Goal: Transaction & Acquisition: Purchase product/service

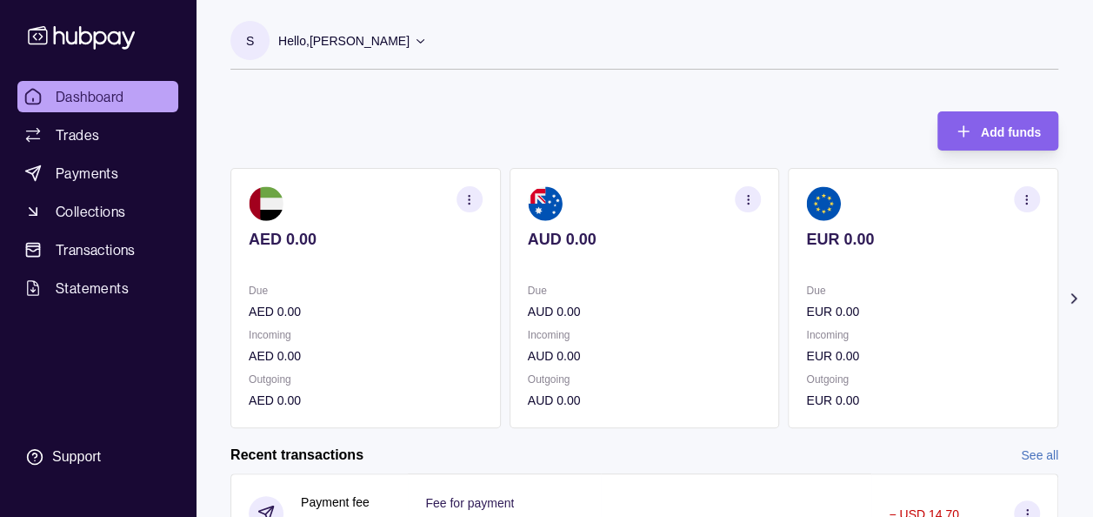
click at [1078, 297] on icon at bounding box center [1073, 298] width 17 height 17
click at [1073, 295] on icon at bounding box center [1074, 298] width 4 height 9
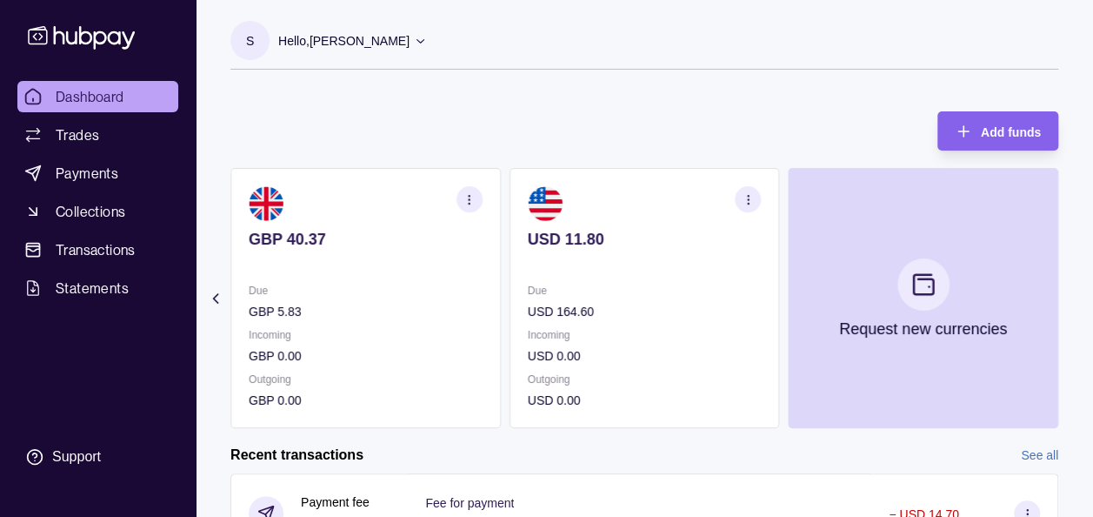
click at [712, 101] on div "Add funds AED 0.00 Due AED 0.00 Incoming AED 0.00 Outgoing AED 0.00 AUD 0.00 Du…" at bounding box center [644, 261] width 828 height 334
click at [656, 124] on div "Add funds AED 0.00 Due AED 0.00 Incoming AED 0.00 Outgoing AED 0.00 AUD 0.00 Du…" at bounding box center [644, 261] width 828 height 334
click at [74, 166] on span "Payments" at bounding box center [87, 173] width 63 height 21
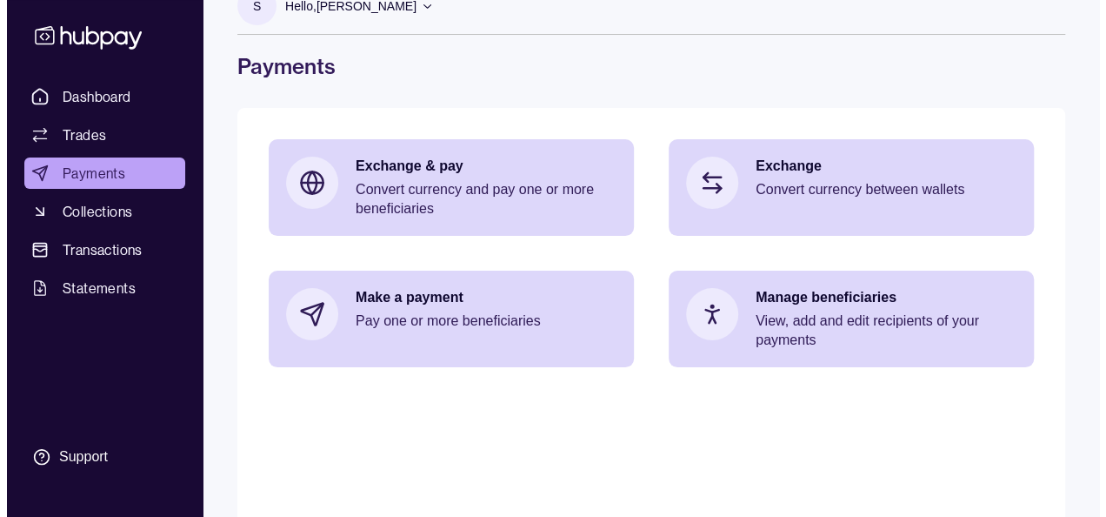
scroll to position [64, 0]
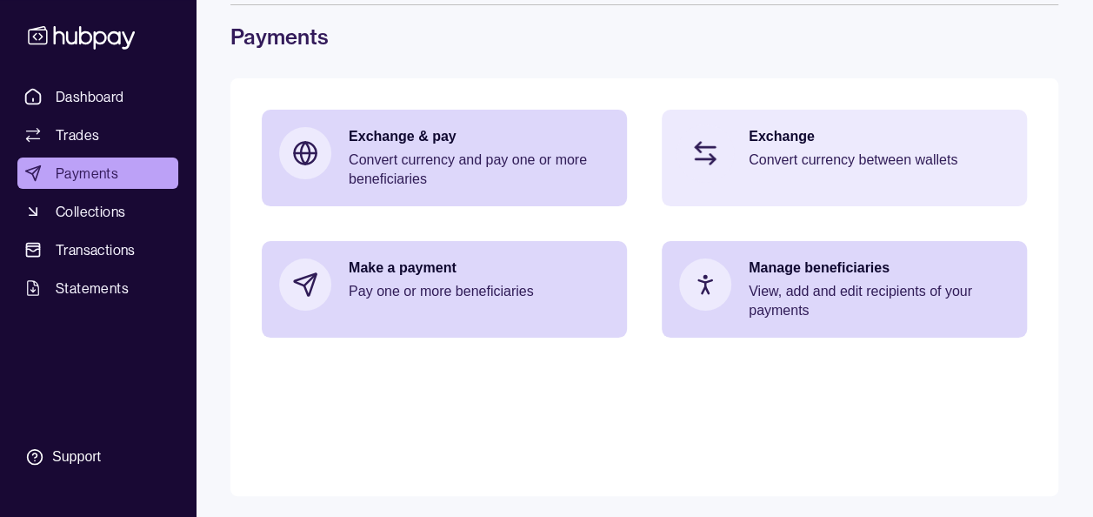
click at [729, 174] on div "Exchange Convert currency between wallets" at bounding box center [844, 153] width 365 height 87
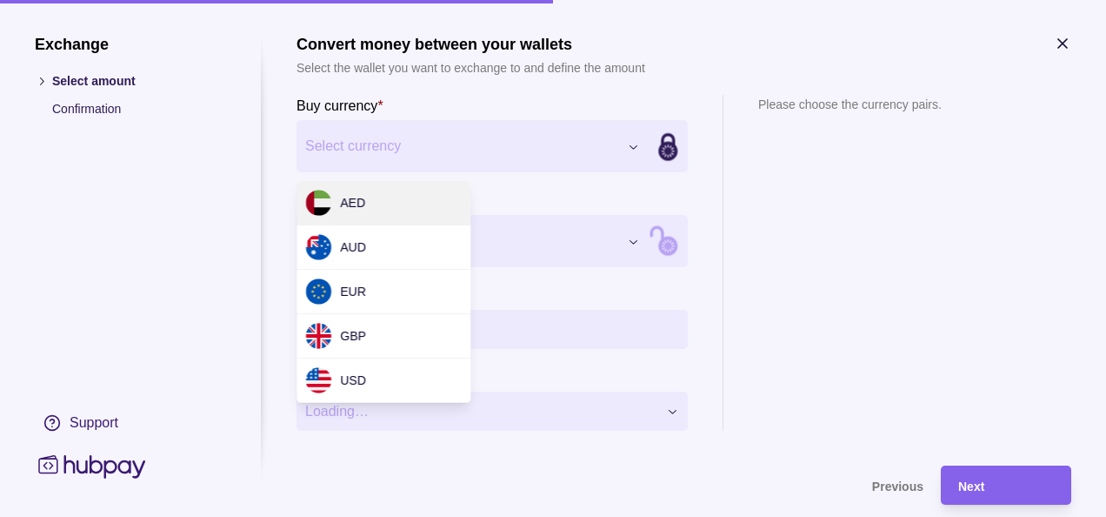
click at [491, 516] on div "Exchange Select amount Confirmation Support Convert money between your wallets …" at bounding box center [546, 517] width 1093 height 0
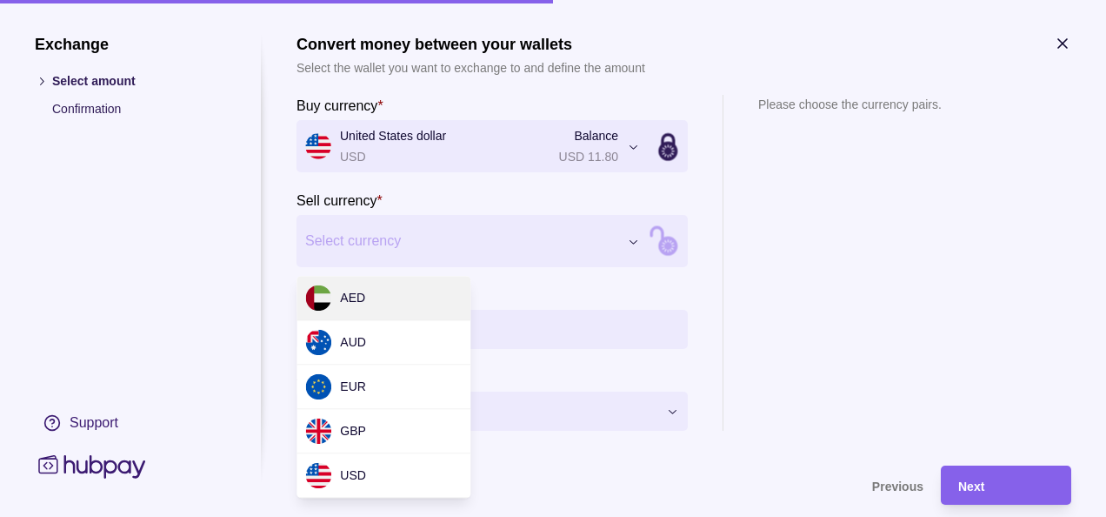
click at [386, 516] on div "Exchange Select amount Confirmation Support Convert money between your wallets …" at bounding box center [546, 517] width 1093 height 0
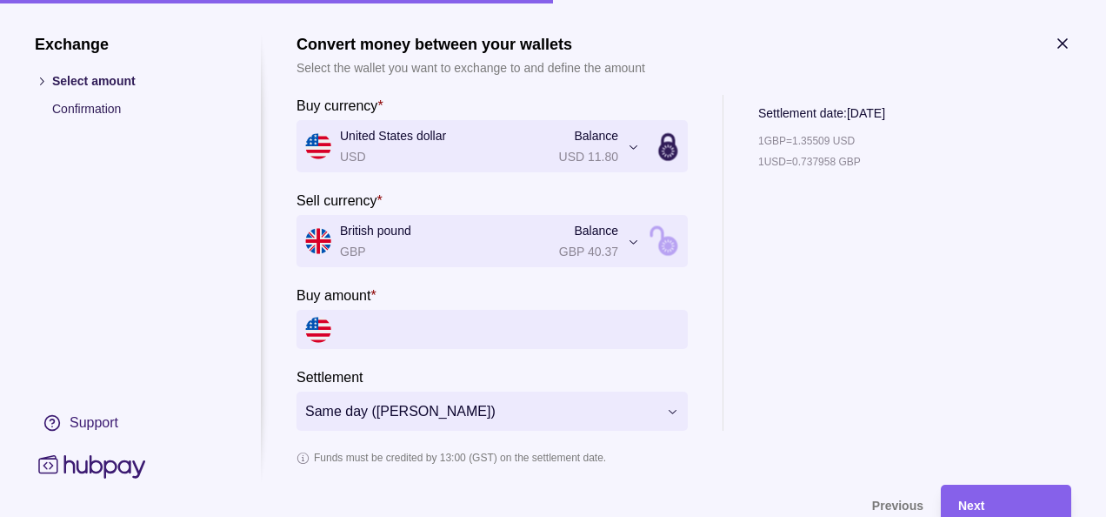
click at [519, 339] on input "Buy amount *" at bounding box center [509, 329] width 339 height 39
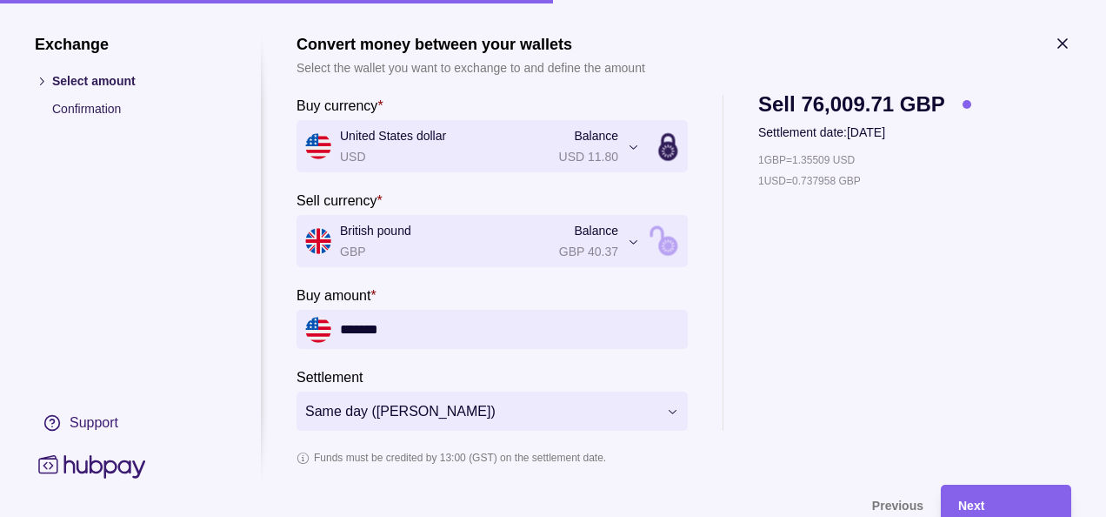
type input "*******"
click at [840, 404] on div "1 GBP = 1.35509 USD 1 USD = 0.737958 GBP" at bounding box center [864, 290] width 213 height 280
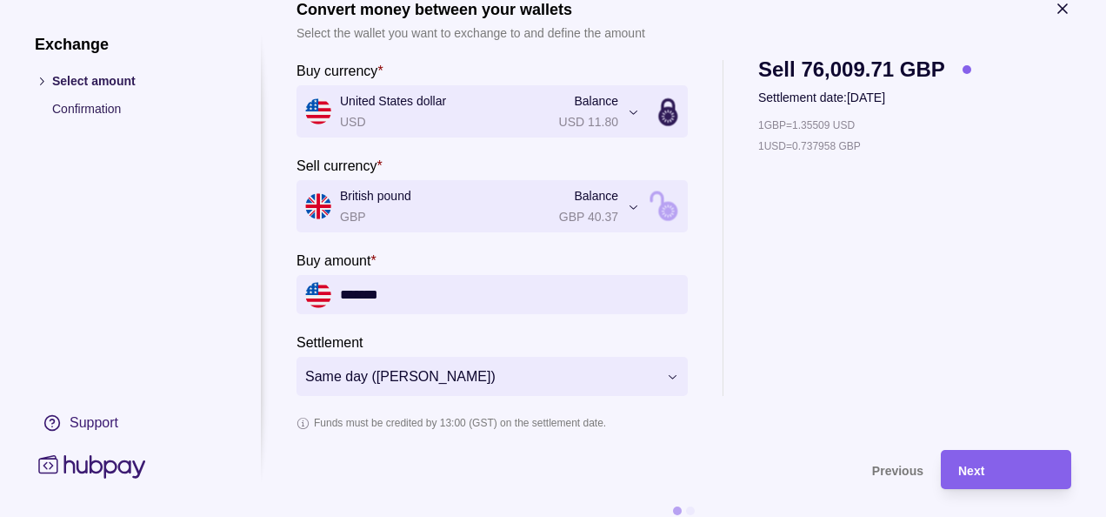
scroll to position [63, 0]
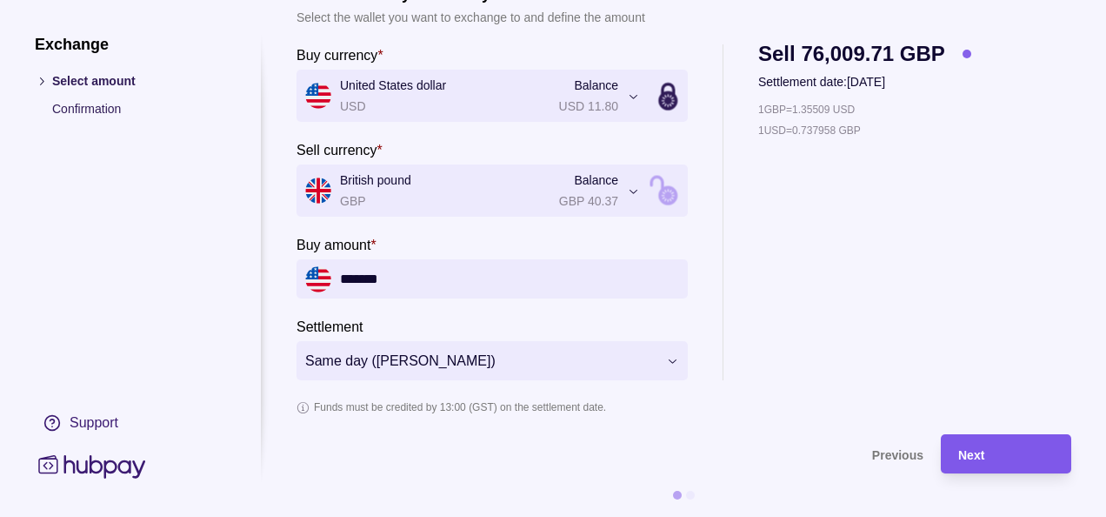
click at [985, 449] on div "Next" at bounding box center [1006, 454] width 96 height 21
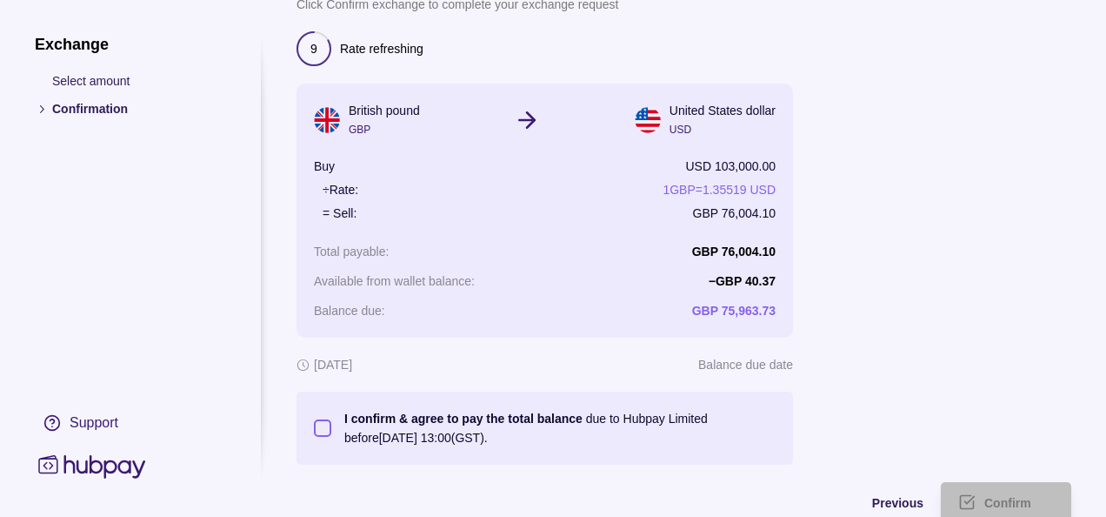
click at [844, 403] on div at bounding box center [941, 248] width 261 height 432
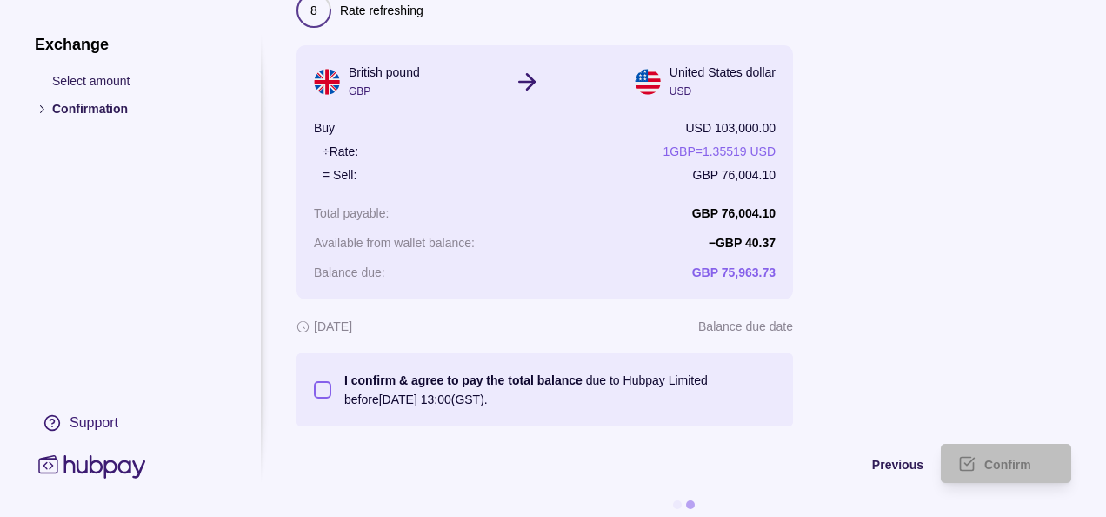
scroll to position [124, 0]
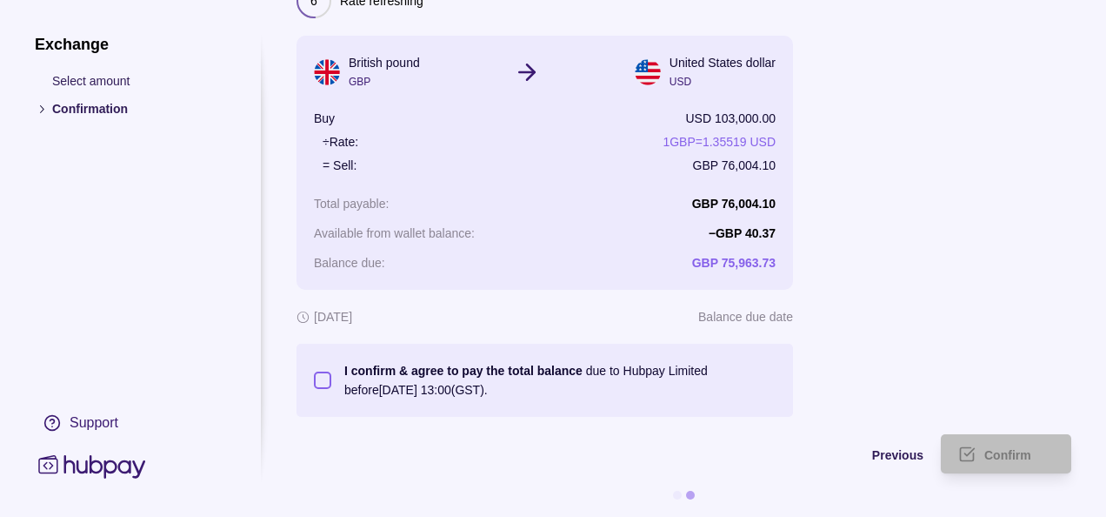
click at [321, 371] on button "I confirm & agree to pay the total balance due to Hubpay Limited before [DATE] …" at bounding box center [322, 379] width 17 height 17
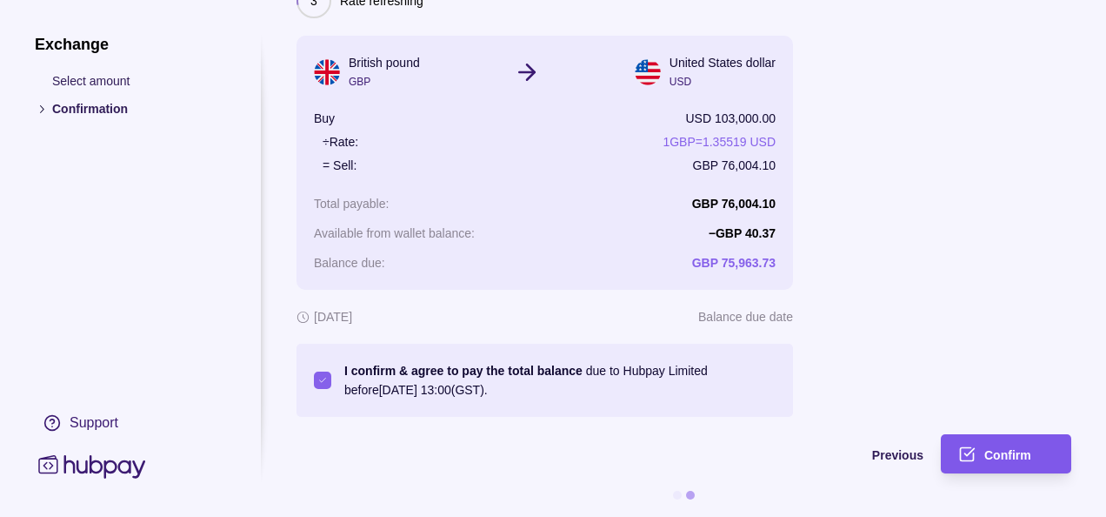
click at [981, 434] on div "Confirm" at bounding box center [993, 453] width 122 height 39
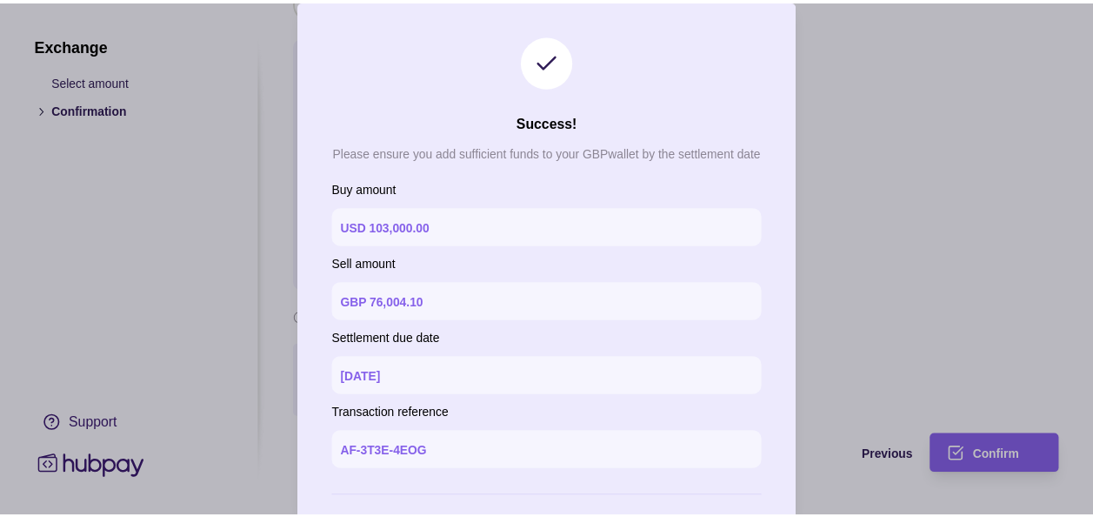
scroll to position [80, 0]
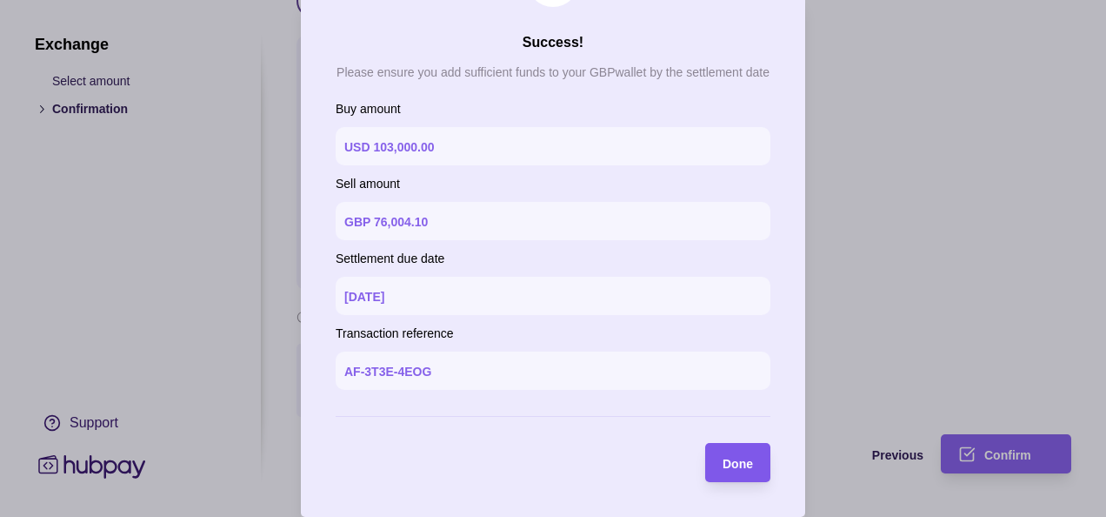
click at [734, 462] on span "Done" at bounding box center [738, 464] width 30 height 14
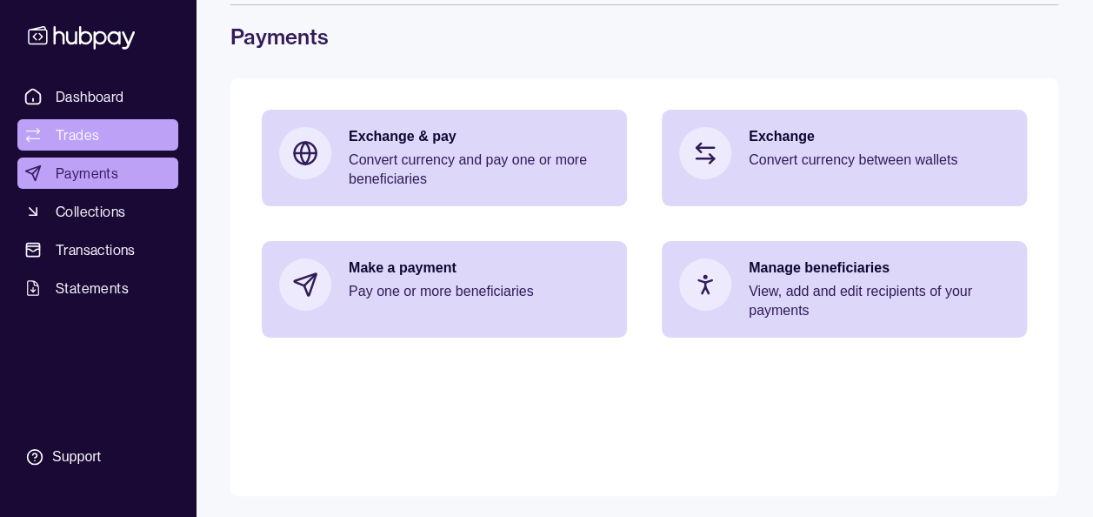
click at [144, 137] on link "Trades" at bounding box center [97, 134] width 161 height 31
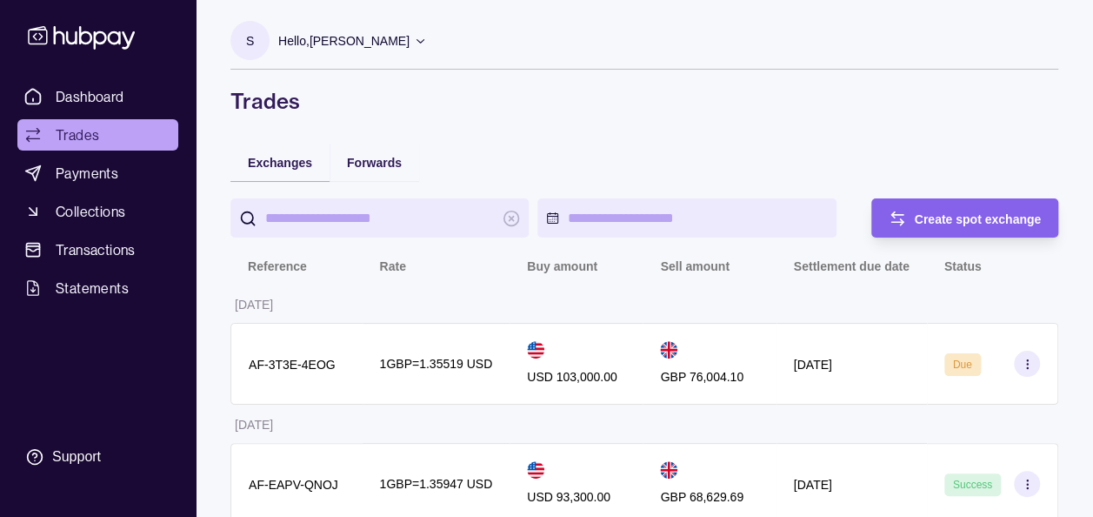
click at [565, 62] on section "S Hello, [PERSON_NAME] Prime Edge Trading FZE Account Terms and conditions Priv…" at bounding box center [644, 45] width 828 height 49
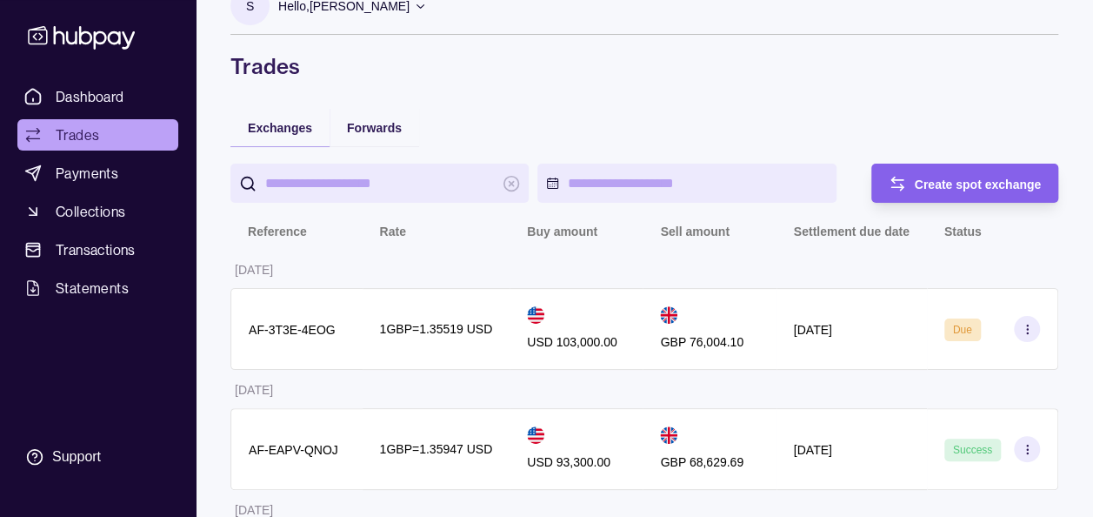
scroll to position [70, 0]
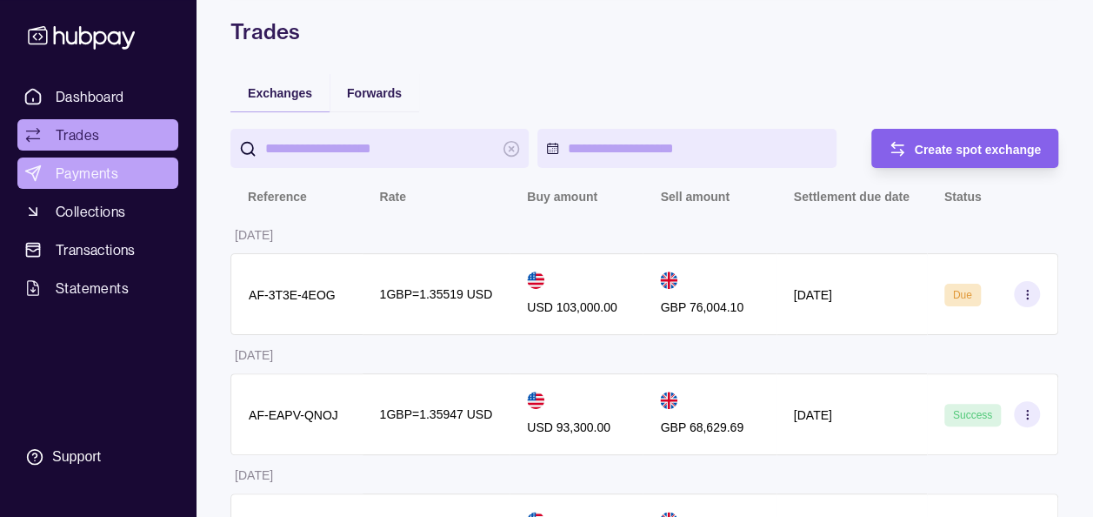
click at [95, 163] on span "Payments" at bounding box center [87, 173] width 63 height 21
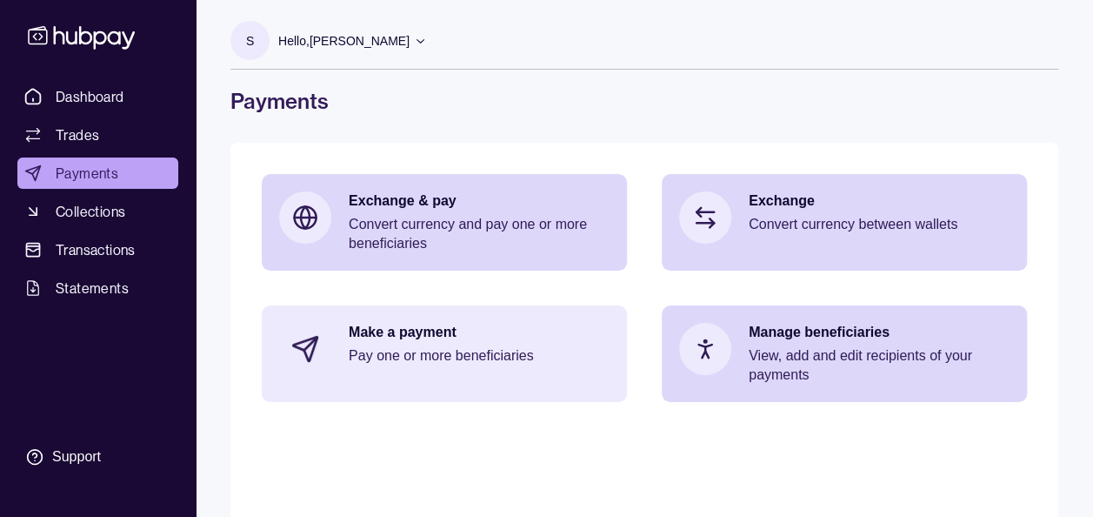
click at [457, 337] on p "Make a payment" at bounding box center [479, 332] width 261 height 19
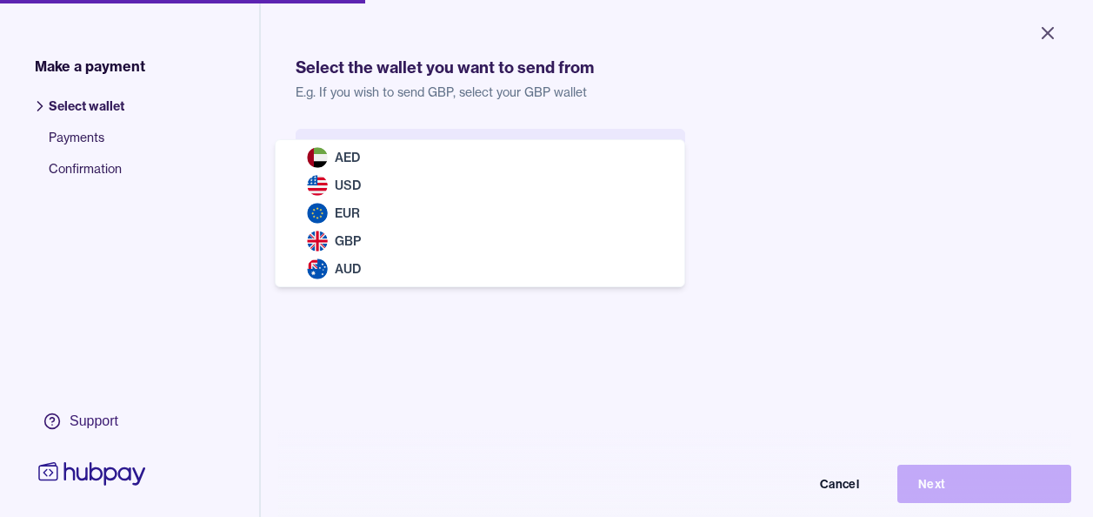
click at [452, 162] on body "Close Make a payment Select wallet Payments Confirmation Support Select the wal…" at bounding box center [546, 258] width 1093 height 517
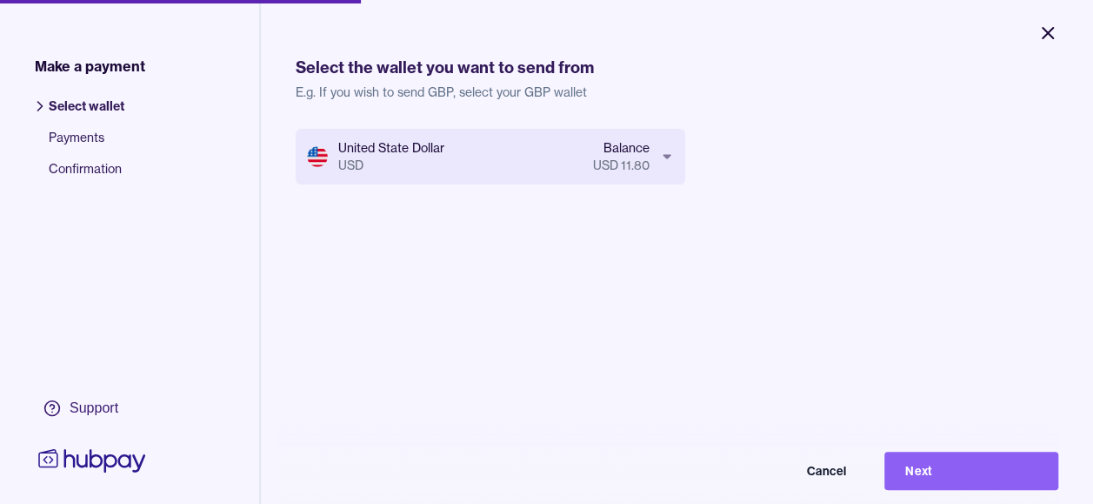
click at [1044, 29] on icon "Close" at bounding box center [1048, 33] width 10 height 10
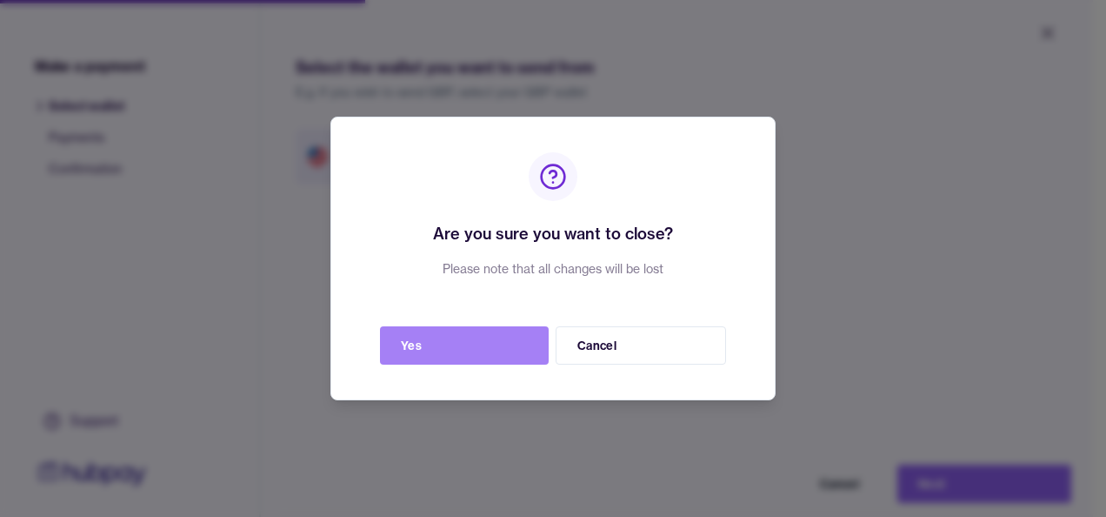
click at [438, 337] on button "Yes" at bounding box center [464, 345] width 169 height 38
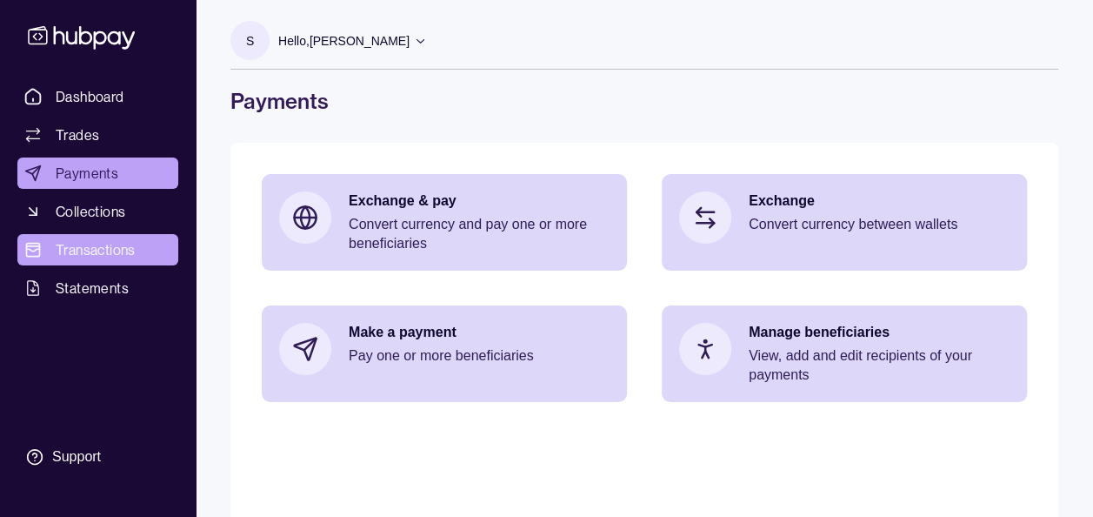
click at [90, 250] on span "Transactions" at bounding box center [96, 249] width 80 height 21
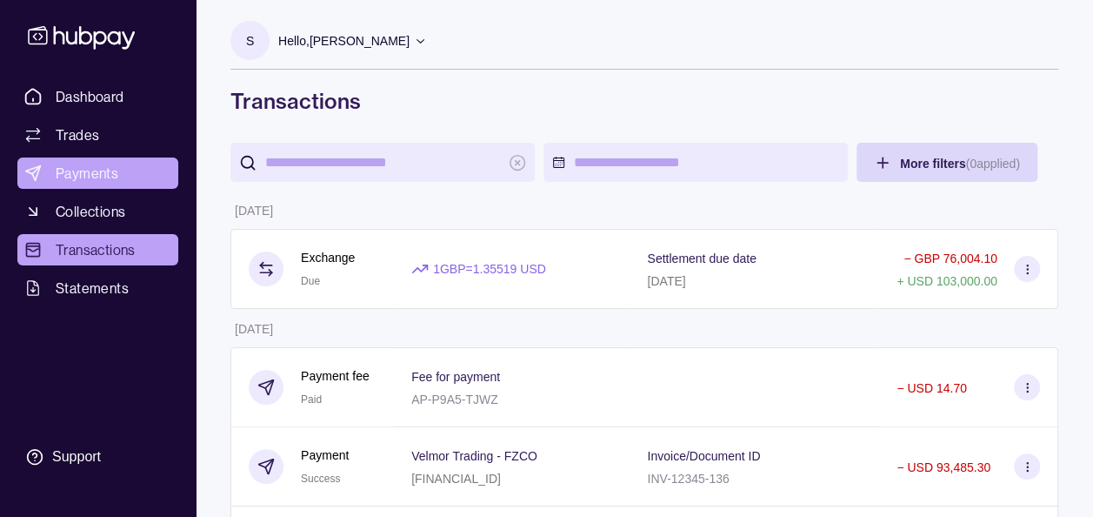
click at [114, 169] on span "Payments" at bounding box center [87, 173] width 63 height 21
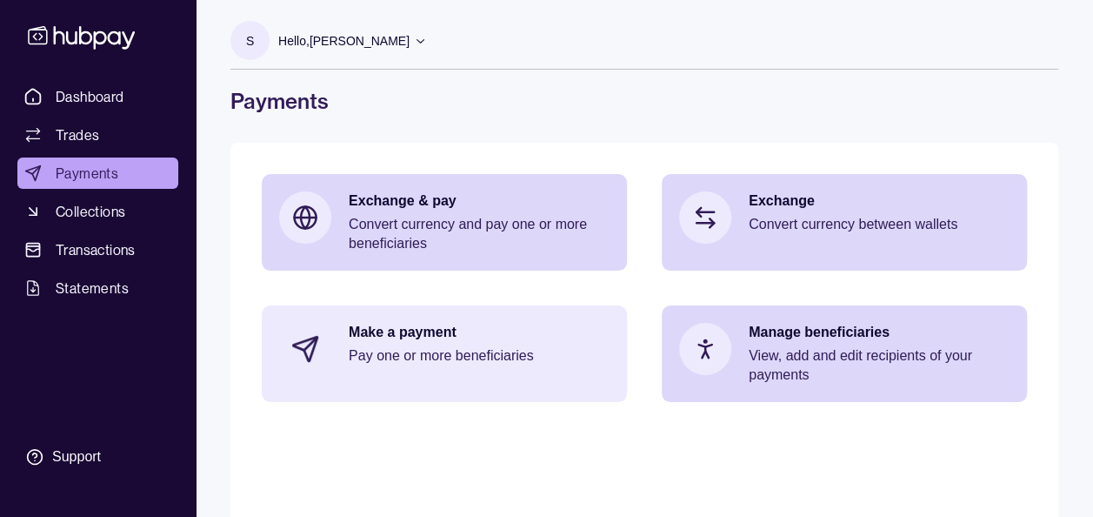
click at [435, 353] on p "Pay one or more beneficiaries" at bounding box center [479, 355] width 261 height 19
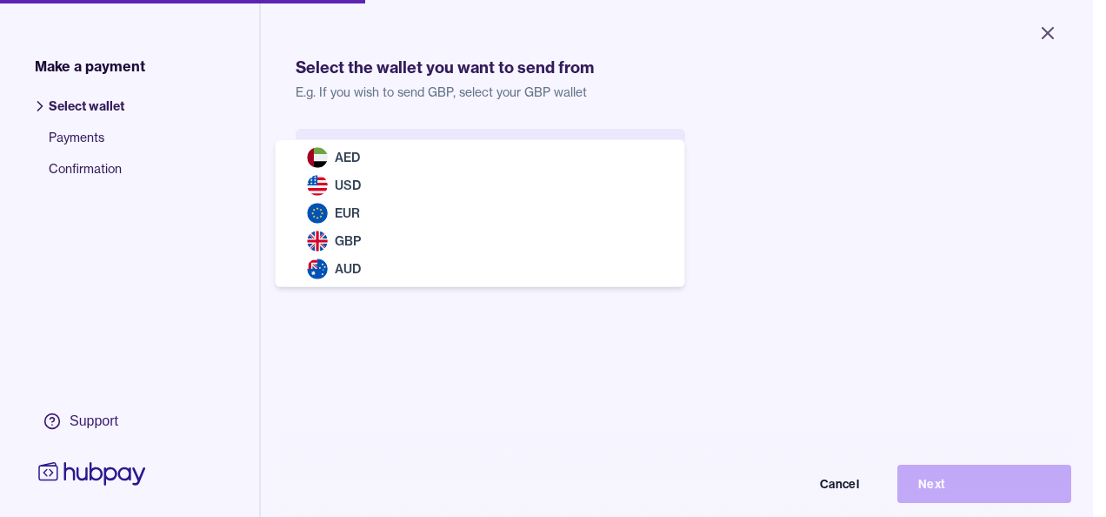
click at [447, 177] on body "Close Make a payment Select wallet Payments Confirmation Support Select the wal…" at bounding box center [546, 258] width 1093 height 517
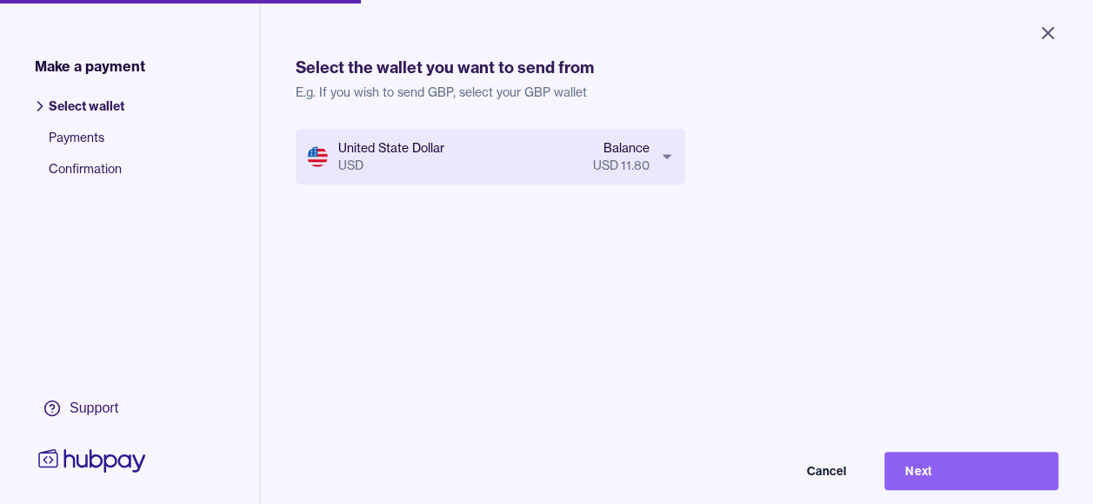
click at [499, 337] on div "United State Dollar USD Balance USD 11.80 Cancel Next" at bounding box center [677, 381] width 763 height 504
click at [969, 484] on button "Next" at bounding box center [972, 470] width 174 height 38
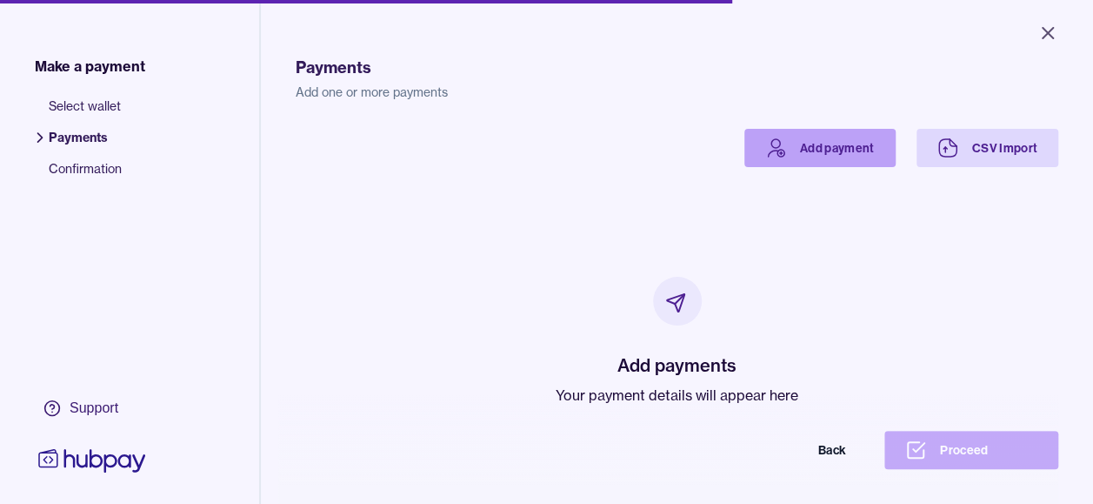
click at [819, 142] on link "Add payment" at bounding box center [819, 148] width 151 height 38
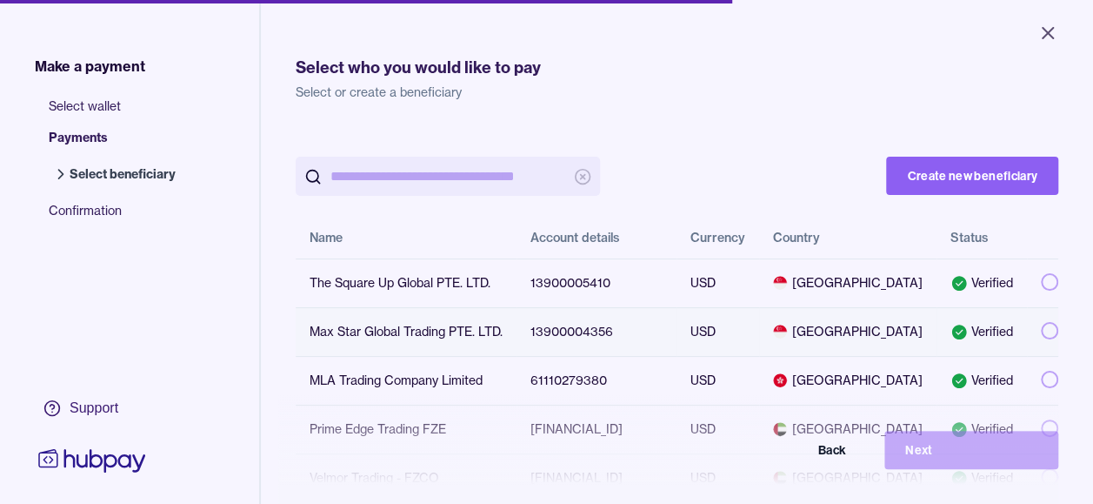
click at [1041, 328] on button "button" at bounding box center [1049, 330] width 17 height 17
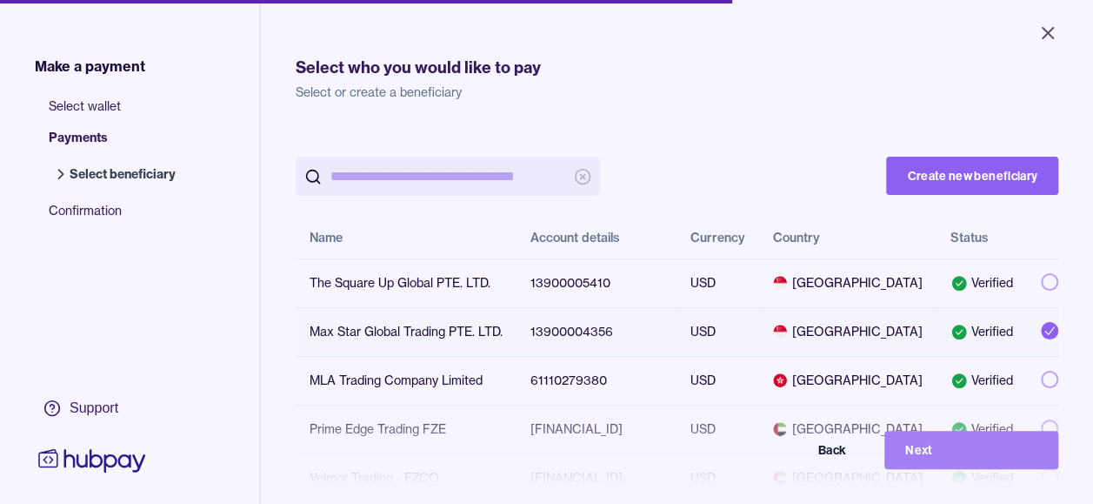
click at [965, 465] on button "Next" at bounding box center [972, 450] width 174 height 38
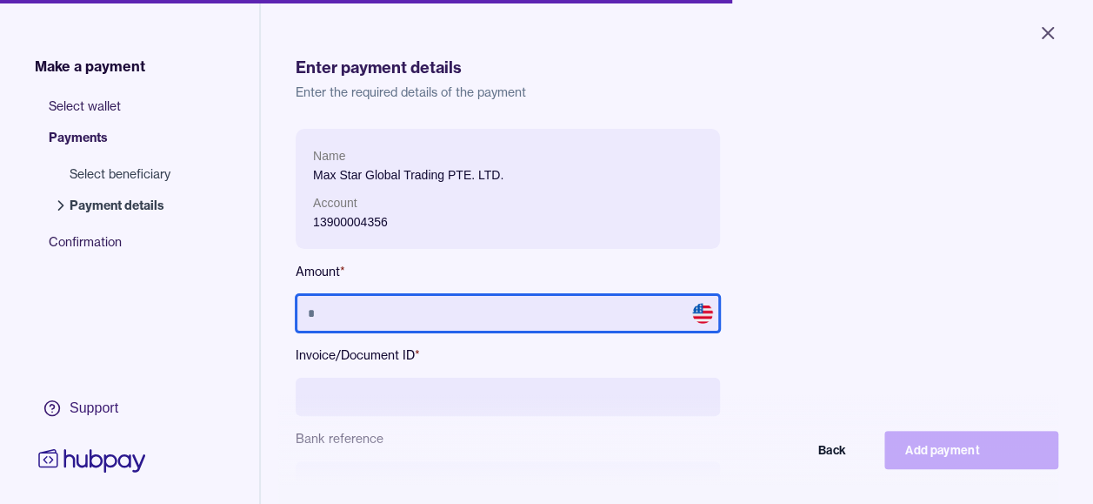
click at [542, 310] on input "text" at bounding box center [508, 313] width 424 height 38
type input "*******"
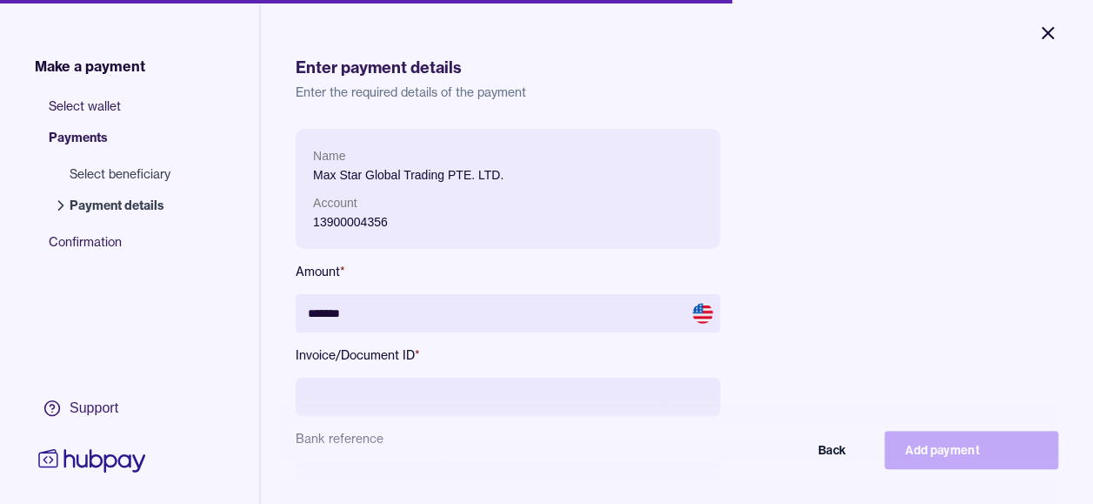
click at [1049, 33] on icon "Close" at bounding box center [1048, 33] width 10 height 10
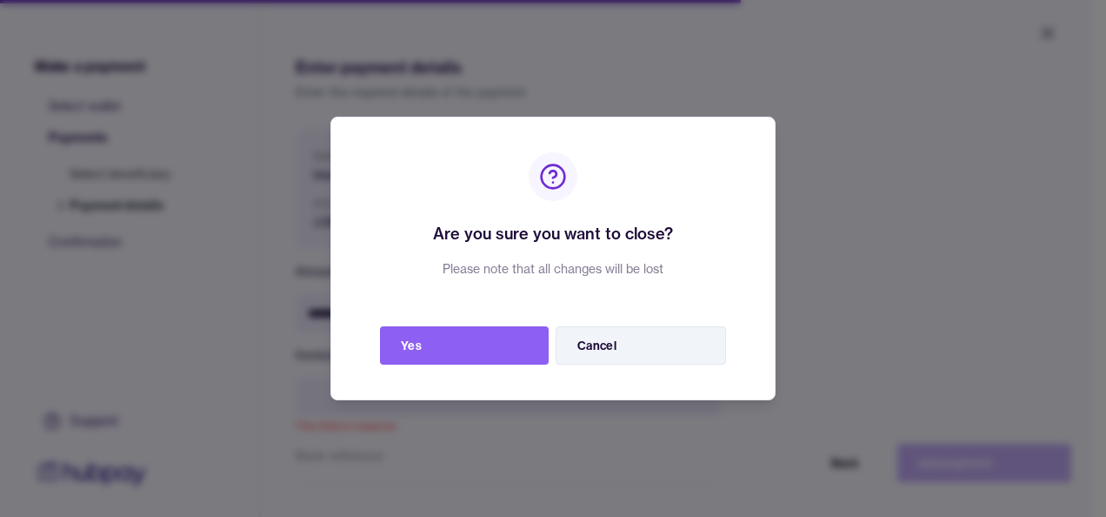
click at [651, 337] on button "Cancel" at bounding box center [641, 345] width 170 height 38
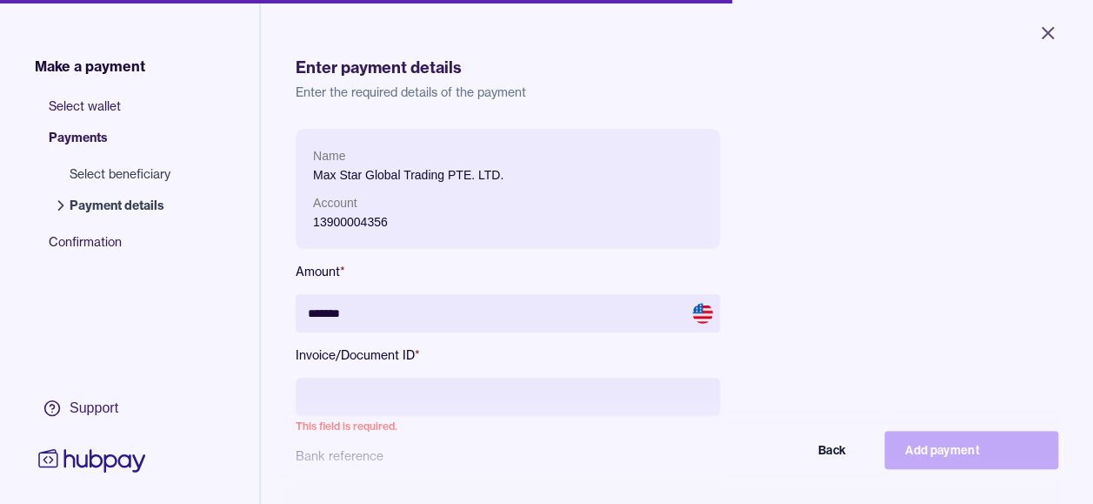
click at [452, 389] on input at bounding box center [508, 396] width 424 height 38
type input "**********"
click at [923, 204] on div "**********" at bounding box center [677, 370] width 763 height 482
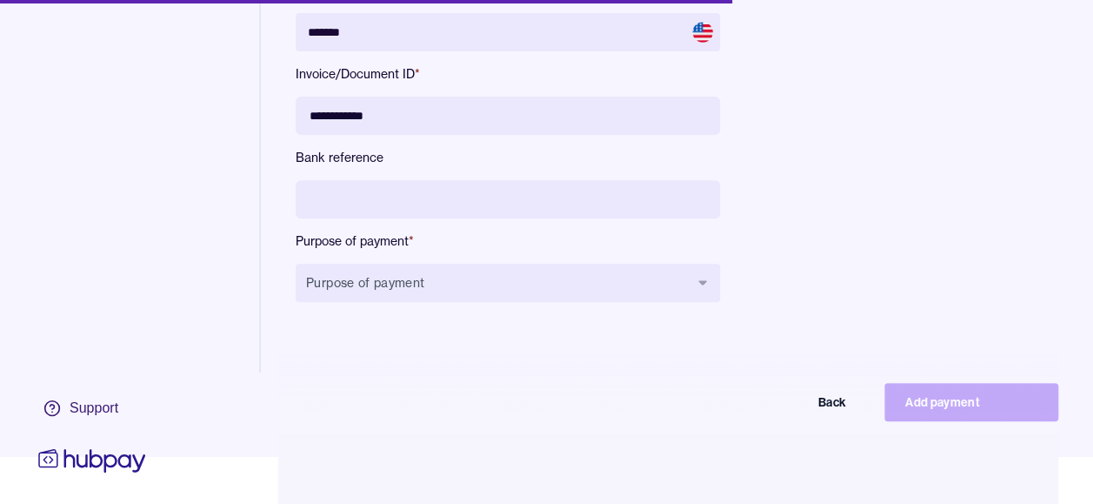
scroll to position [70, 0]
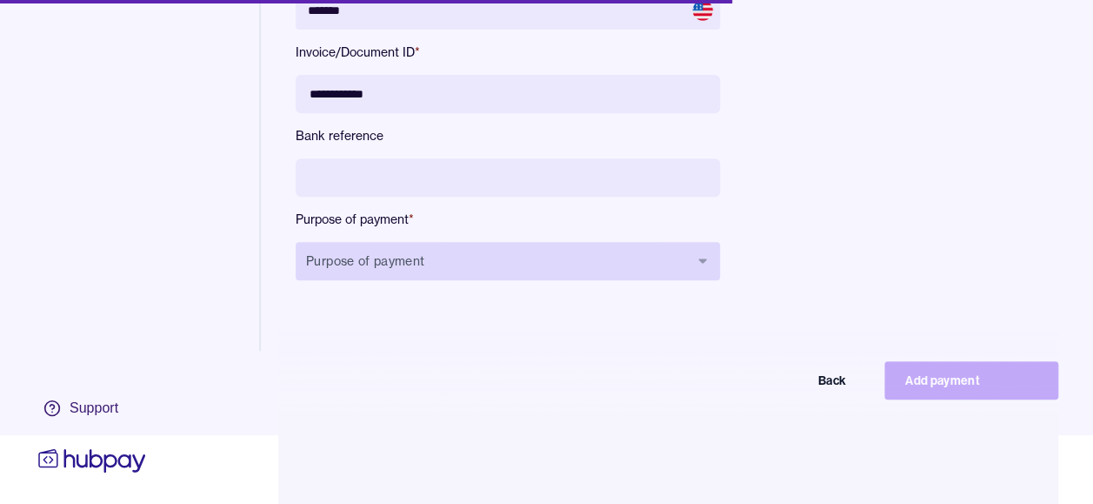
click at [506, 263] on button "Purpose of payment" at bounding box center [508, 261] width 424 height 38
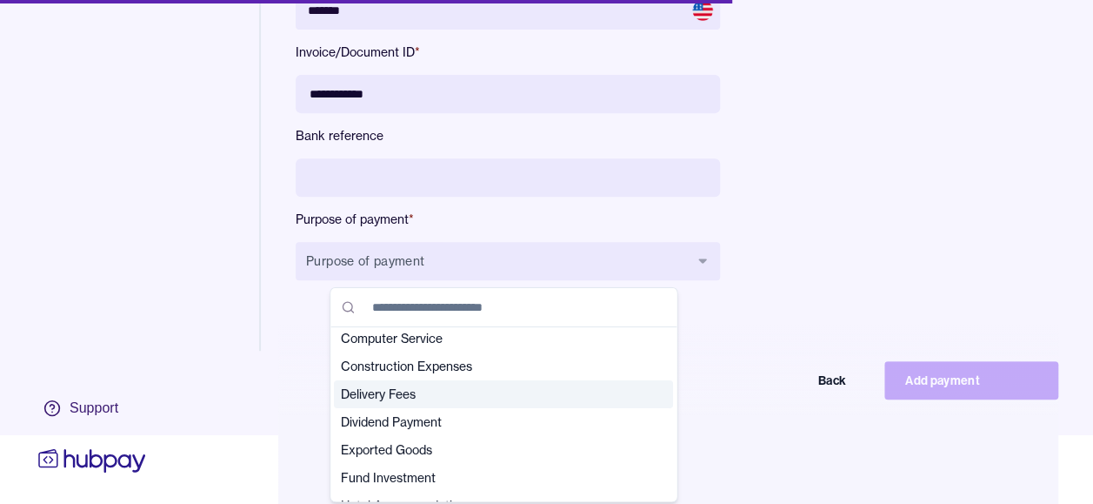
scroll to position [104, 0]
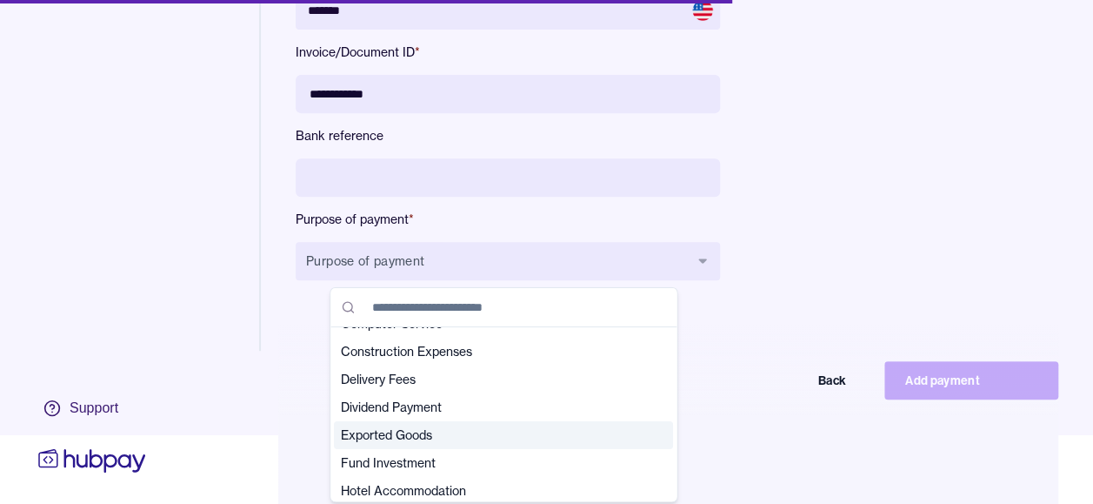
click at [524, 437] on span "Exported Goods" at bounding box center [493, 434] width 304 height 17
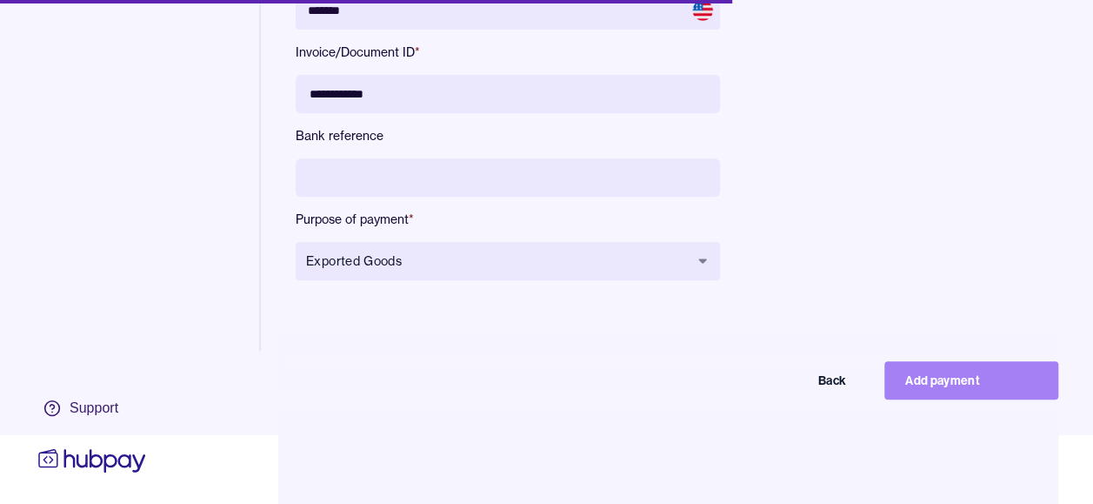
click at [963, 391] on button "Add payment" at bounding box center [972, 380] width 174 height 38
type input "******"
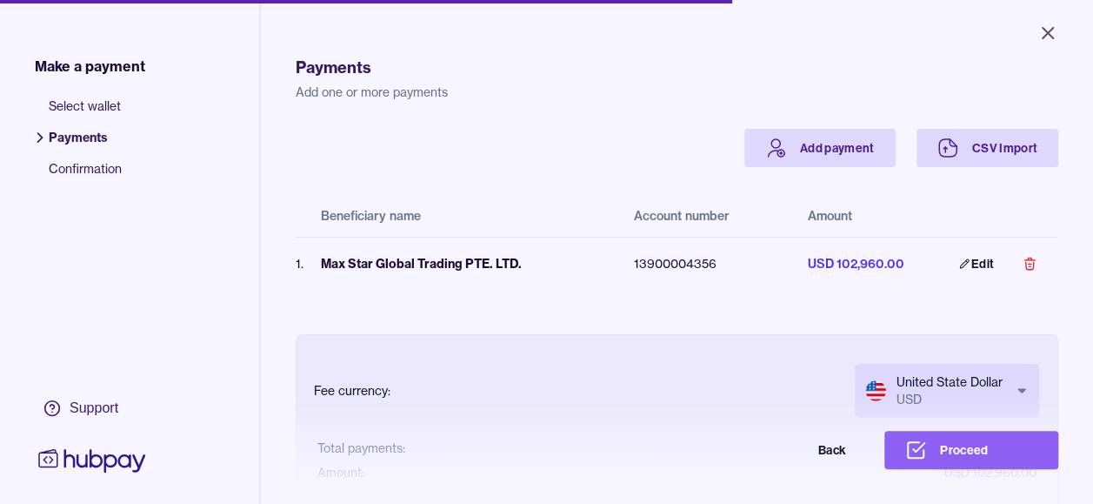
click at [579, 134] on div "Add payment CSV Import" at bounding box center [677, 148] width 763 height 38
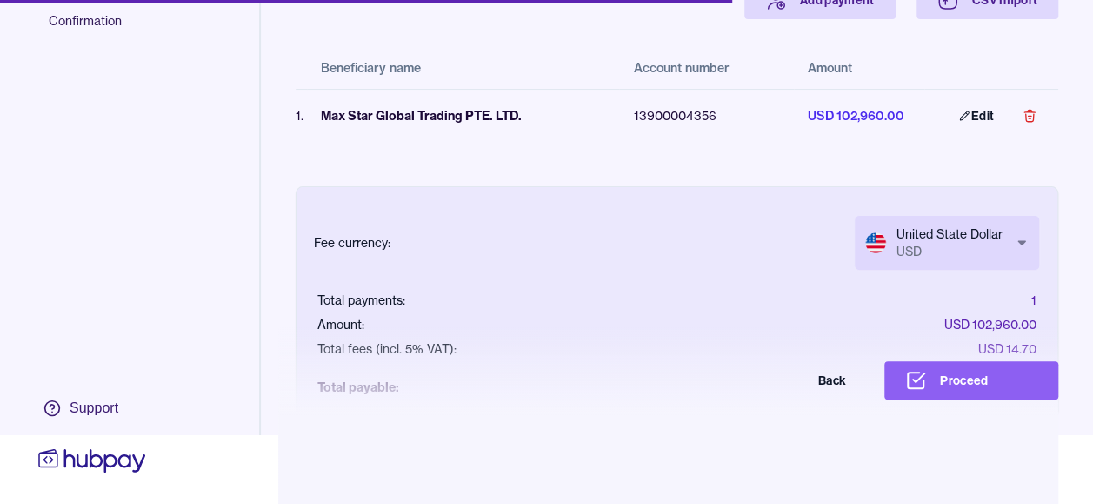
scroll to position [48, 0]
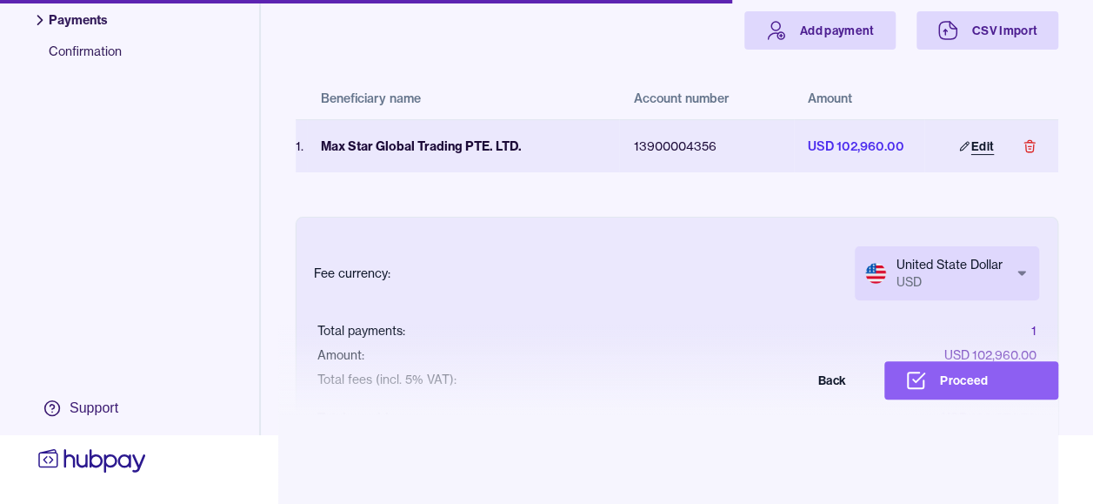
click at [965, 127] on link "Edit" at bounding box center [976, 146] width 77 height 38
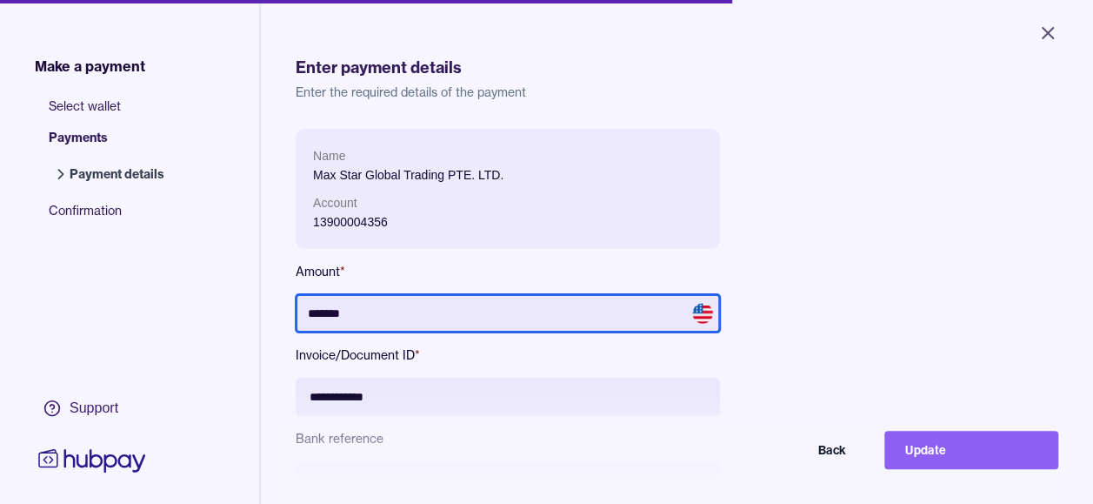
click at [376, 310] on input "*******" at bounding box center [508, 313] width 424 height 38
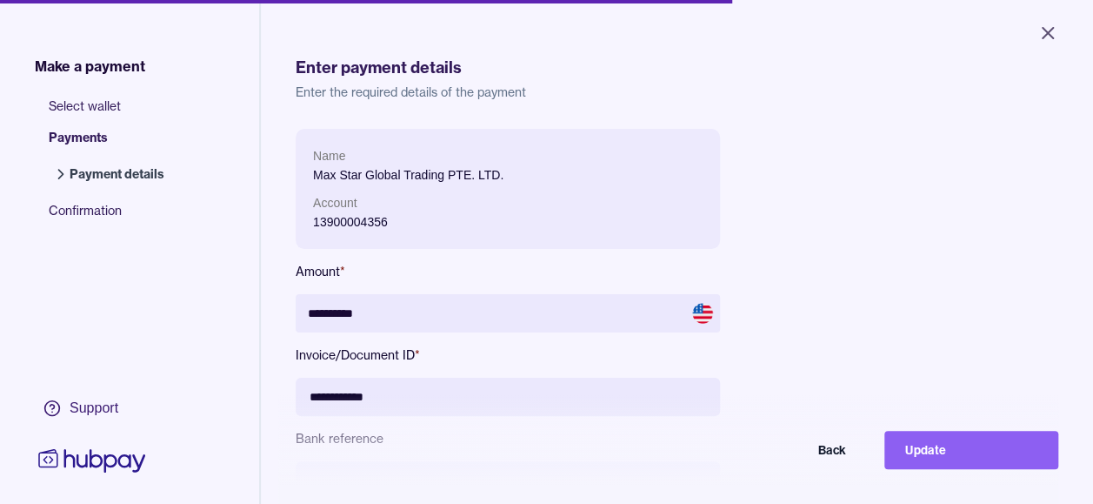
click at [860, 317] on div "**********" at bounding box center [677, 370] width 763 height 482
click at [973, 464] on button "Update" at bounding box center [972, 450] width 174 height 38
type input "********"
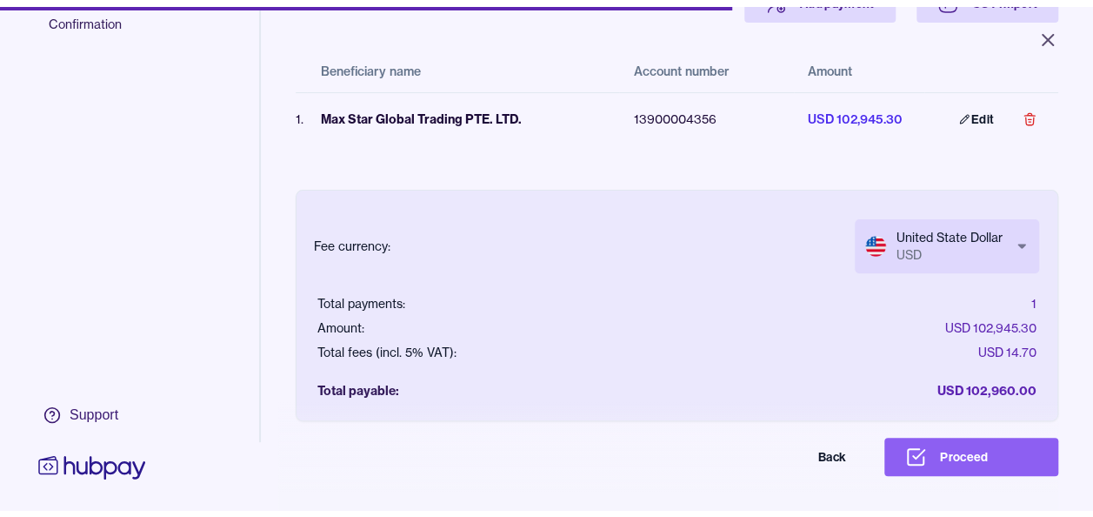
scroll to position [152, 0]
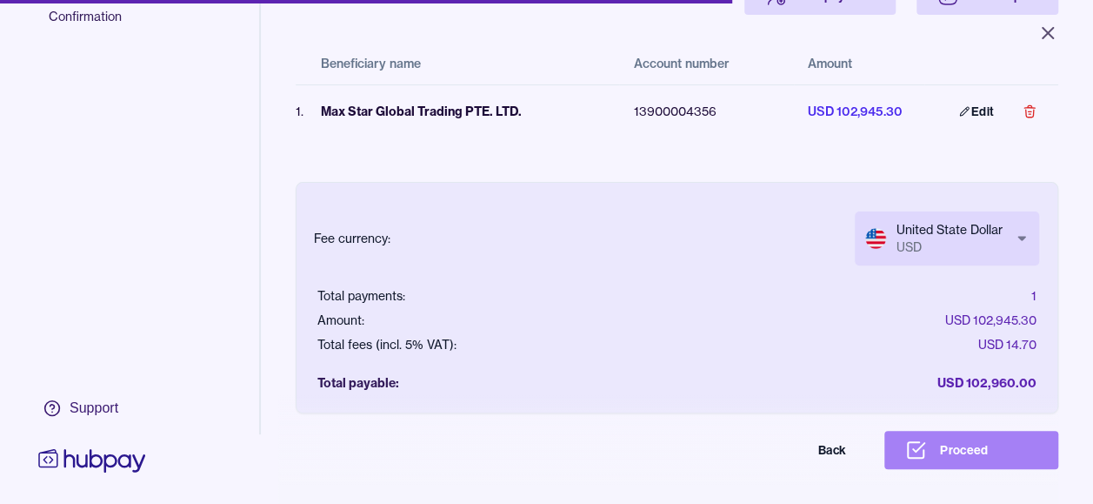
click at [984, 467] on button "Proceed" at bounding box center [972, 450] width 174 height 38
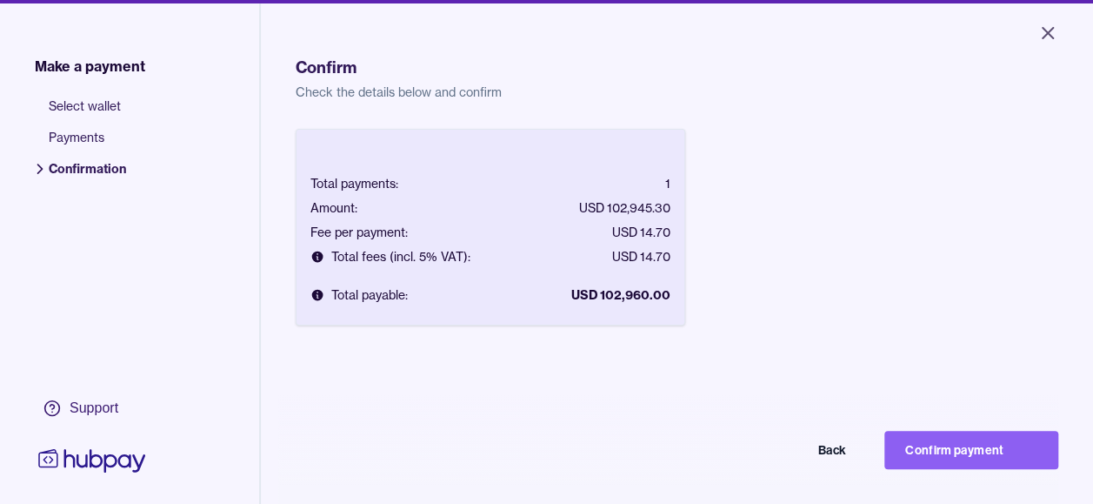
click at [984, 467] on button "Confirm payment" at bounding box center [972, 450] width 174 height 38
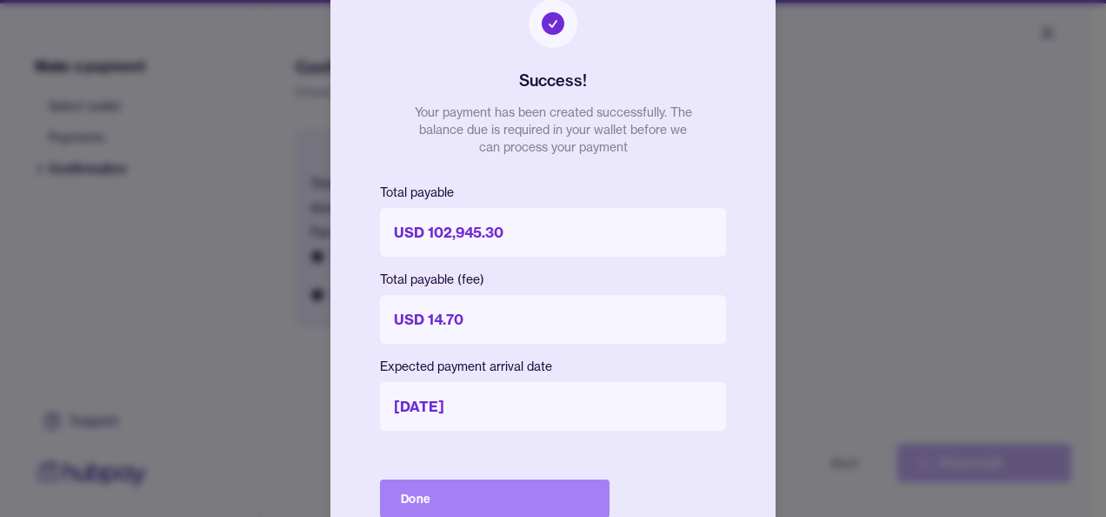
click at [531, 490] on button "Done" at bounding box center [495, 498] width 230 height 38
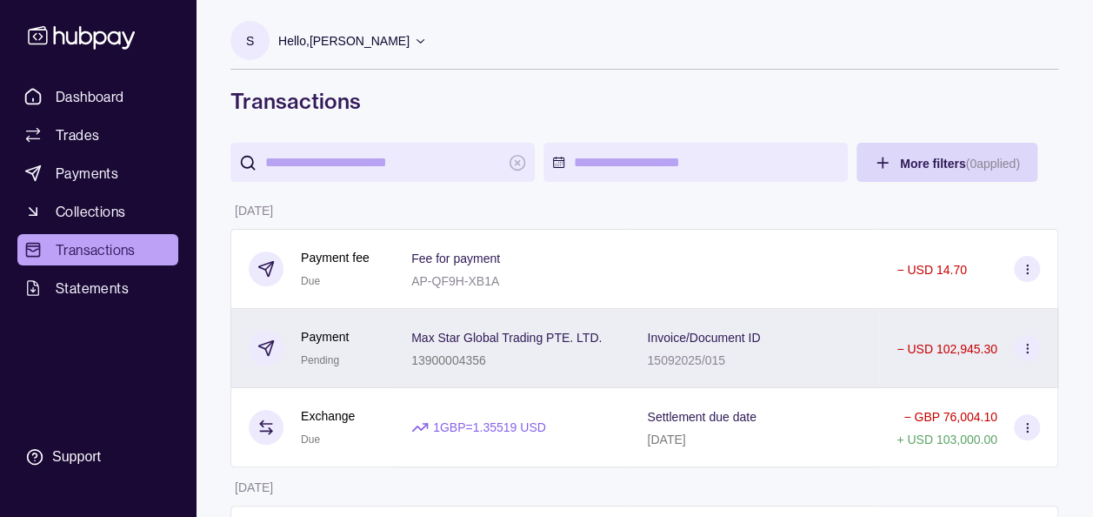
click at [1025, 342] on icon at bounding box center [1027, 348] width 13 height 13
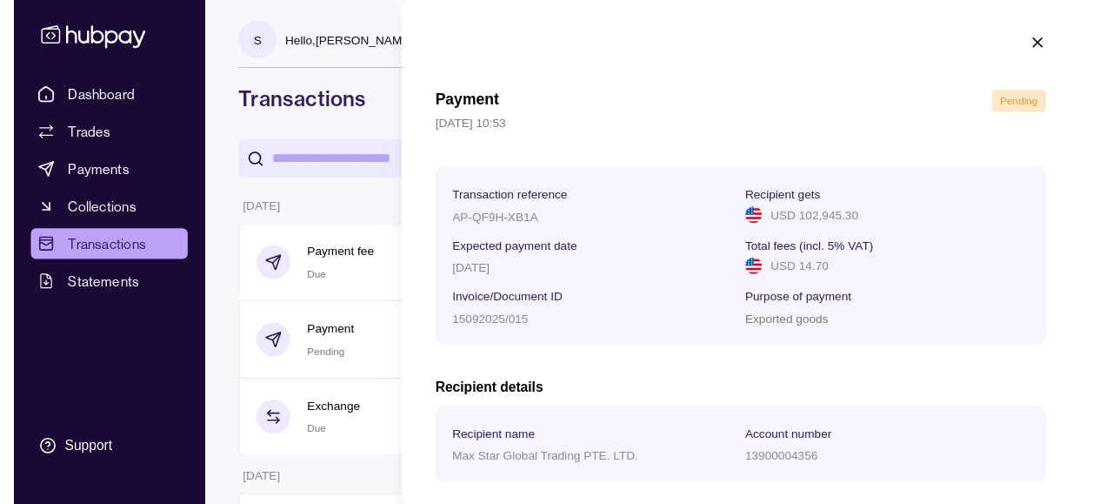
scroll to position [87, 0]
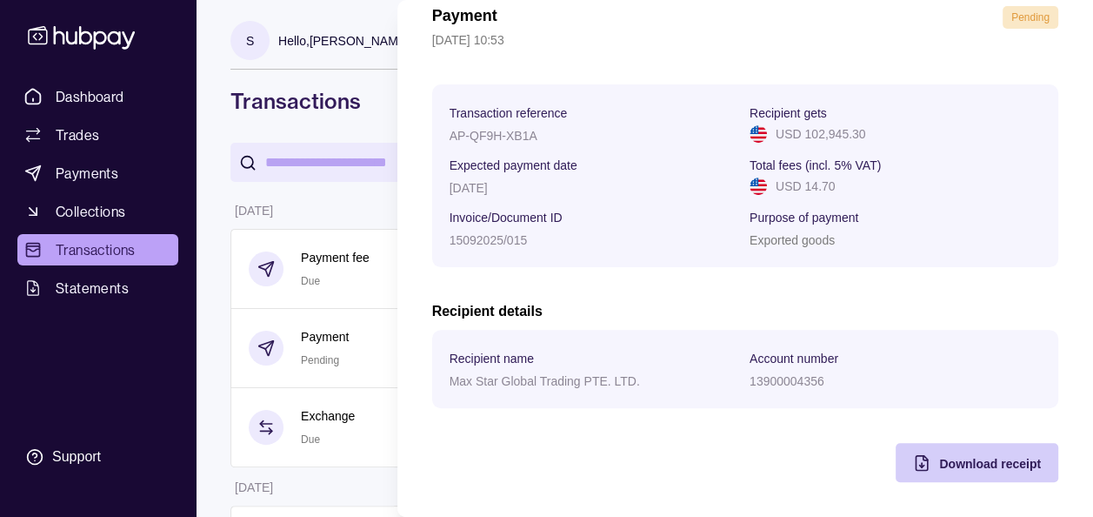
click at [974, 470] on div "Download receipt" at bounding box center [990, 462] width 102 height 21
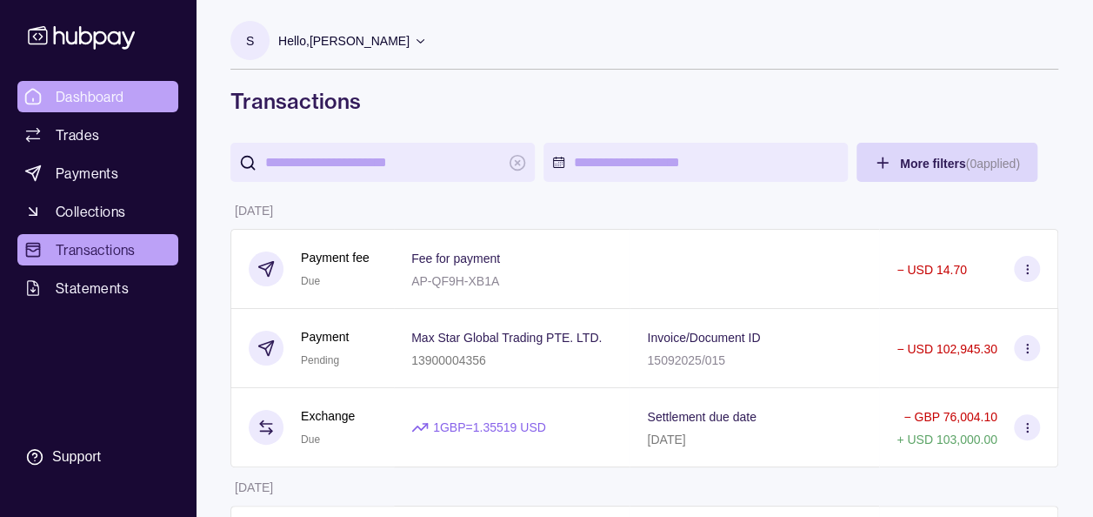
click at [109, 88] on span "Dashboard" at bounding box center [90, 96] width 69 height 21
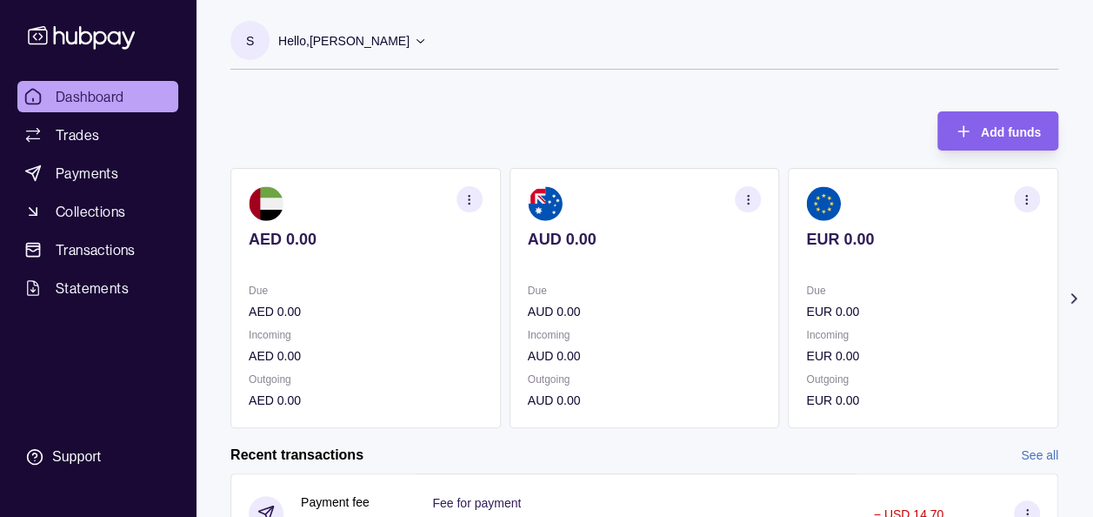
click at [1072, 295] on icon at bounding box center [1073, 298] width 17 height 17
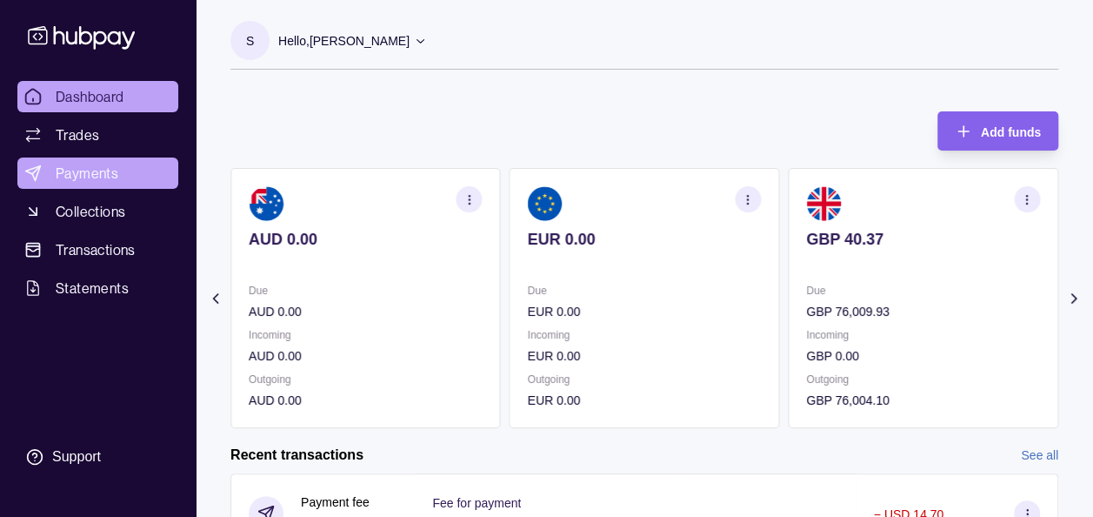
click at [94, 184] on link "Payments" at bounding box center [97, 172] width 161 height 31
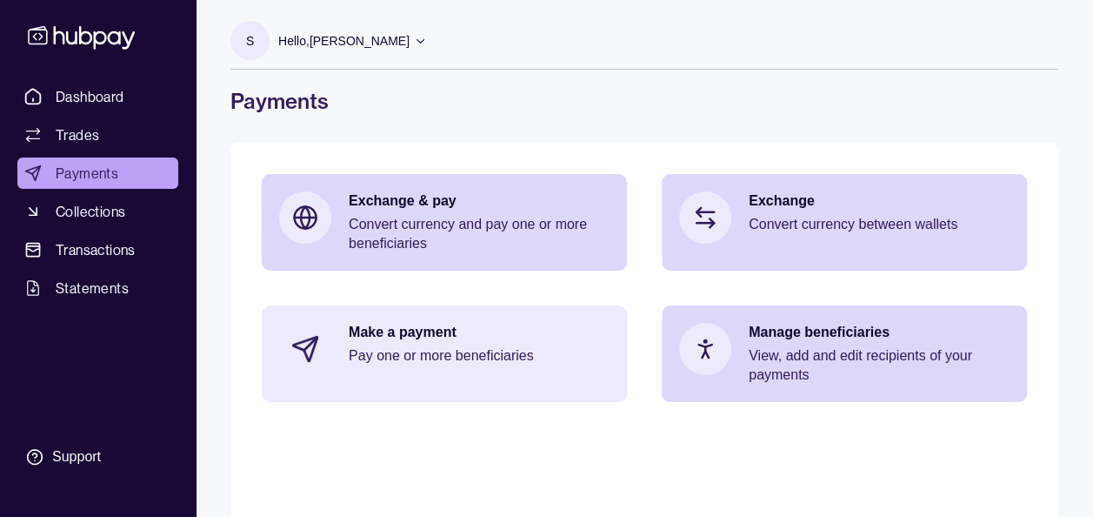
click at [388, 351] on p "Pay one or more beneficiaries" at bounding box center [479, 355] width 261 height 19
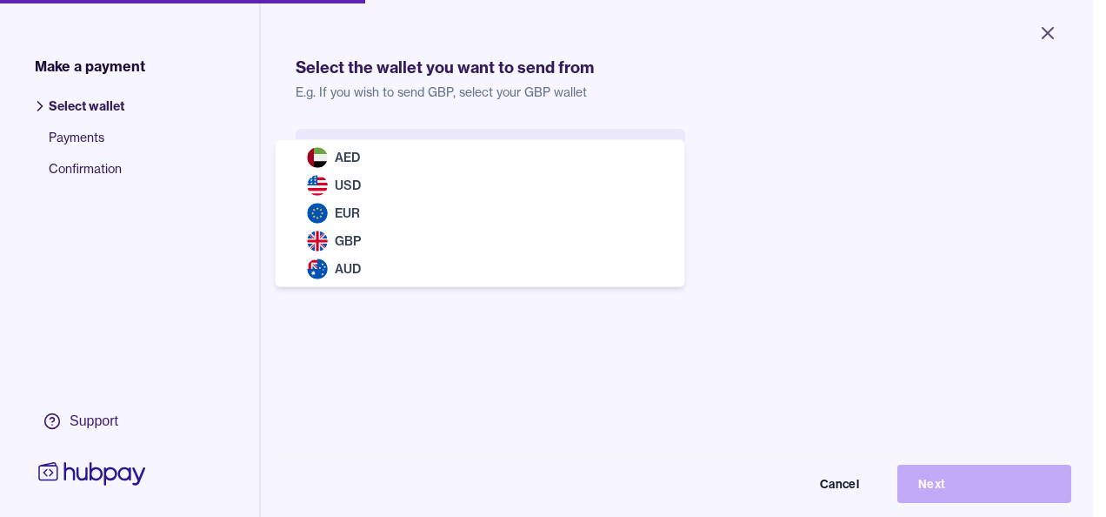
click at [534, 155] on body "Close Make a payment Select wallet Payments Confirmation Support Select the wal…" at bounding box center [546, 258] width 1093 height 517
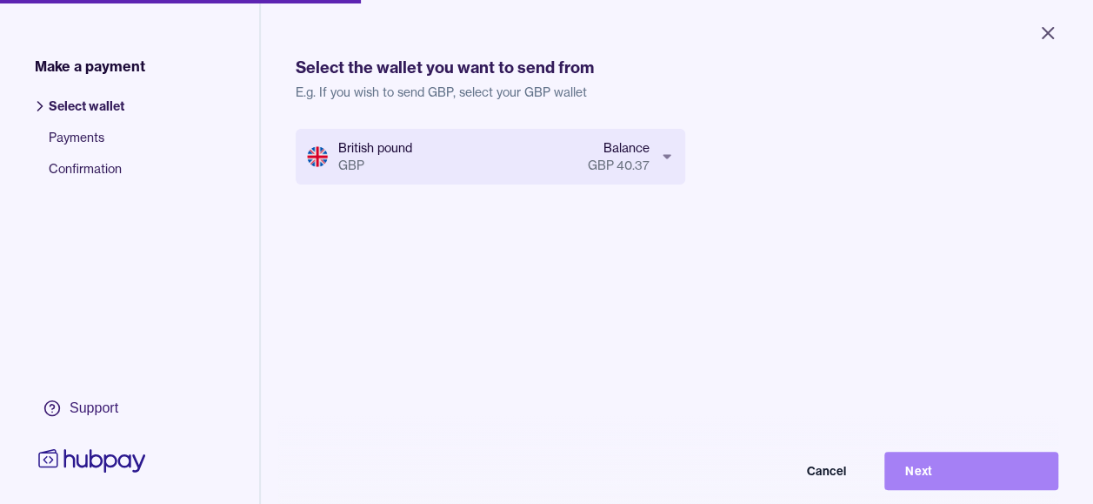
click at [987, 484] on button "Next" at bounding box center [972, 470] width 174 height 38
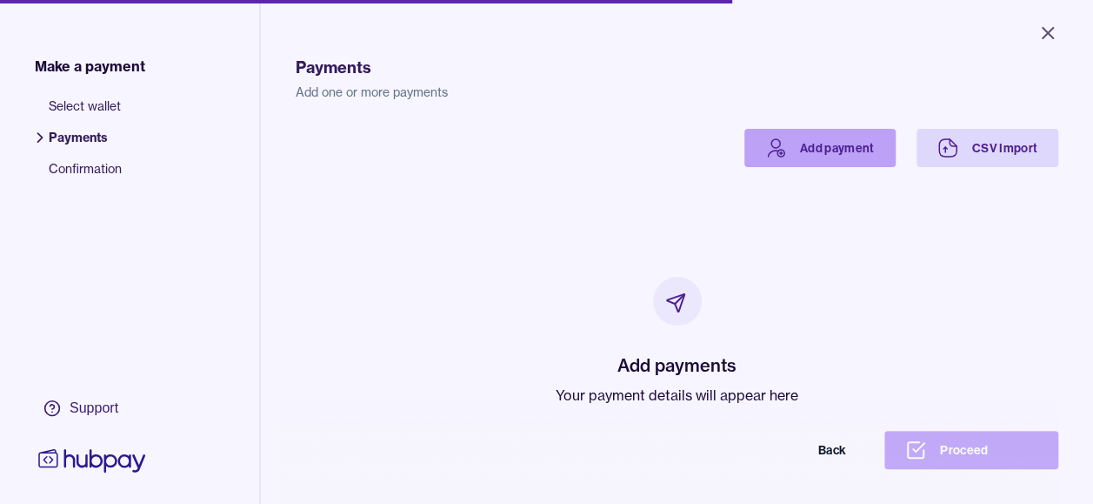
click at [800, 146] on link "Add payment" at bounding box center [819, 148] width 151 height 38
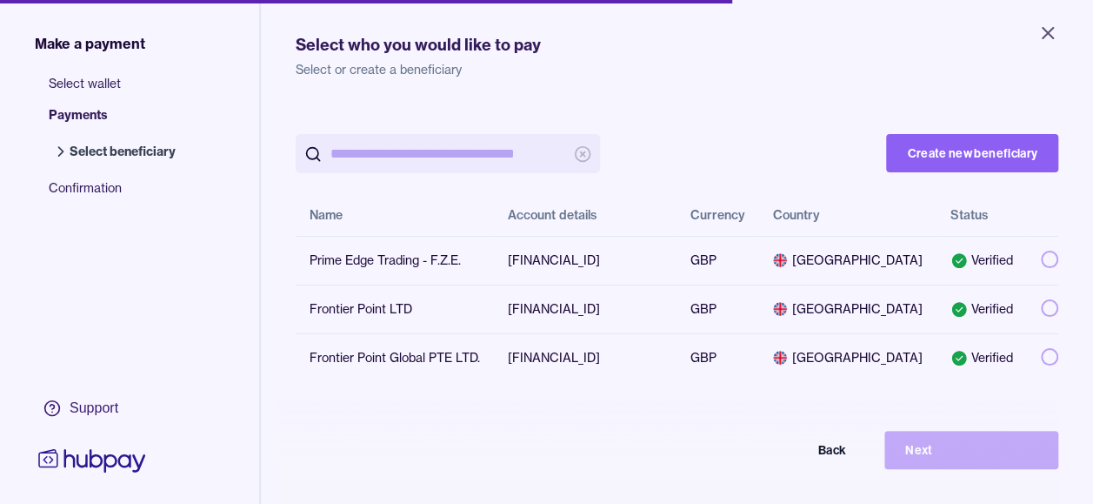
scroll to position [21, 0]
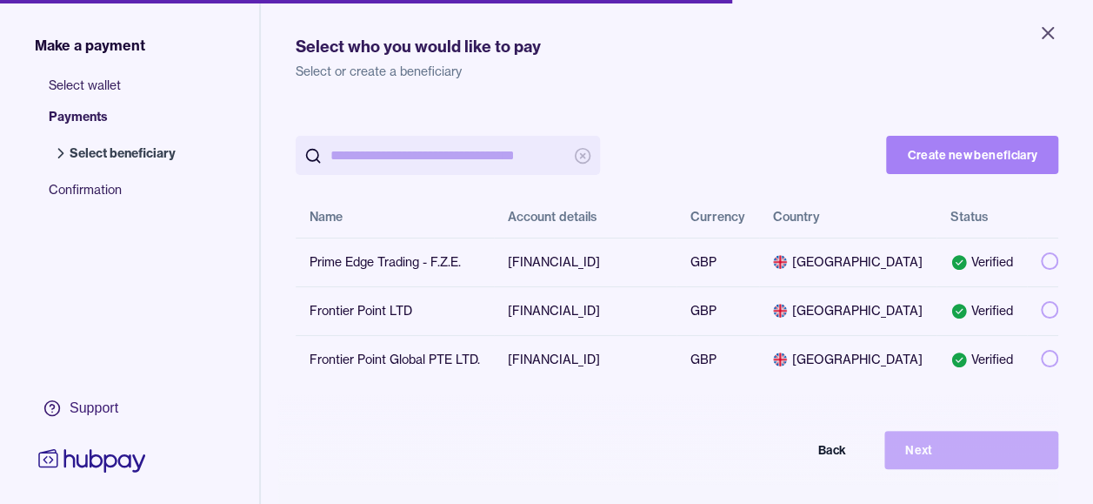
click at [948, 161] on button "Create new beneficiary" at bounding box center [972, 155] width 172 height 38
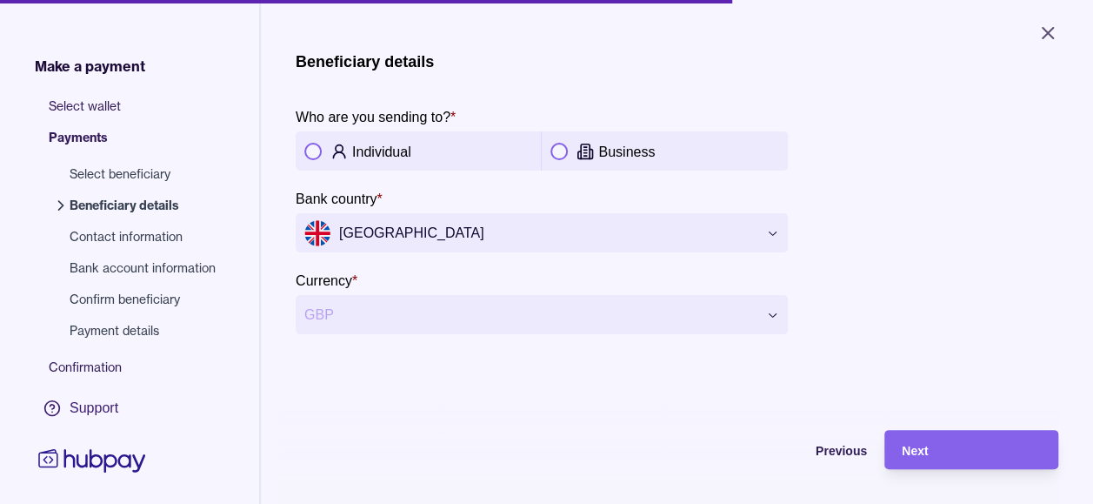
click at [563, 153] on button "button" at bounding box center [559, 151] width 17 height 17
click at [958, 460] on div "Next" at bounding box center [971, 449] width 139 height 21
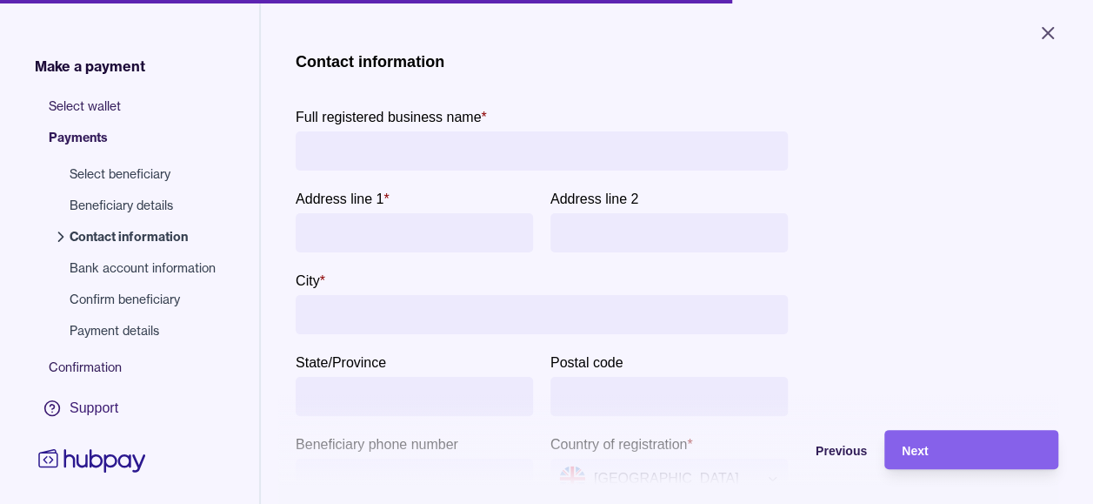
click at [603, 151] on input "Full registered business name *" at bounding box center [541, 150] width 475 height 39
type input "**********"
click at [452, 247] on input "Address line 1 *" at bounding box center [414, 232] width 220 height 39
type input "*"
type input "********"
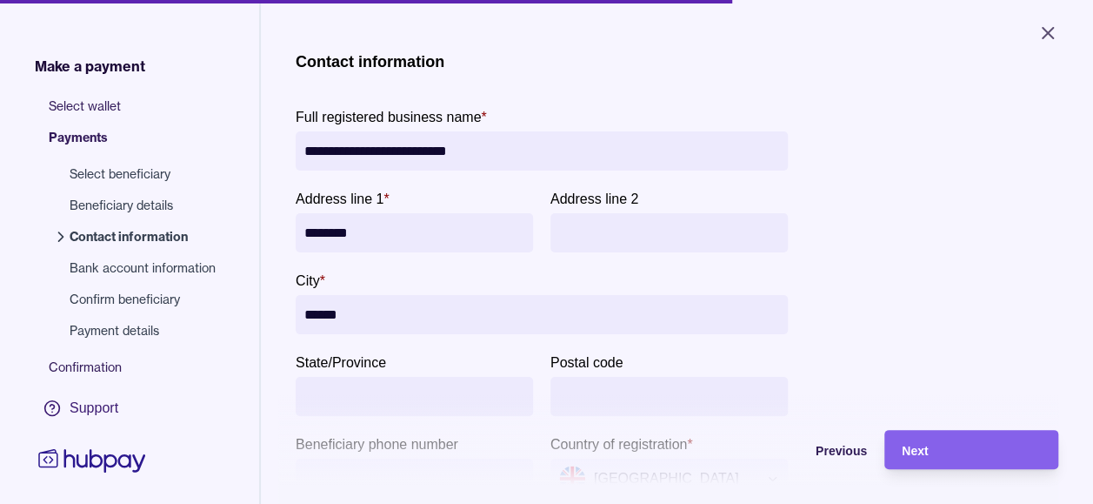
type input "******"
click at [936, 223] on div "**********" at bounding box center [677, 283] width 763 height 463
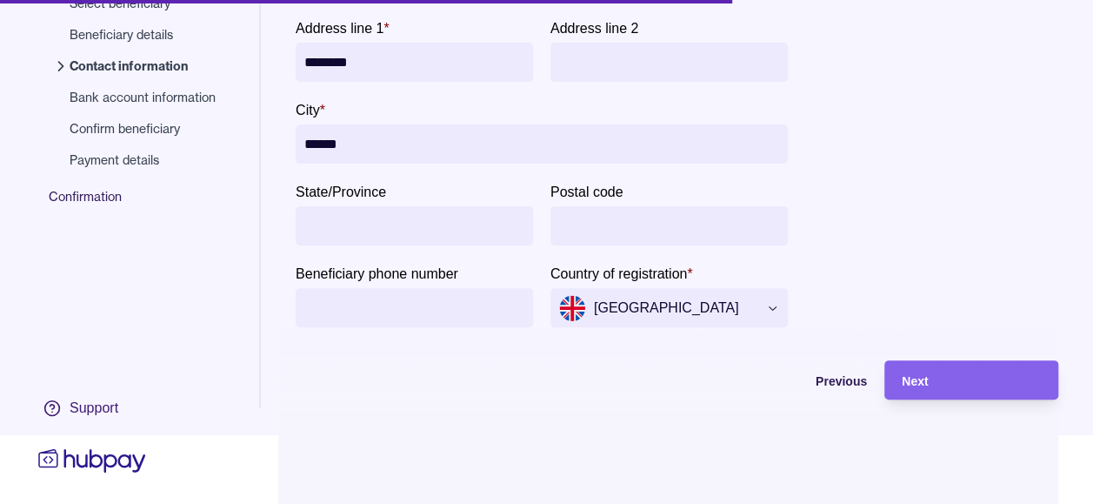
scroll to position [66, 0]
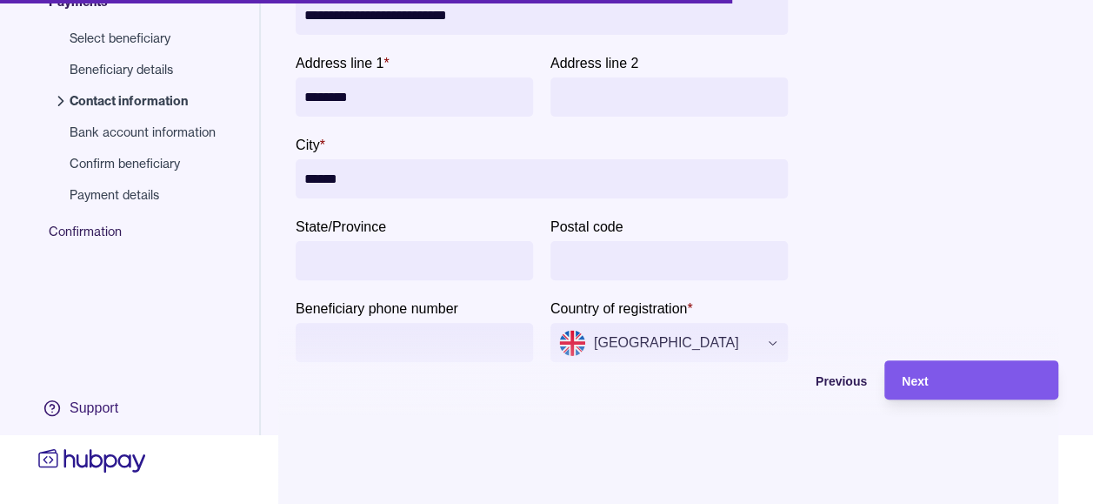
click at [950, 374] on div "Next" at bounding box center [971, 380] width 139 height 21
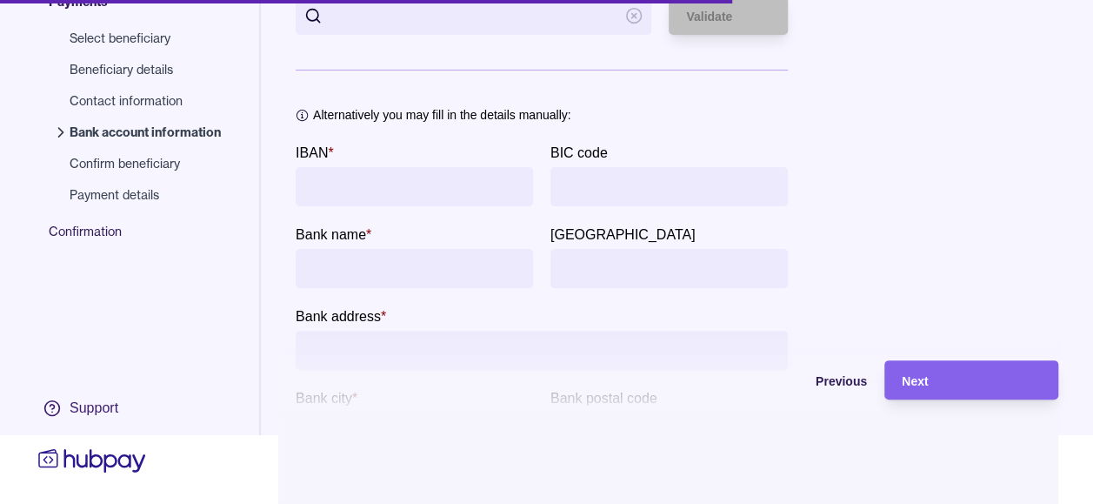
click at [926, 248] on div "**********" at bounding box center [677, 225] width 763 height 617
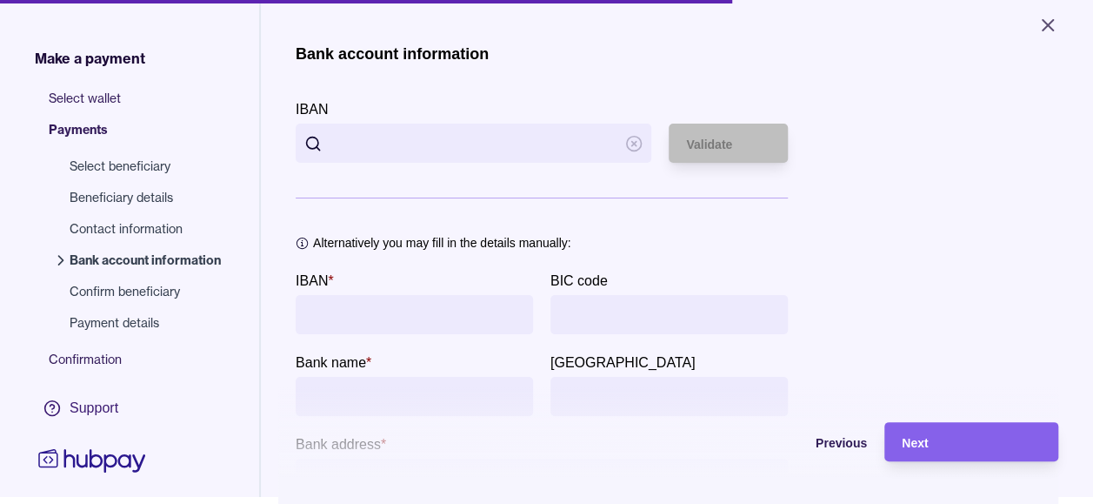
scroll to position [0, 0]
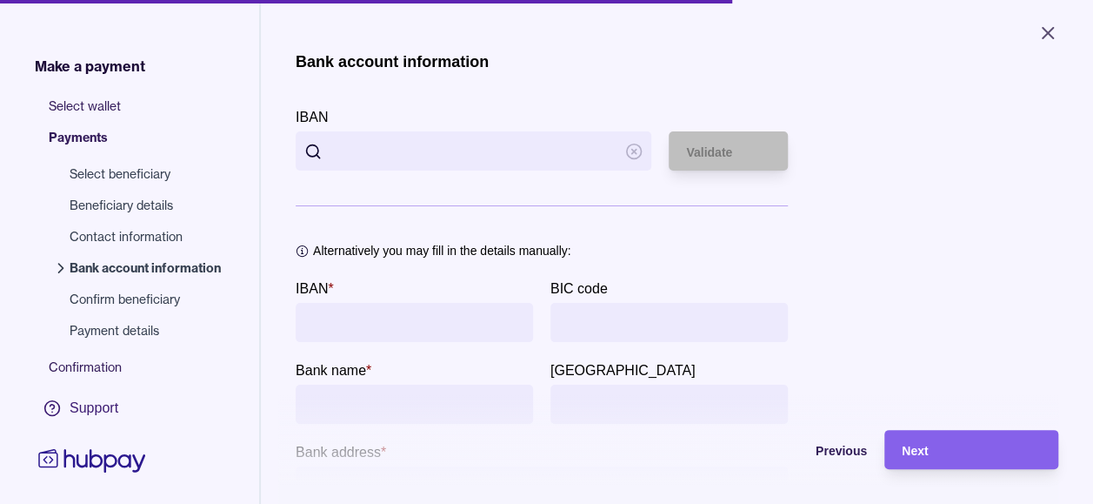
click at [440, 140] on input "IBAN" at bounding box center [473, 150] width 286 height 39
paste input "**********"
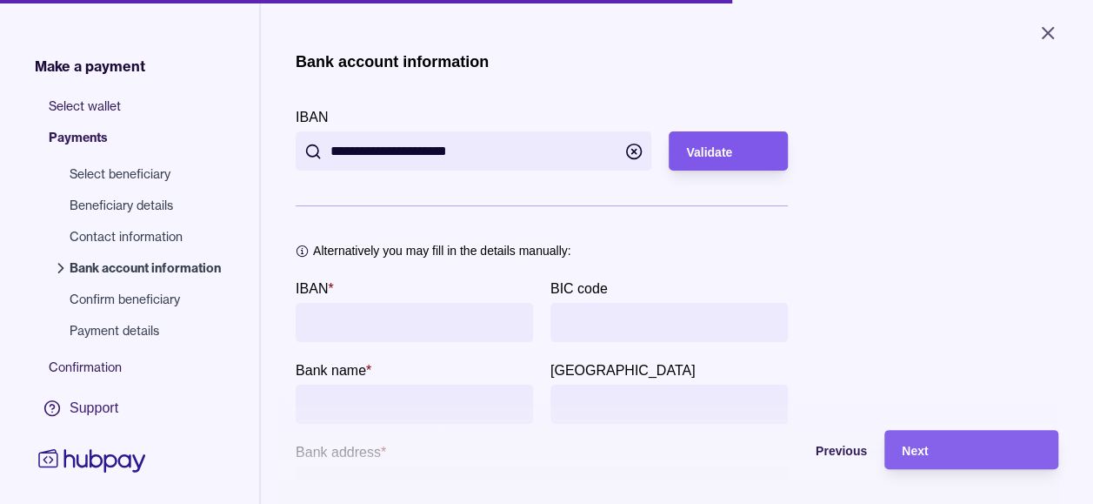
type input "**********"
click at [724, 153] on span "Validate" at bounding box center [709, 152] width 46 height 14
type input "**********"
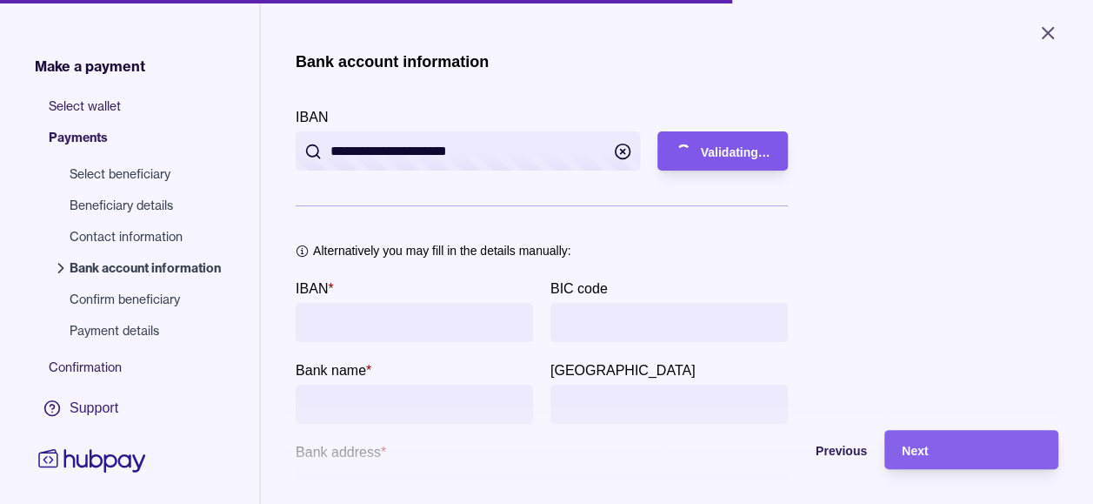
type input "**********"
type input "******"
type input "********"
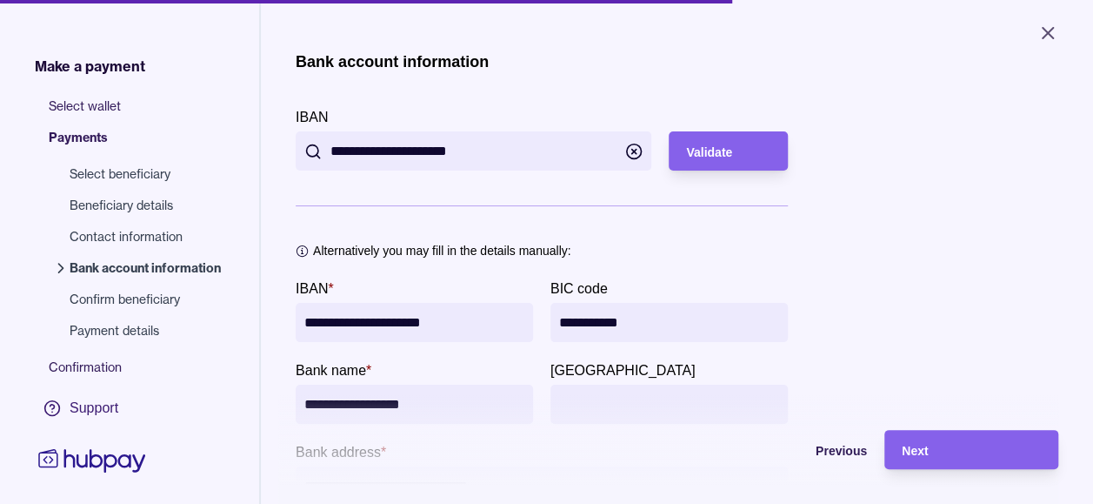
click at [860, 301] on div "**********" at bounding box center [677, 360] width 763 height 617
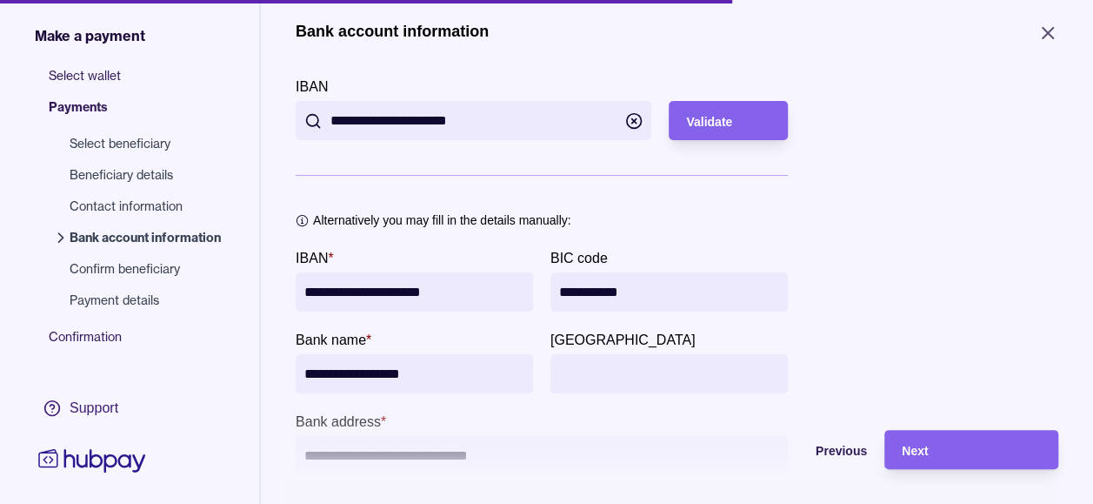
scroll to position [35, 0]
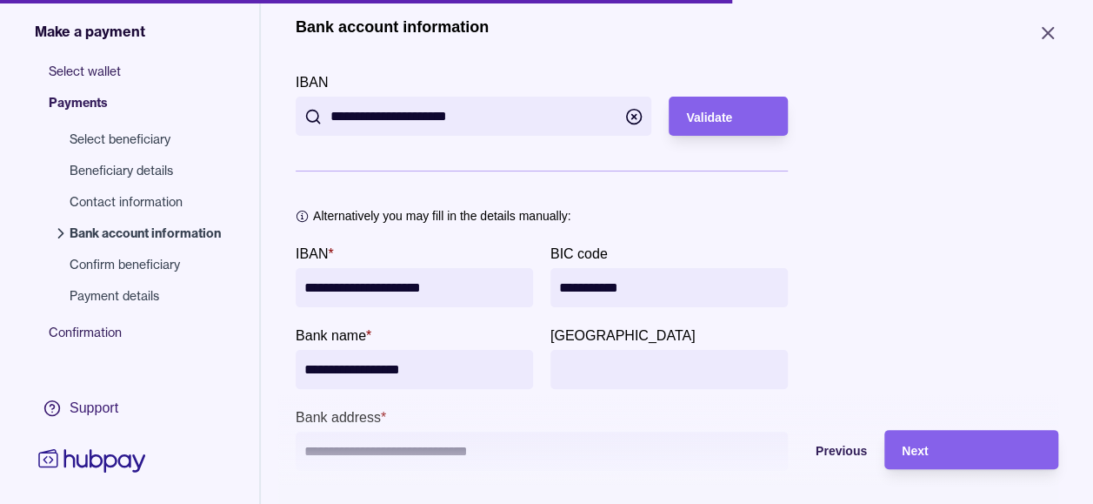
click at [889, 249] on div "**********" at bounding box center [677, 325] width 763 height 617
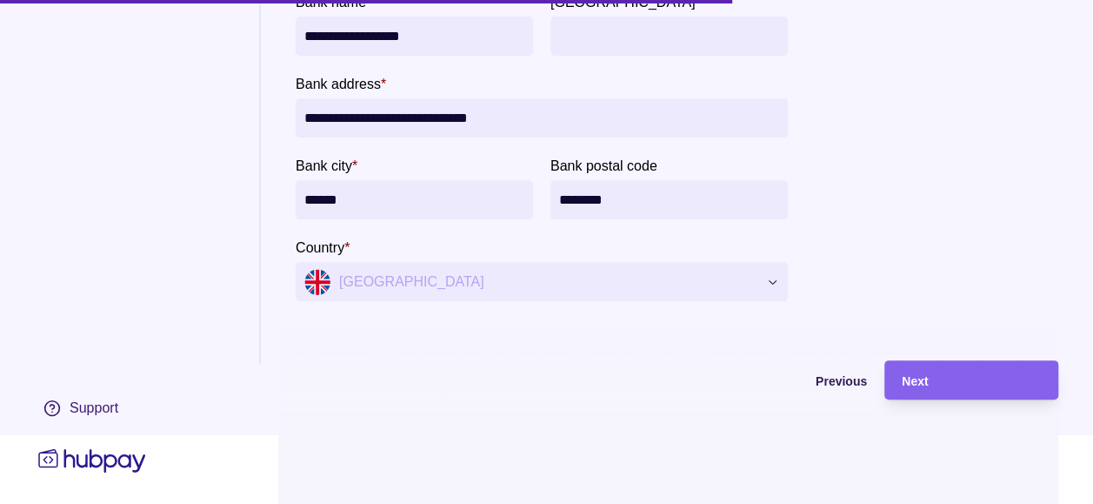
scroll to position [83, 0]
click at [958, 384] on div "Next" at bounding box center [971, 380] width 139 height 21
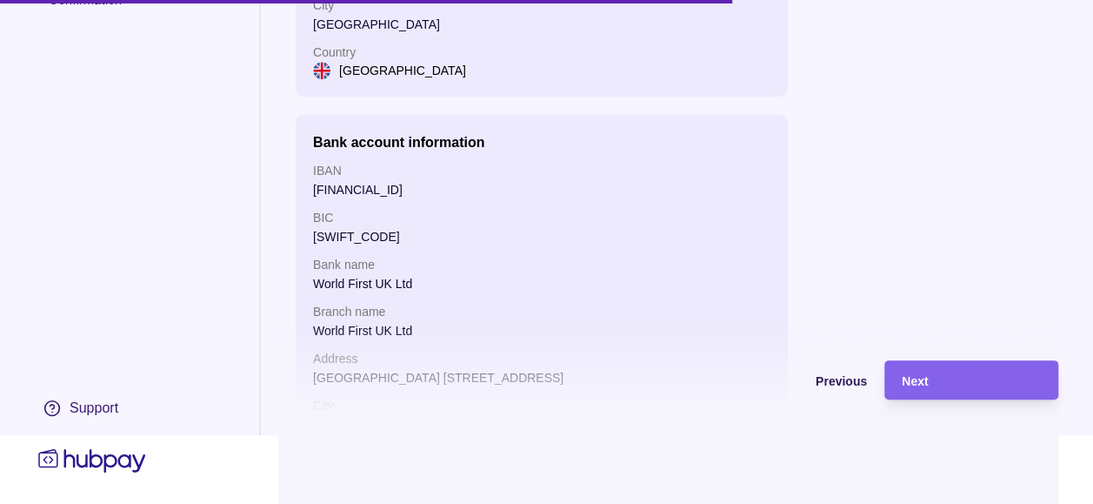
click at [942, 275] on div "Confirm beneficiary Review the beneficiary information below and proceed. Benef…" at bounding box center [677, 114] width 763 height 858
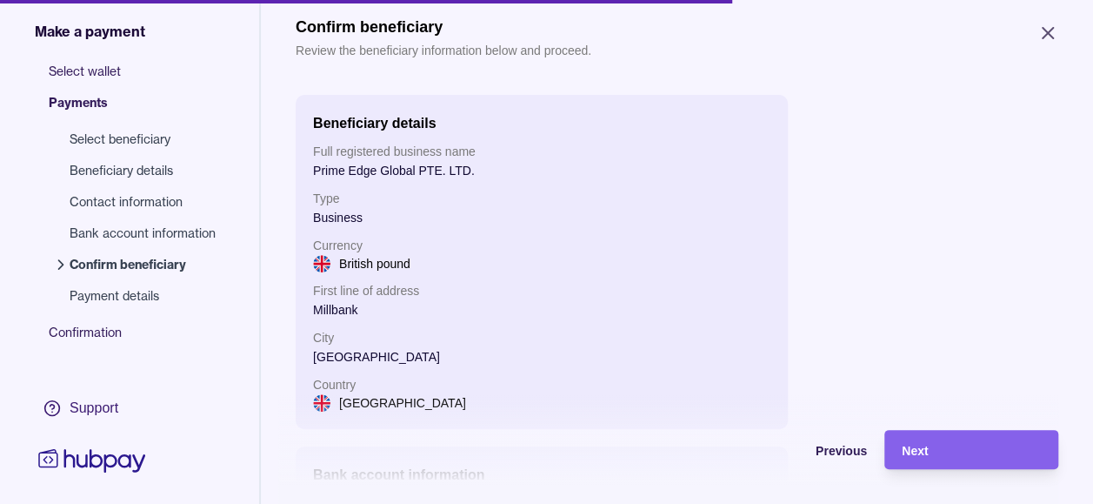
scroll to position [70, 0]
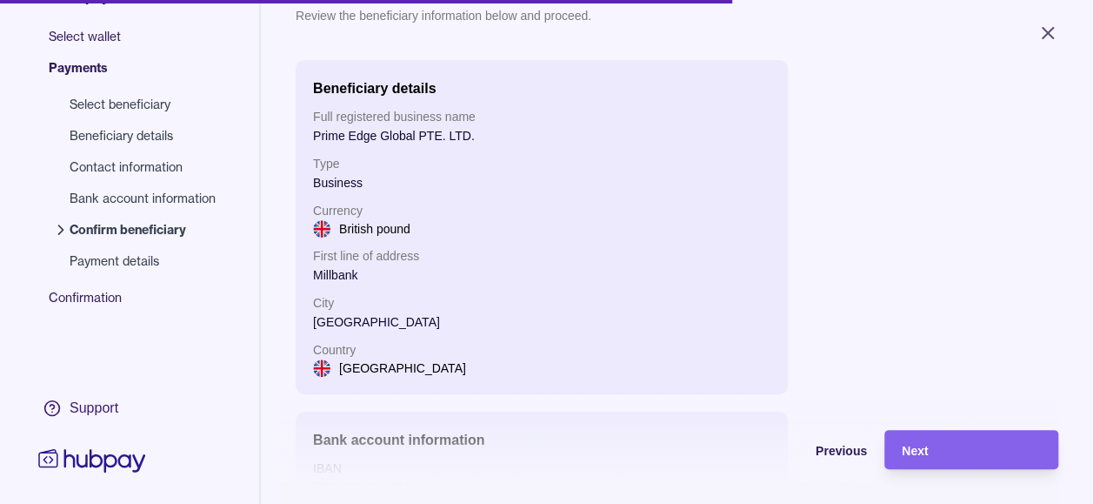
click at [1000, 151] on div "Confirm beneficiary Review the beneficiary information below and proceed. Benef…" at bounding box center [677, 412] width 763 height 858
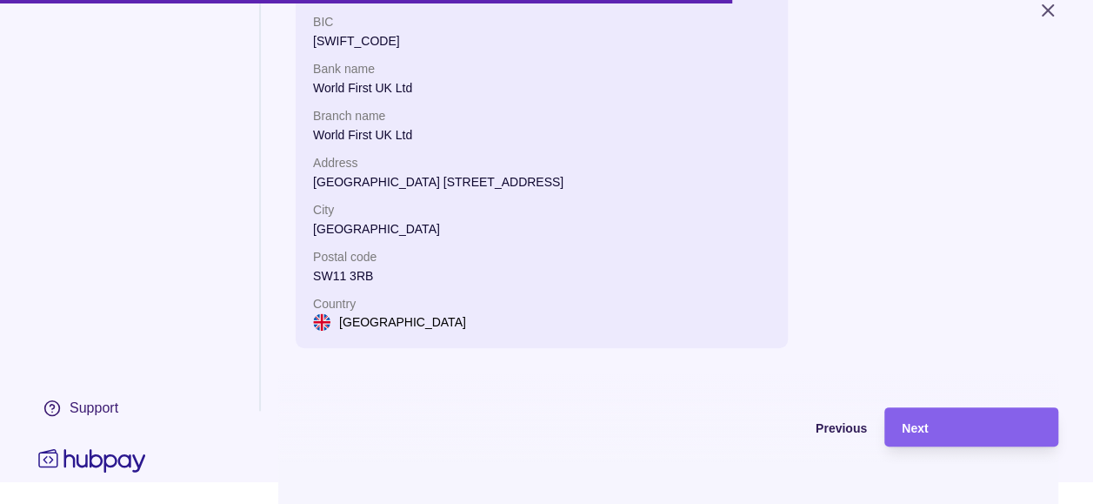
scroll to position [35, 0]
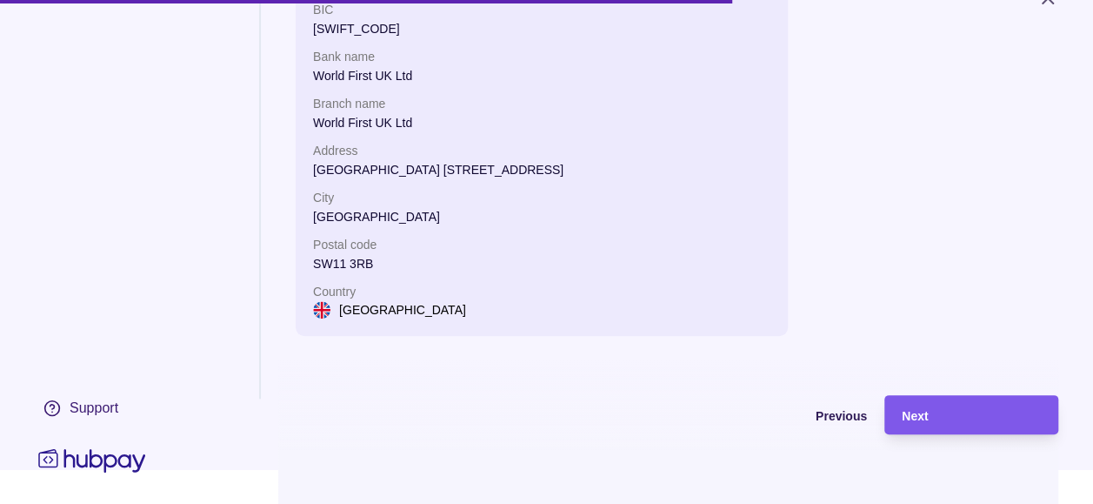
click at [985, 421] on div "Next" at bounding box center [971, 414] width 139 height 21
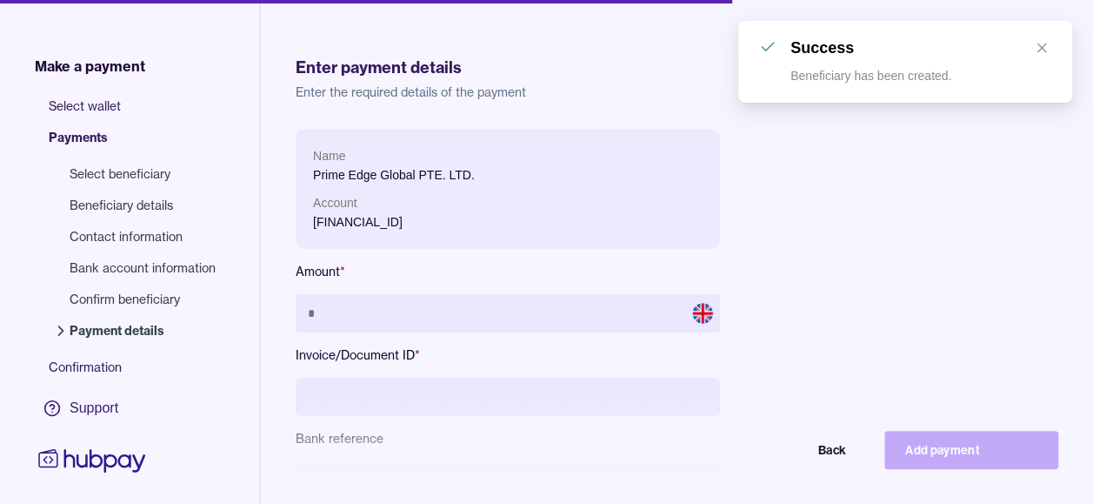
scroll to position [35, 0]
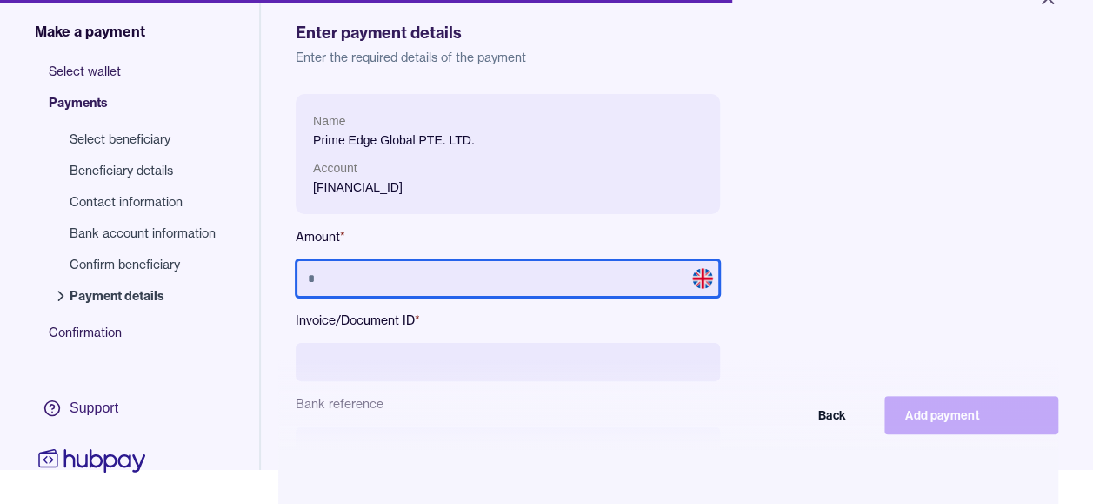
click at [489, 282] on input "text" at bounding box center [508, 278] width 424 height 38
type input "******"
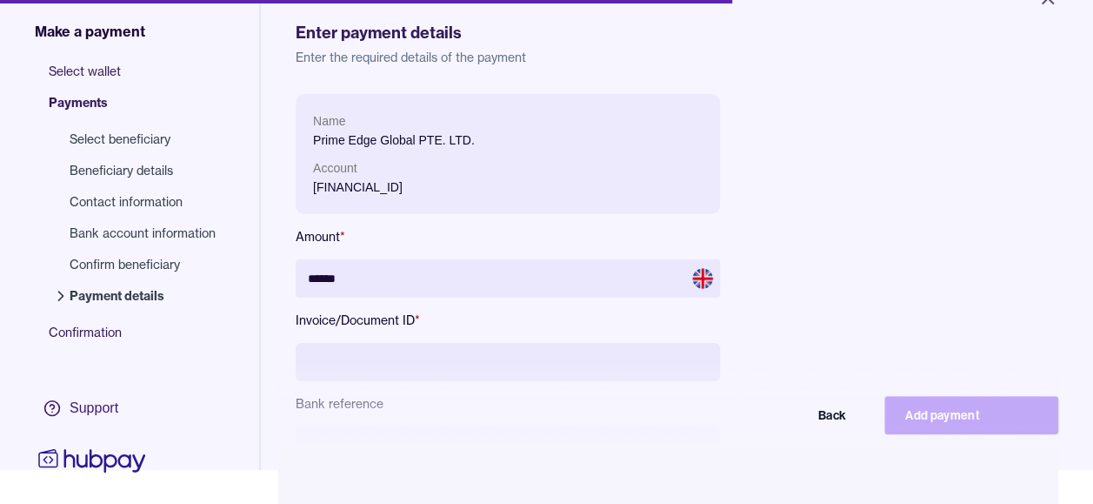
click at [456, 352] on input at bounding box center [508, 362] width 424 height 38
type input "**********"
click at [868, 191] on div "**********" at bounding box center [677, 335] width 763 height 482
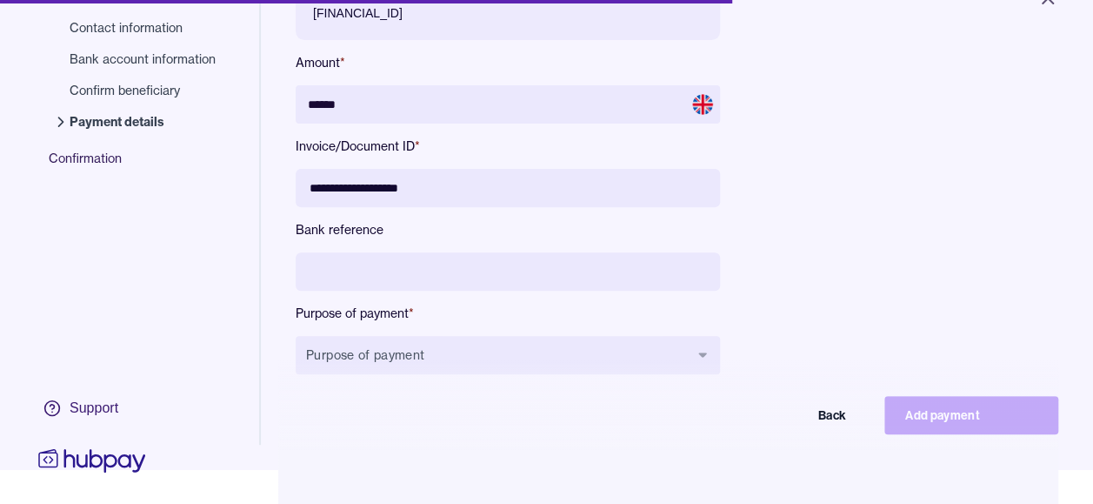
scroll to position [209, 0]
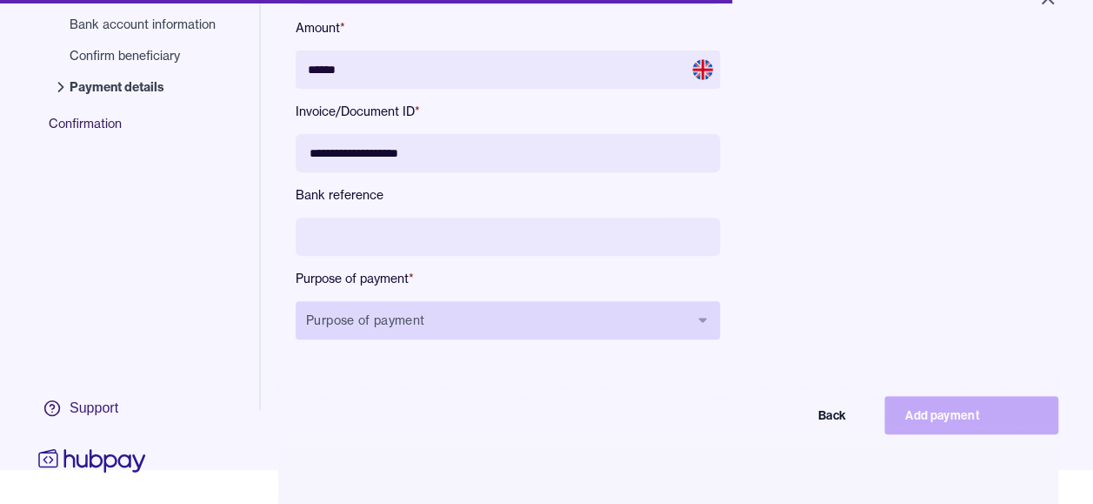
click at [472, 330] on button "Purpose of payment" at bounding box center [508, 320] width 424 height 38
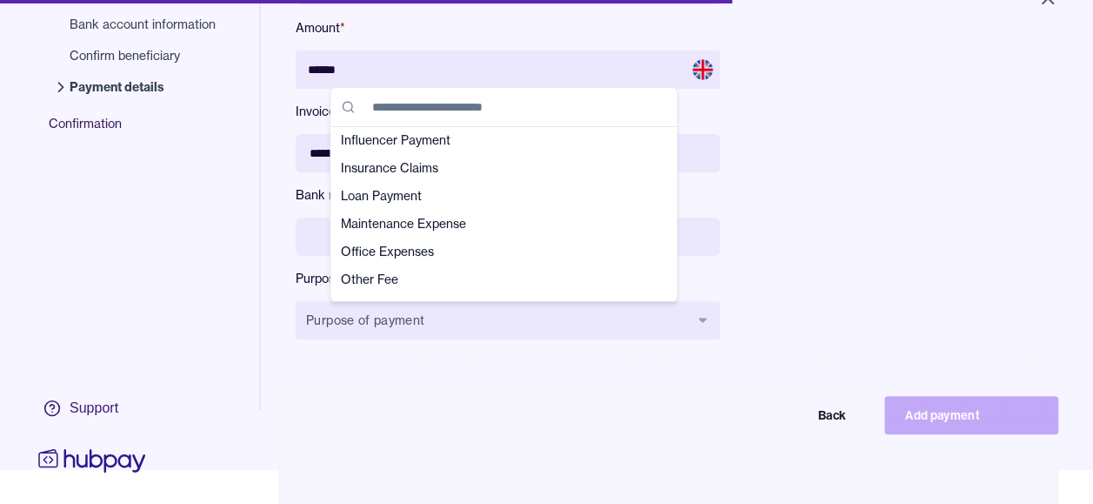
scroll to position [313, 0]
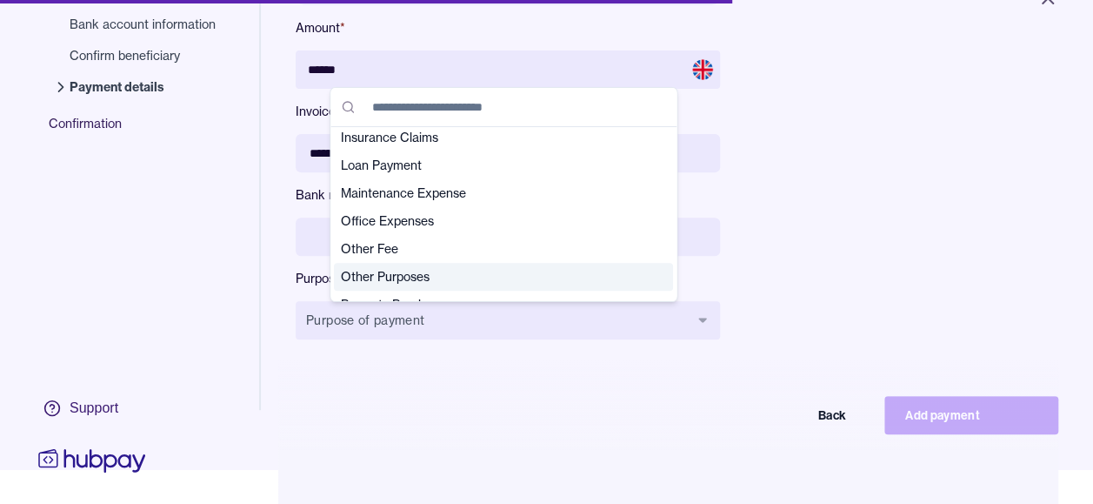
click at [565, 277] on span "Other Purposes" at bounding box center [493, 276] width 304 height 17
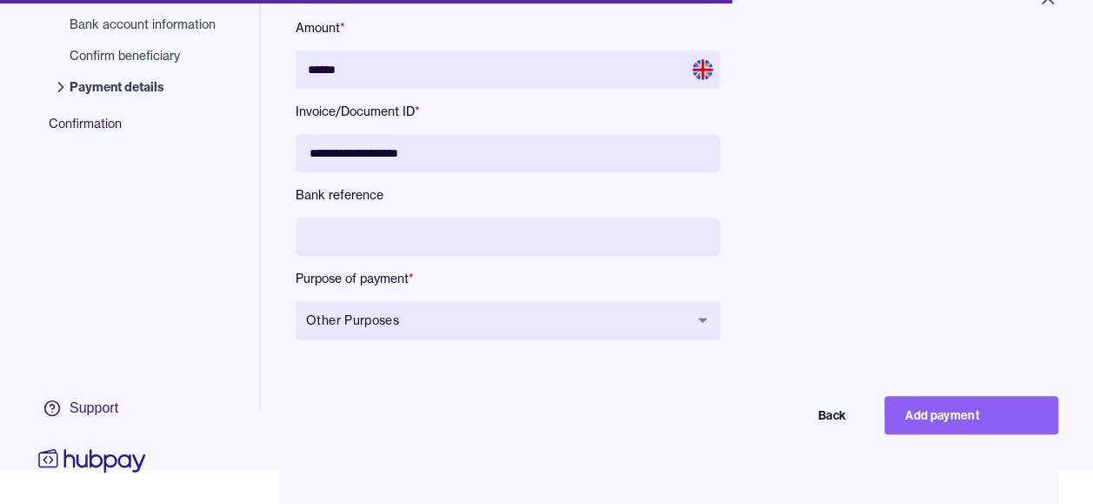
scroll to position [233, 0]
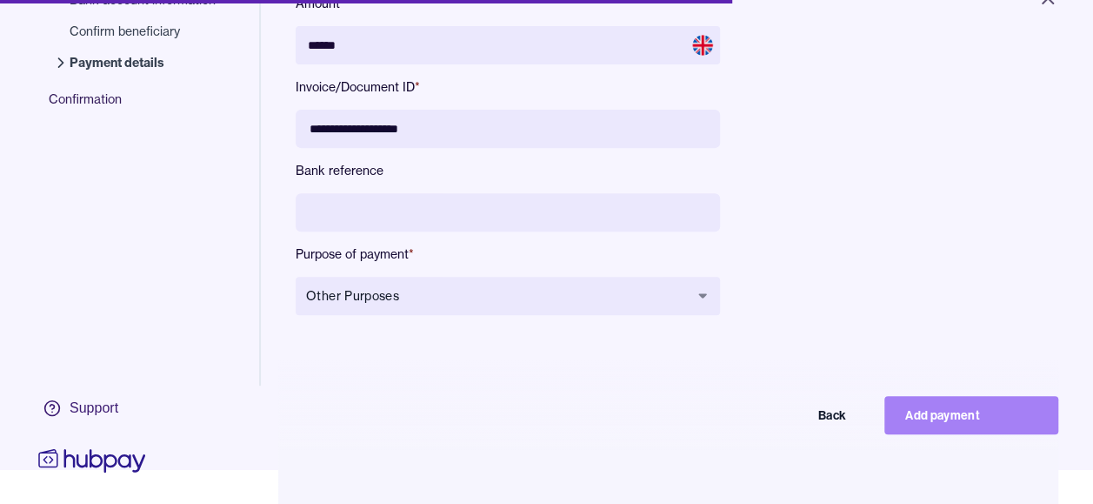
click at [1005, 428] on button "Add payment" at bounding box center [972, 415] width 174 height 38
type input "*****"
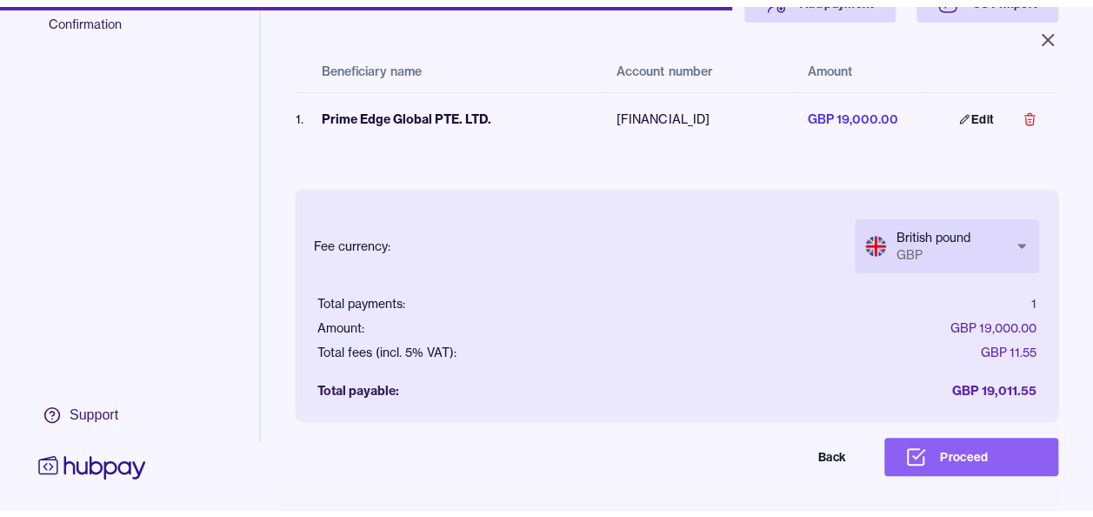
scroll to position [152, 0]
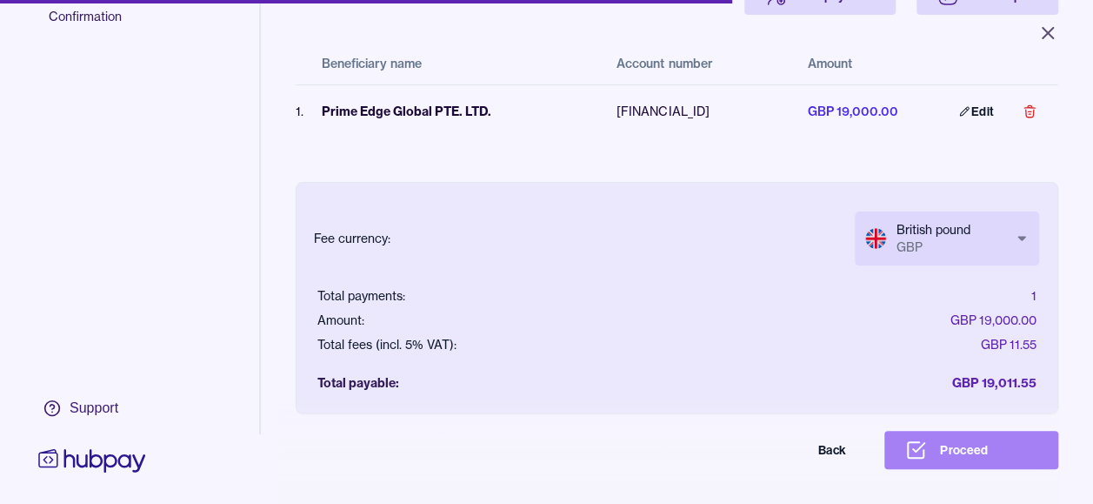
click at [997, 454] on button "Proceed" at bounding box center [972, 450] width 174 height 38
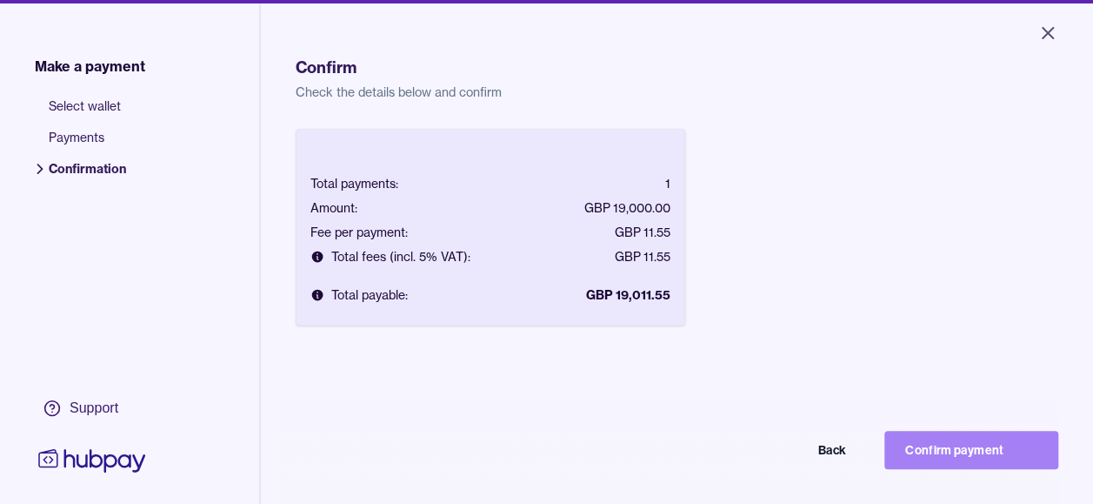
click at [979, 457] on button "Confirm payment" at bounding box center [972, 450] width 174 height 38
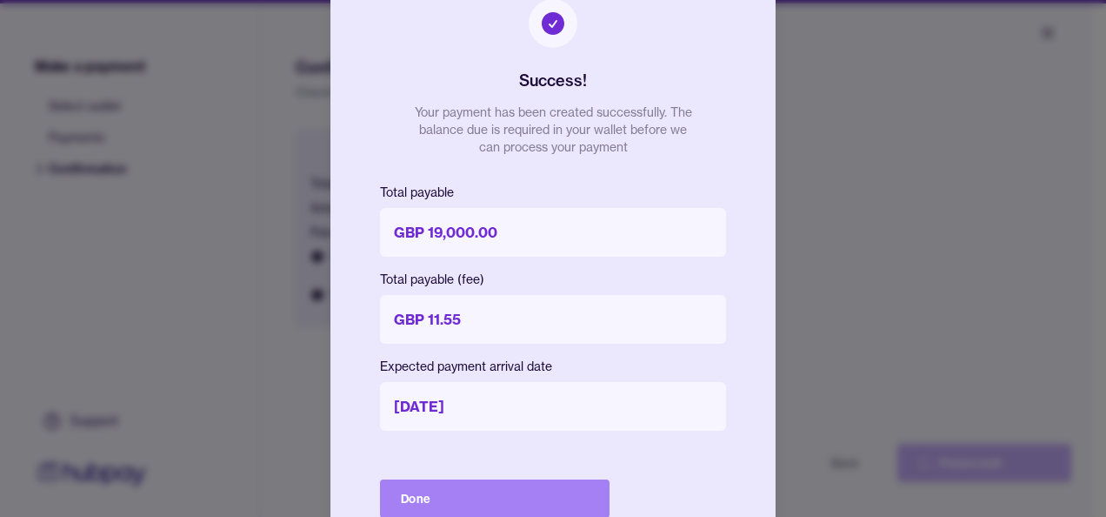
click at [551, 498] on button "Done" at bounding box center [495, 498] width 230 height 38
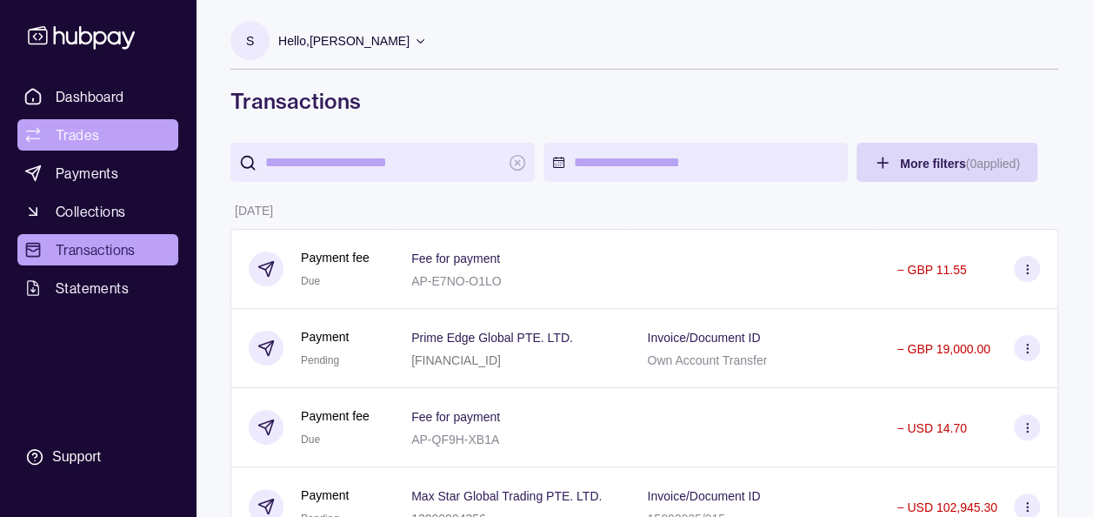
click at [87, 136] on span "Trades" at bounding box center [77, 134] width 43 height 21
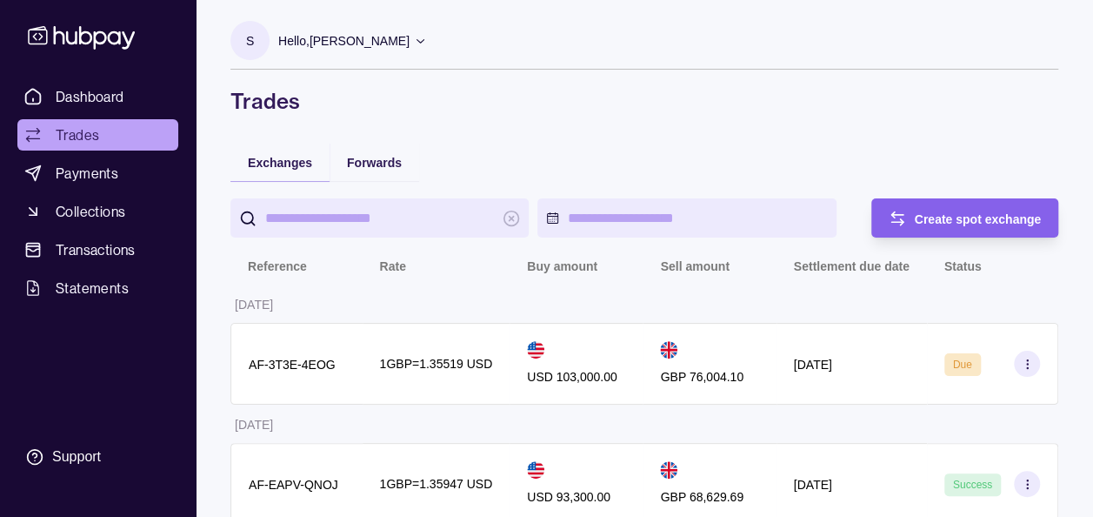
click at [480, 114] on h1 "Trades" at bounding box center [644, 101] width 828 height 28
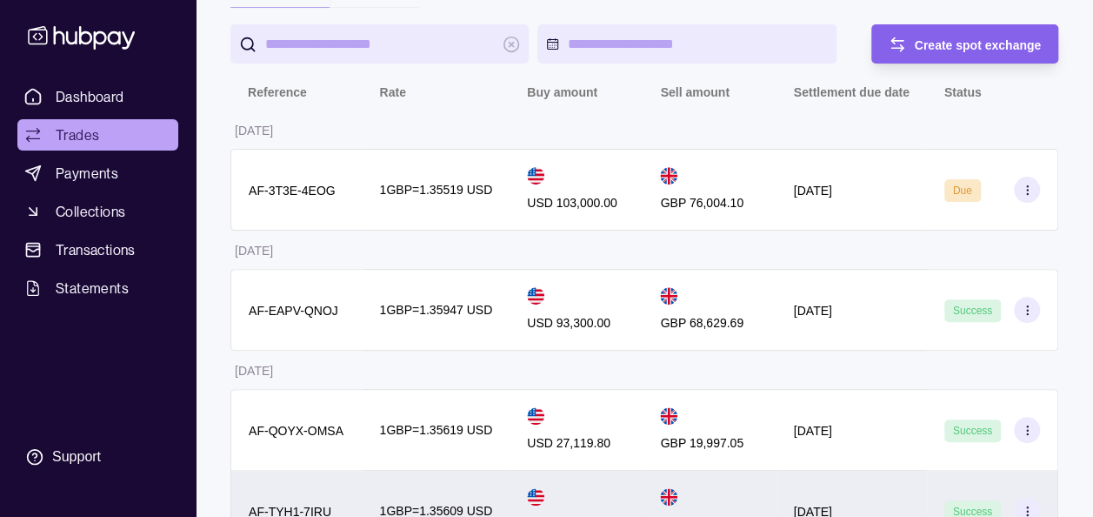
scroll to position [139, 0]
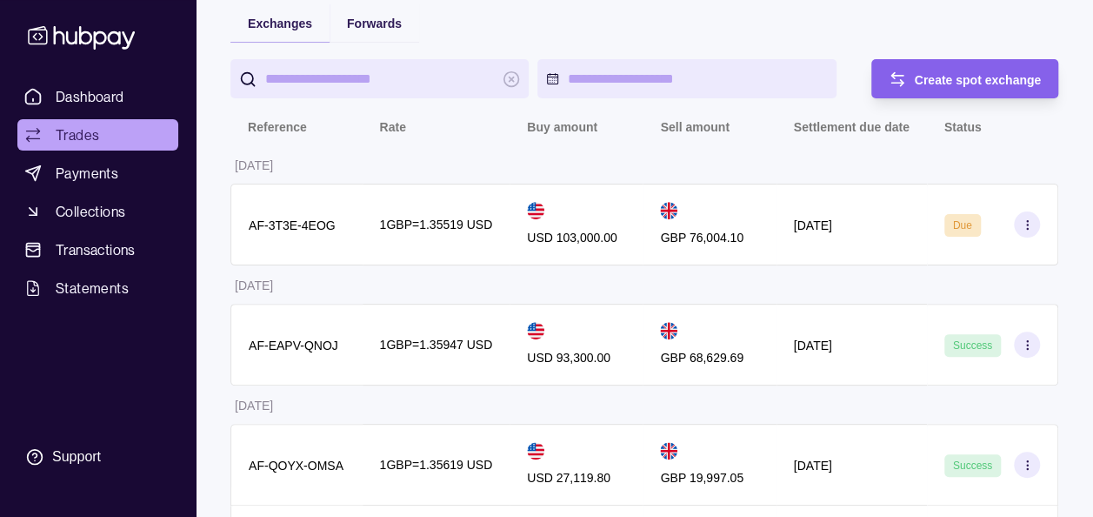
click at [124, 354] on div "Dashboard Trades Payments Collections Transactions Statements Support" at bounding box center [97, 278] width 175 height 394
click at [98, 257] on span "Transactions" at bounding box center [96, 249] width 80 height 21
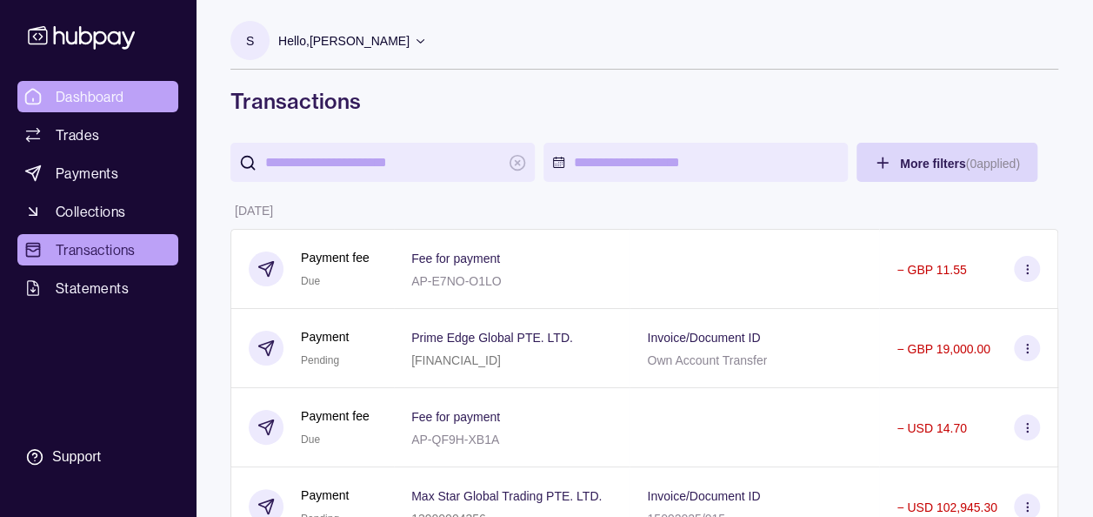
click at [116, 107] on link "Dashboard" at bounding box center [97, 96] width 161 height 31
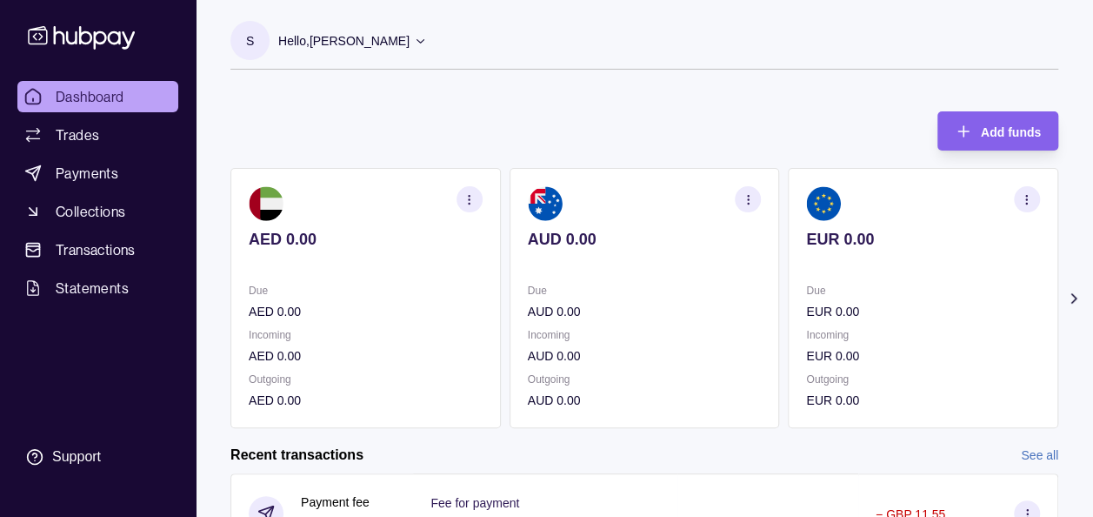
click at [1077, 291] on icon at bounding box center [1073, 298] width 17 height 17
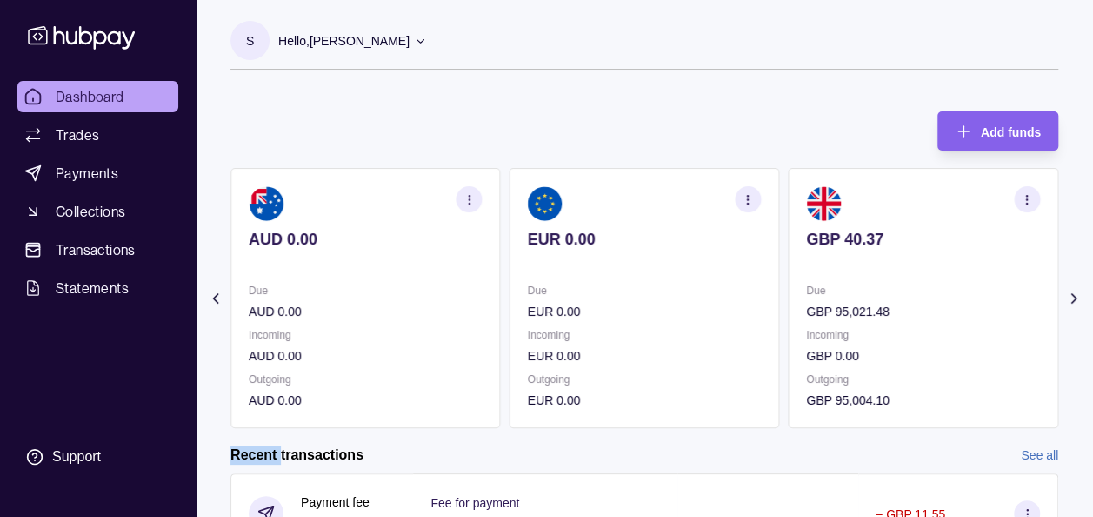
click at [1077, 291] on icon at bounding box center [1073, 298] width 17 height 17
click at [1077, 291] on section "Add funds AED 0.00 Due AED 0.00 Incoming AED 0.00 Outgoing AED 0.00 AUD 0.00 Du…" at bounding box center [645, 499] width 898 height 811
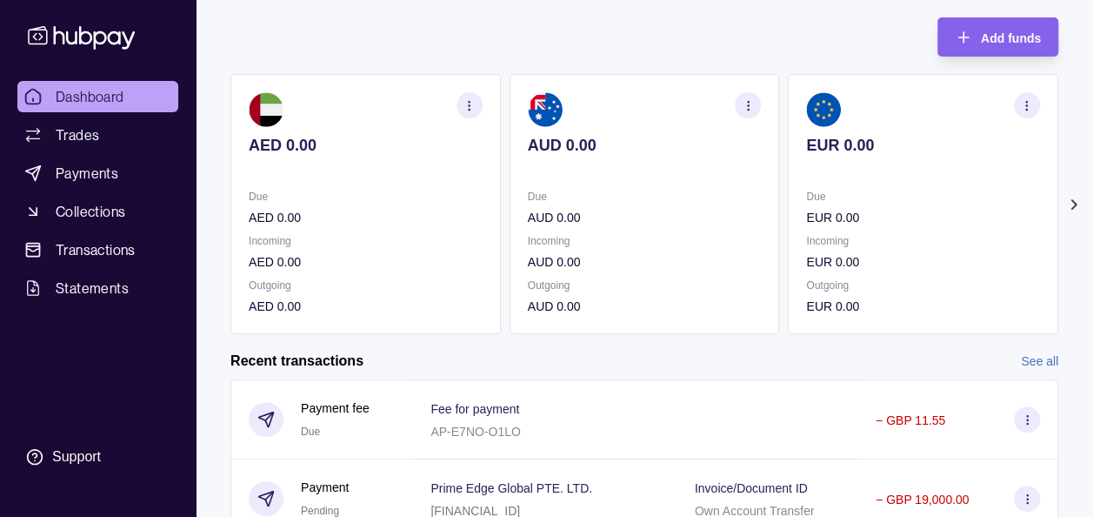
scroll to position [83, 0]
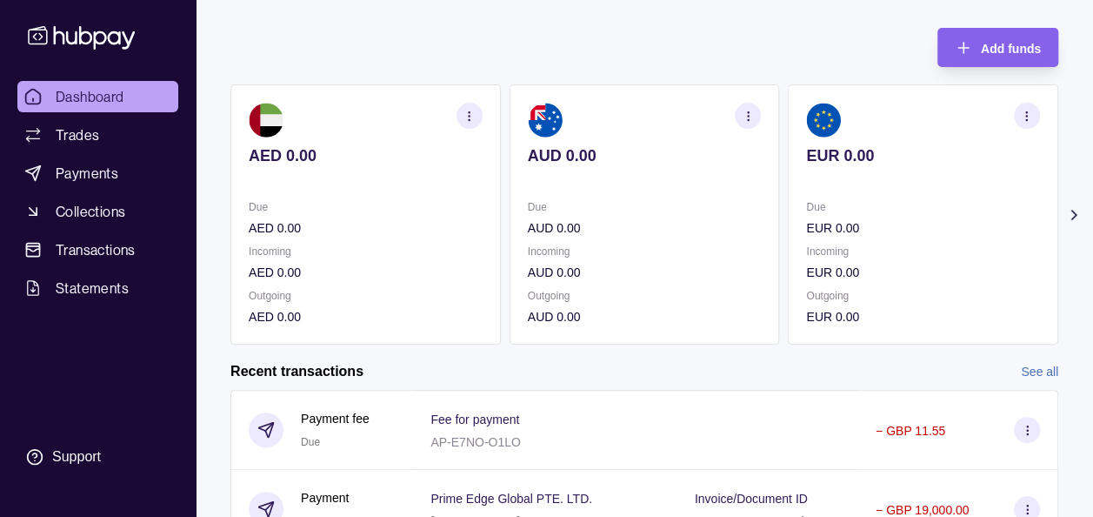
click at [1079, 219] on icon at bounding box center [1073, 214] width 17 height 17
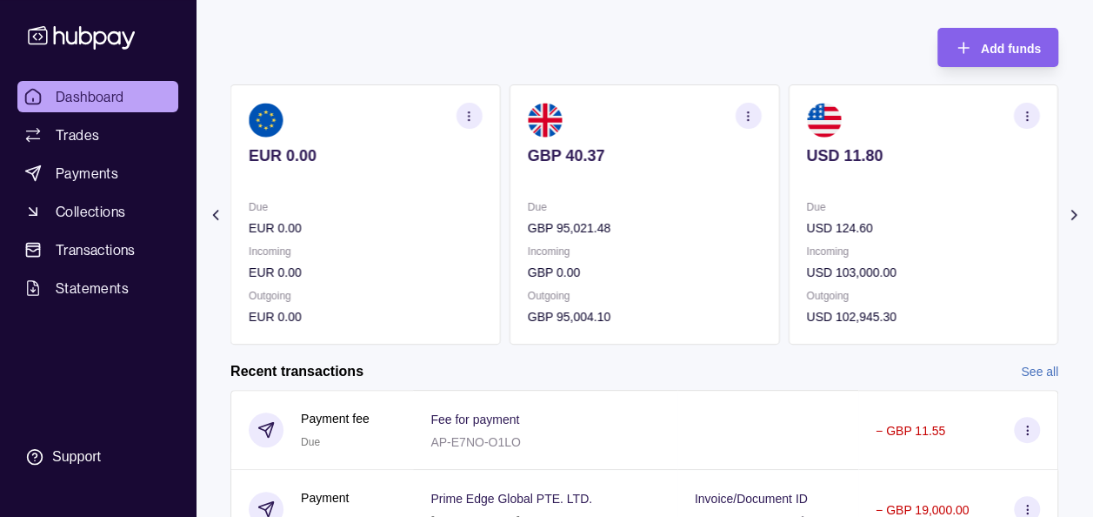
click at [1079, 219] on icon at bounding box center [1073, 214] width 17 height 17
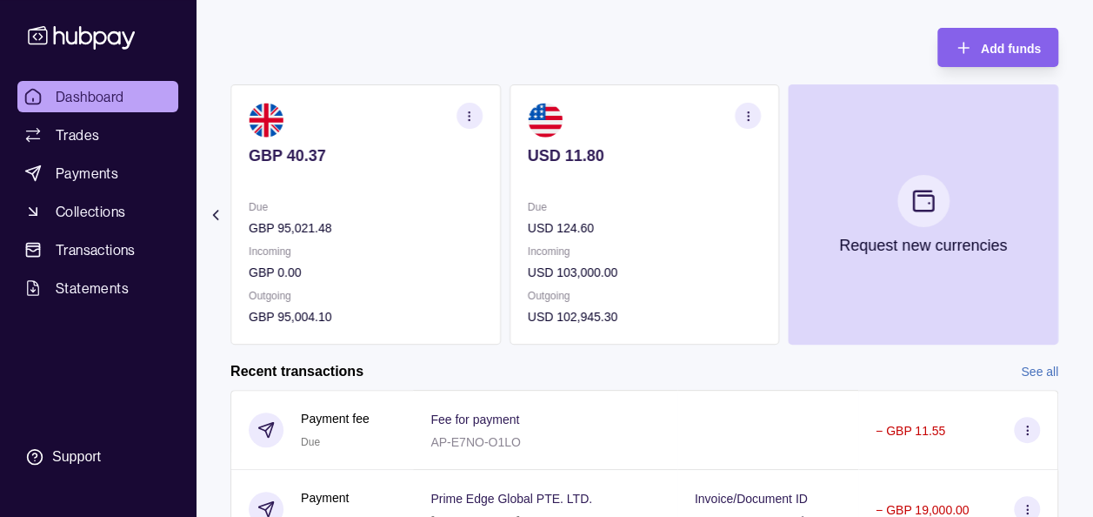
click at [100, 105] on span "Dashboard" at bounding box center [90, 96] width 69 height 21
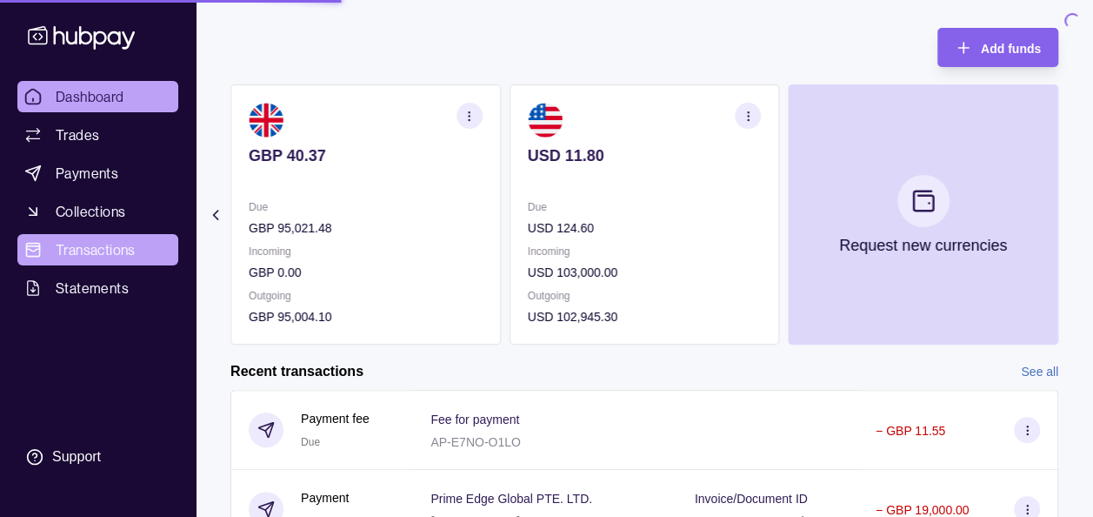
click at [83, 258] on span "Transactions" at bounding box center [96, 249] width 80 height 21
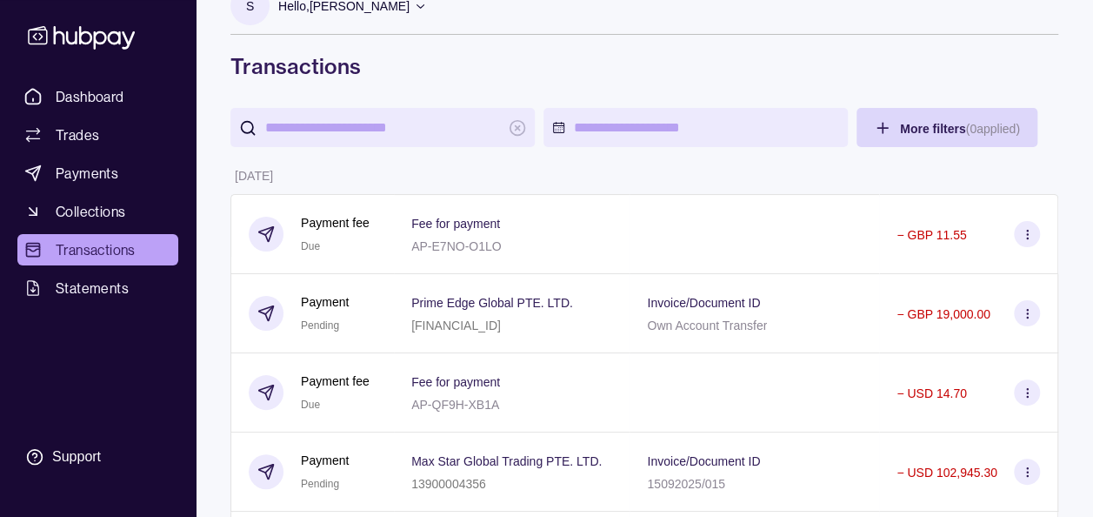
scroll to position [139, 0]
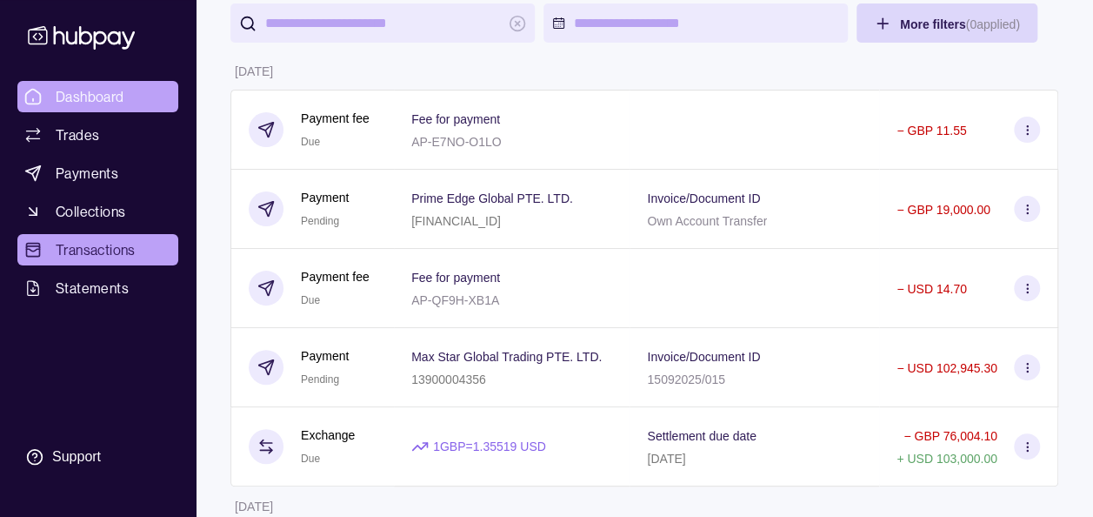
click at [75, 82] on link "Dashboard" at bounding box center [97, 96] width 161 height 31
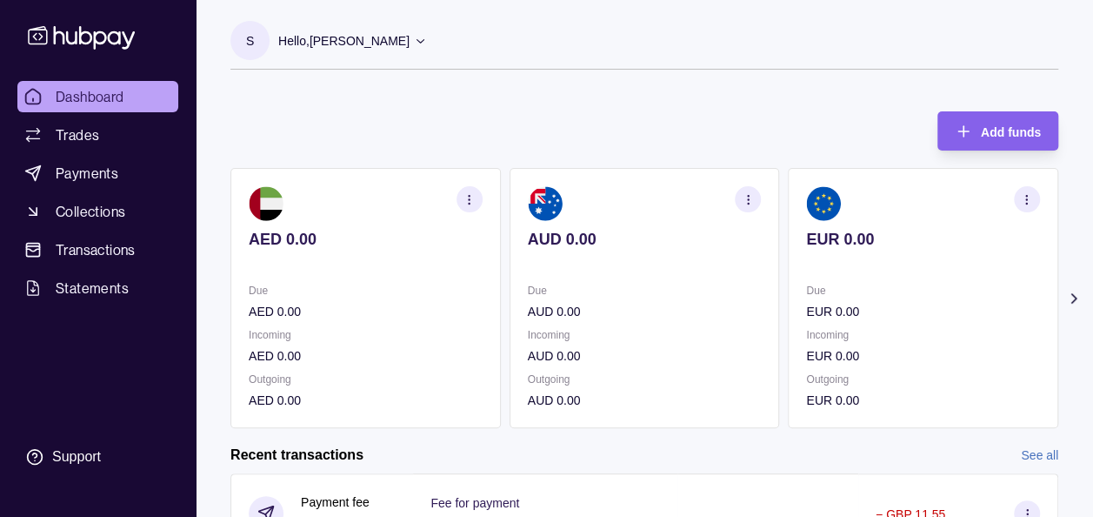
click at [1076, 303] on icon at bounding box center [1073, 298] width 17 height 17
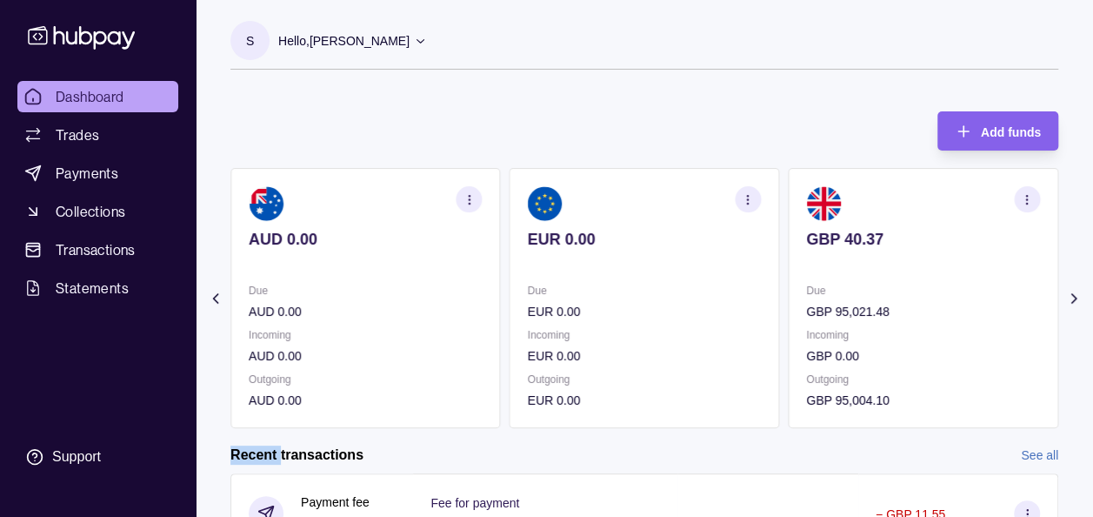
click at [1076, 303] on icon at bounding box center [1073, 298] width 17 height 17
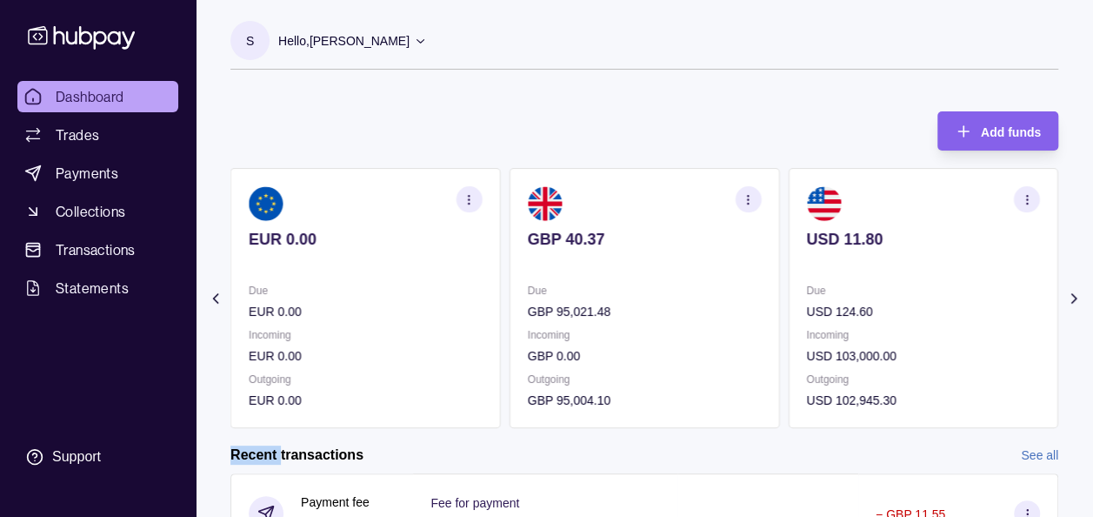
click at [118, 91] on span "Dashboard" at bounding box center [90, 96] width 69 height 21
click at [92, 252] on span "Transactions" at bounding box center [96, 249] width 80 height 21
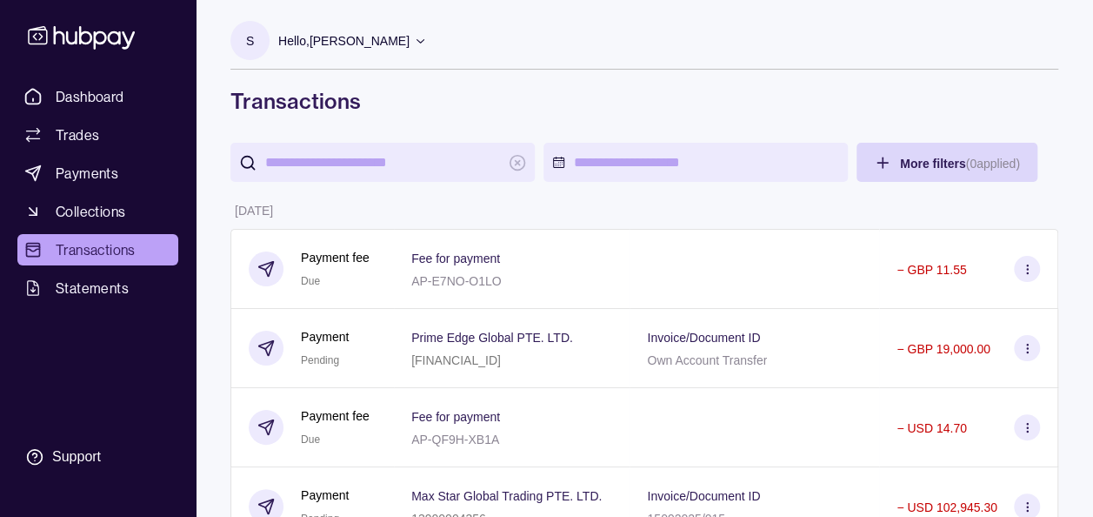
click at [432, 83] on div "S Hello, Soumyajit Chakraborty Prime Edge Trading FZE Account Terms and conditi…" at bounding box center [644, 68] width 828 height 94
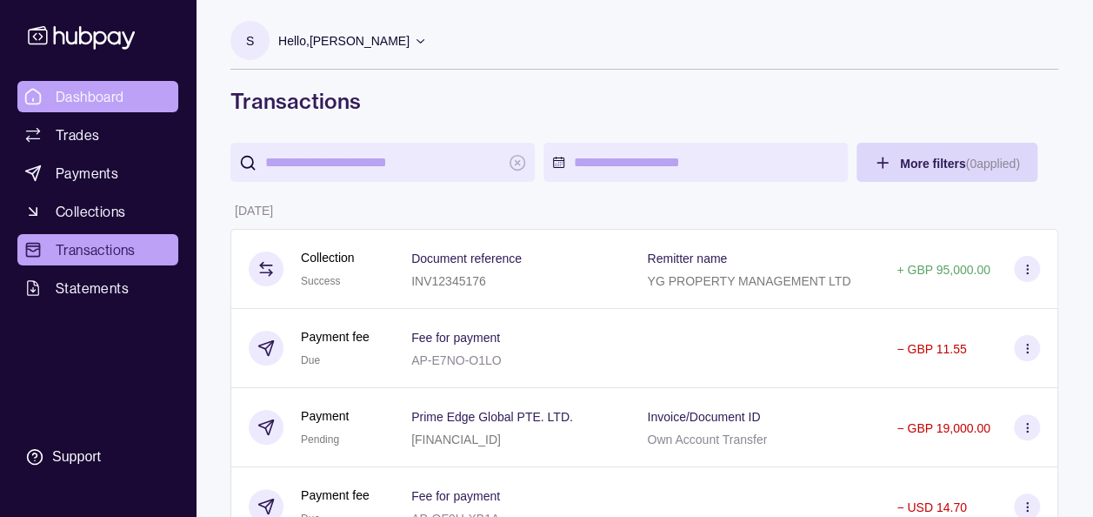
click at [104, 82] on link "Dashboard" at bounding box center [97, 96] width 161 height 31
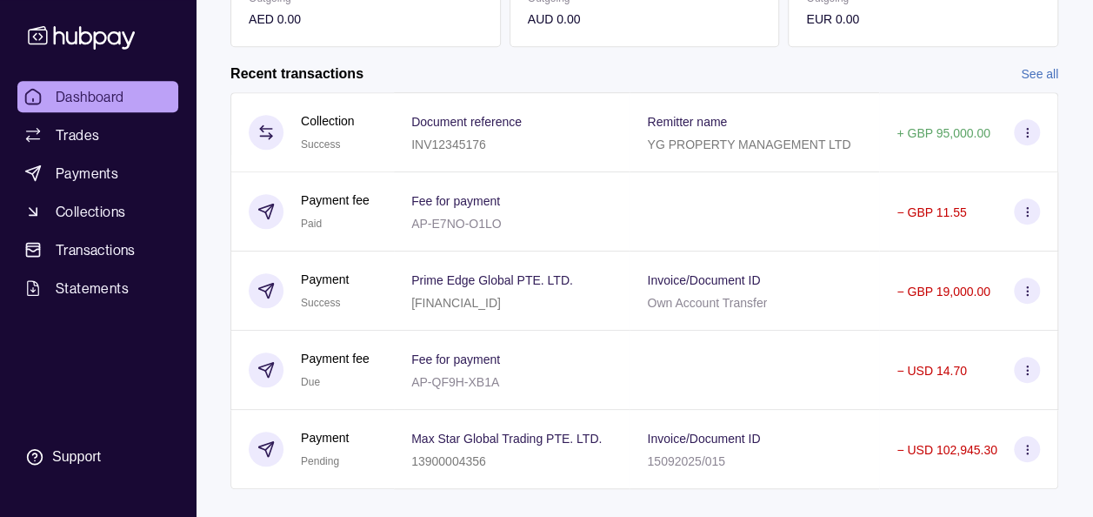
scroll to position [383, 0]
click at [96, 233] on ul "Dashboard Trades Payments Collections Transactions Statements" at bounding box center [97, 192] width 161 height 223
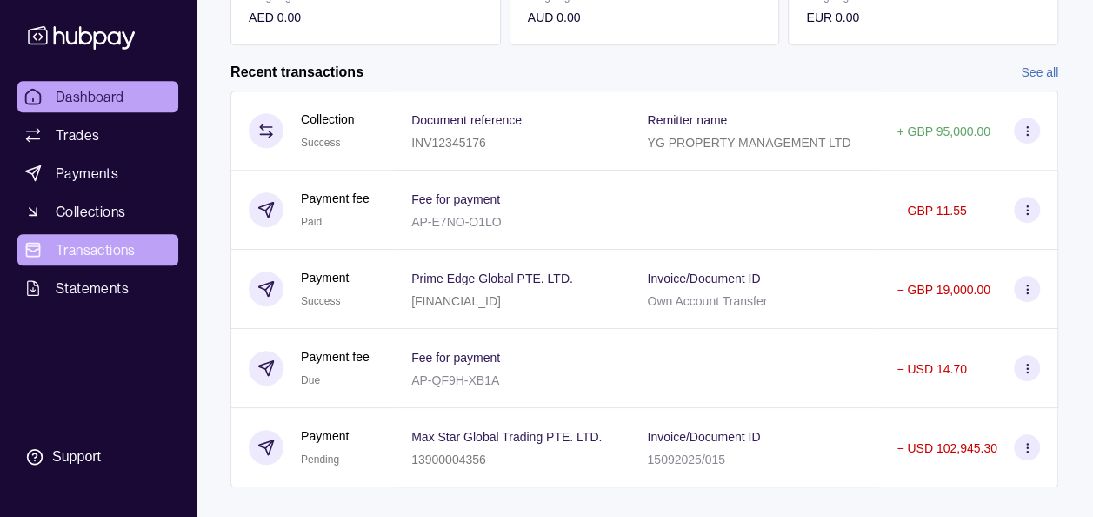
click at [101, 244] on span "Transactions" at bounding box center [96, 249] width 80 height 21
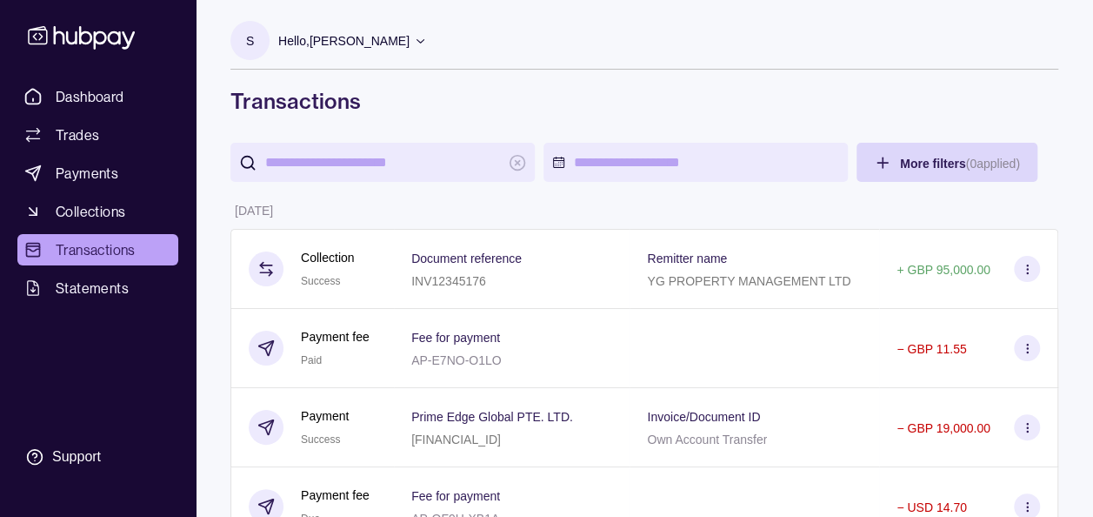
click at [588, 86] on div "S Hello, Soumyajit Chakraborty Prime Edge Trading FZE Account Terms and conditi…" at bounding box center [644, 68] width 828 height 94
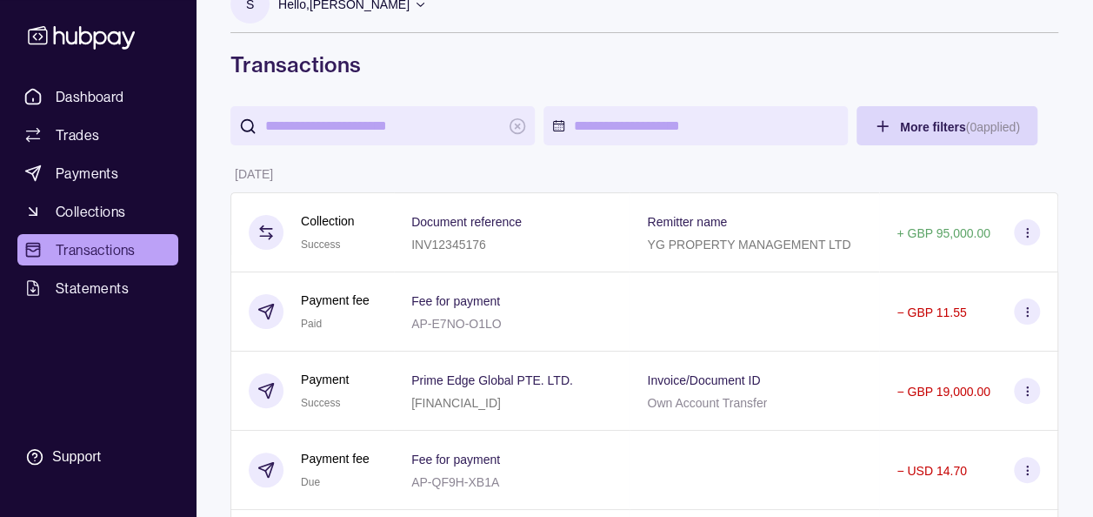
scroll to position [35, 0]
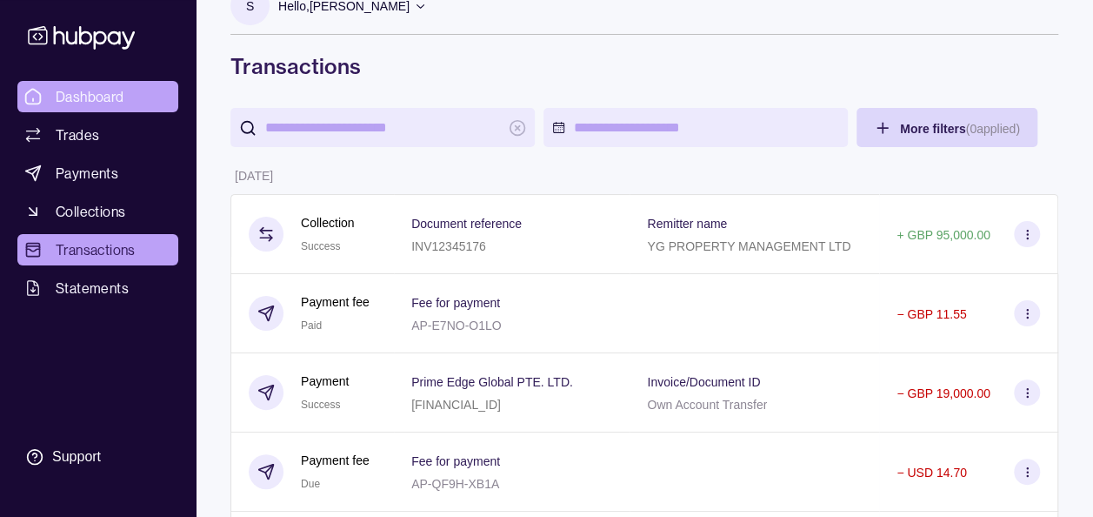
click at [91, 105] on span "Dashboard" at bounding box center [90, 96] width 69 height 21
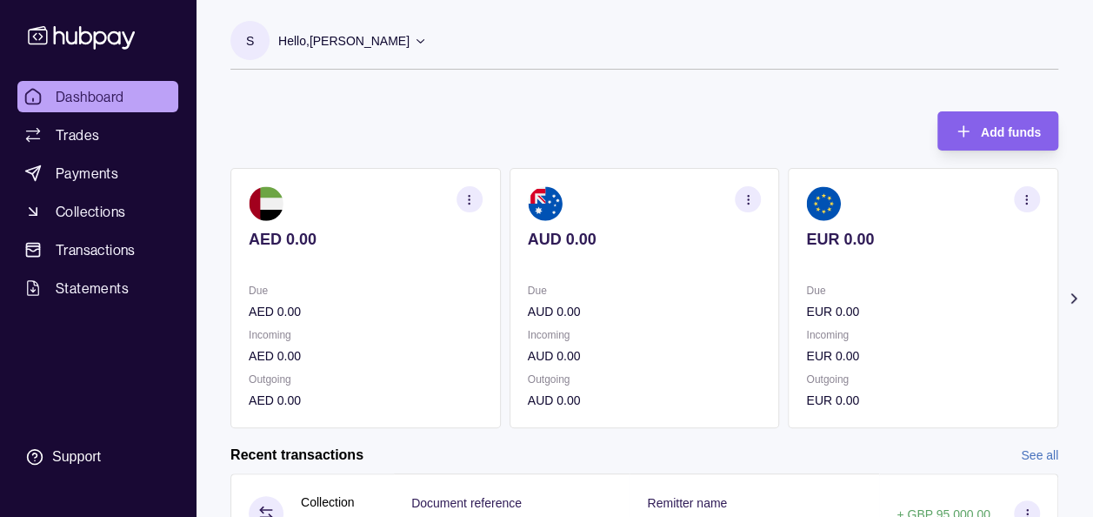
click at [1077, 293] on icon at bounding box center [1073, 298] width 17 height 17
